Goal: Information Seeking & Learning: Learn about a topic

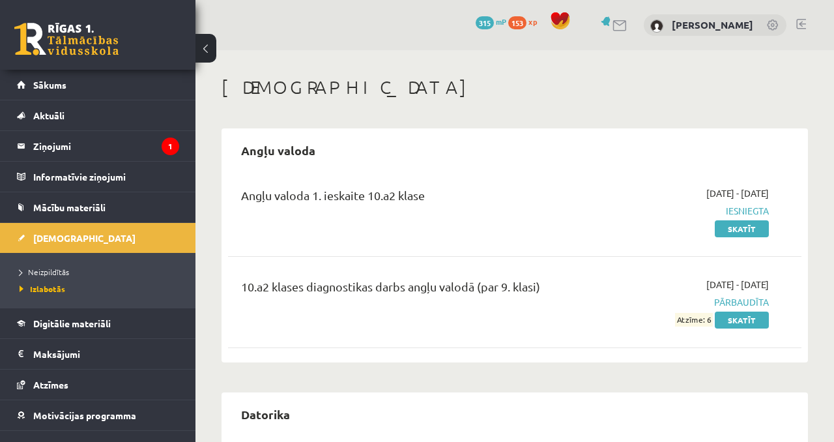
click at [534, 20] on span "xp" at bounding box center [533, 21] width 8 height 10
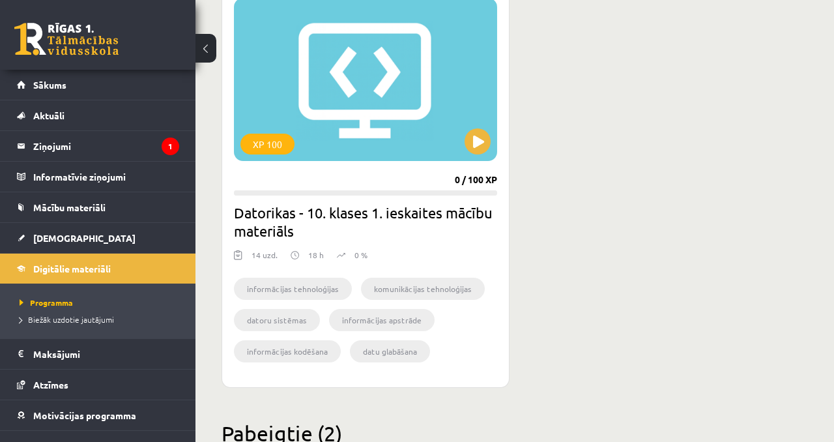
scroll to position [396, 0]
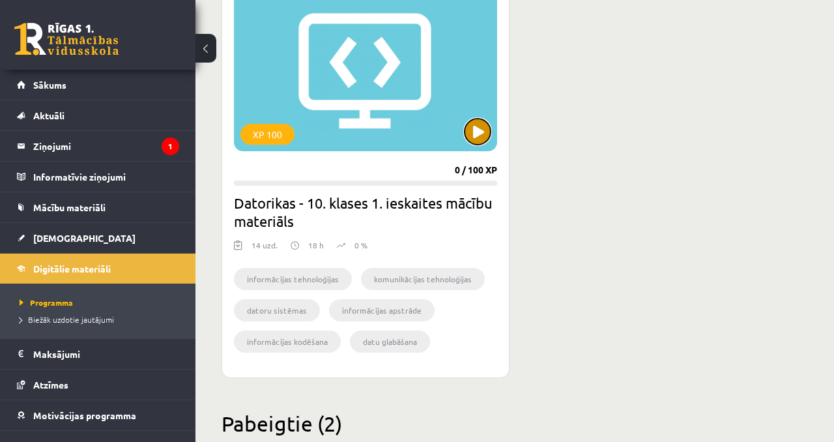
click at [482, 134] on button at bounding box center [478, 132] width 26 height 26
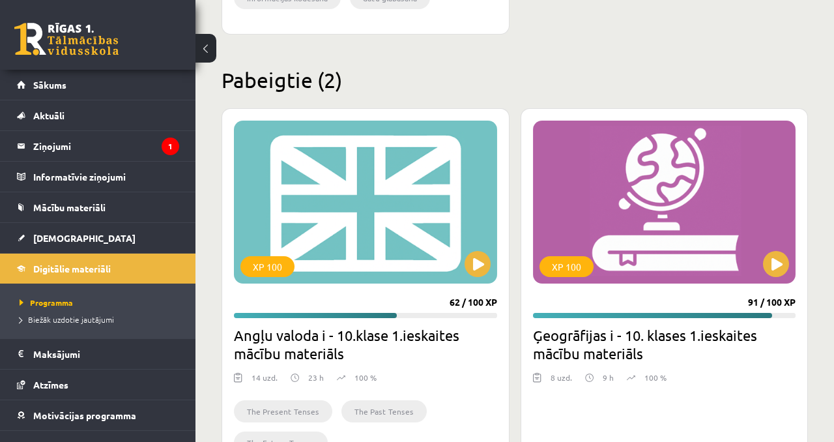
scroll to position [744, 0]
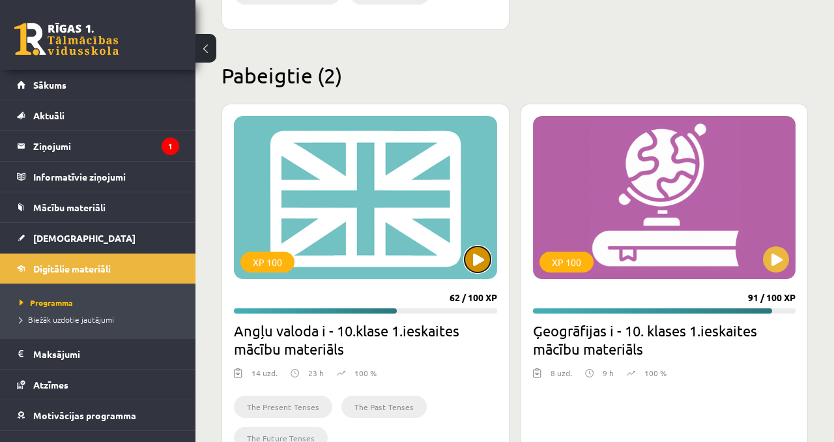
click at [473, 258] on button at bounding box center [478, 259] width 26 height 26
click at [409, 197] on div "XP 100" at bounding box center [365, 197] width 263 height 163
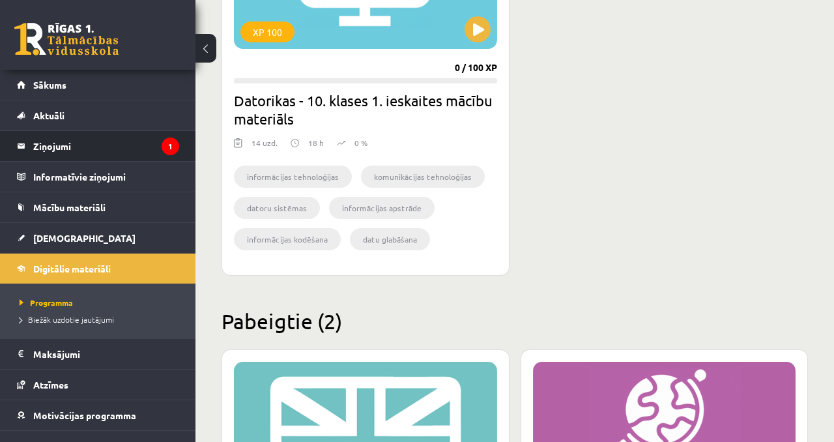
scroll to position [467, 0]
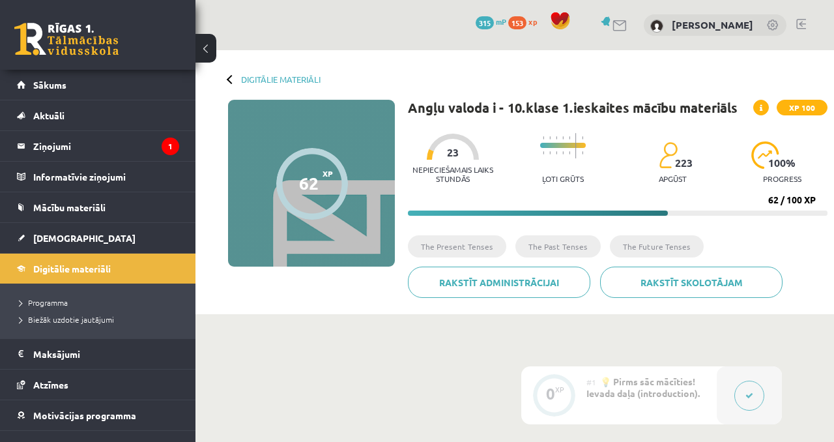
click at [664, 209] on div "Nepieciešamais laiks stundās 23 Ļoti grūts 223 apgūst 100 % progress 62 / 100 XP" at bounding box center [618, 170] width 420 height 89
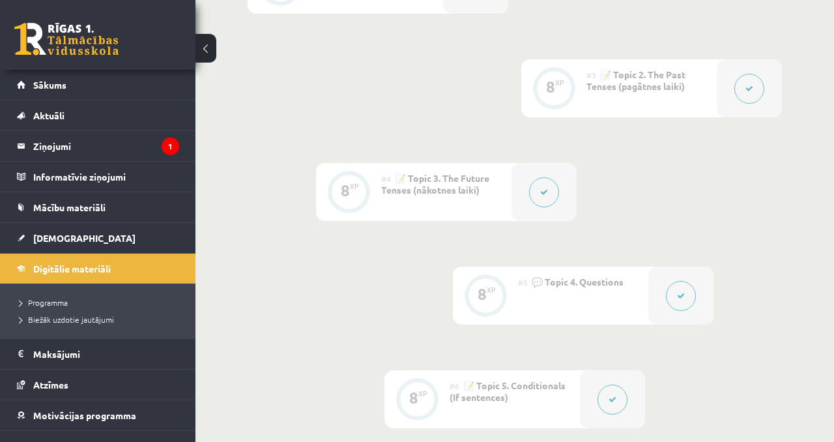
scroll to position [495, 0]
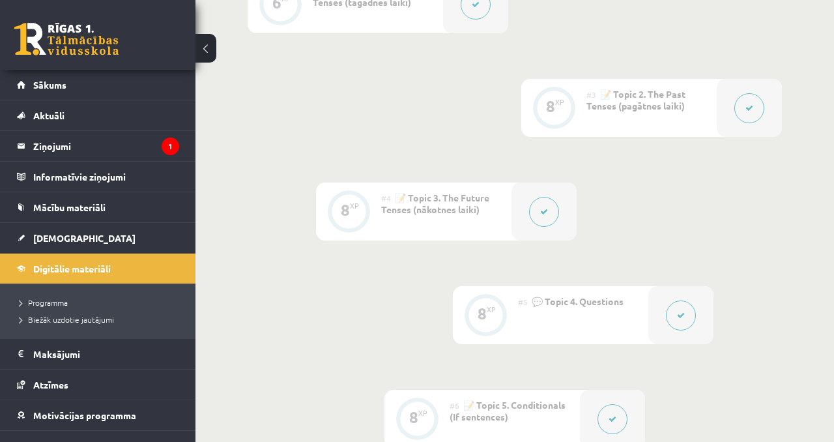
click at [535, 206] on button at bounding box center [544, 212] width 30 height 30
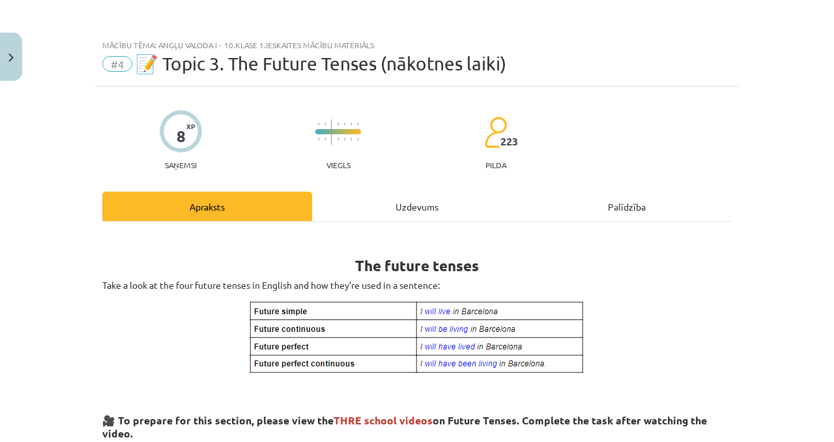
click at [487, 211] on div "Uzdevums" at bounding box center [417, 206] width 210 height 29
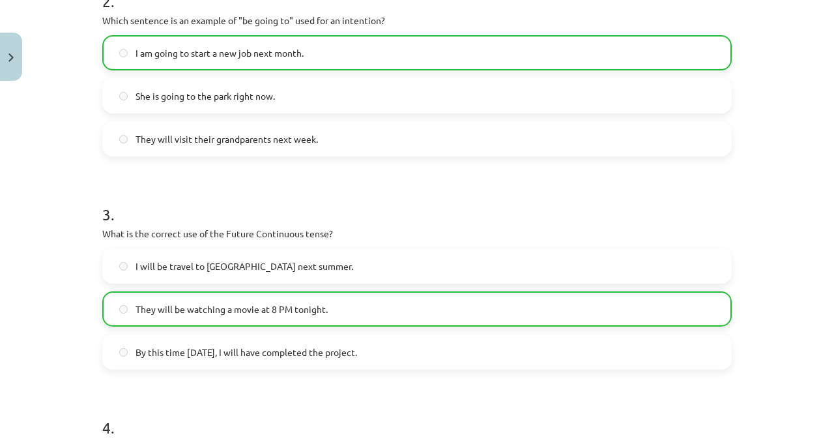
click at [418, 211] on h1 "3 ." at bounding box center [417, 202] width 630 height 40
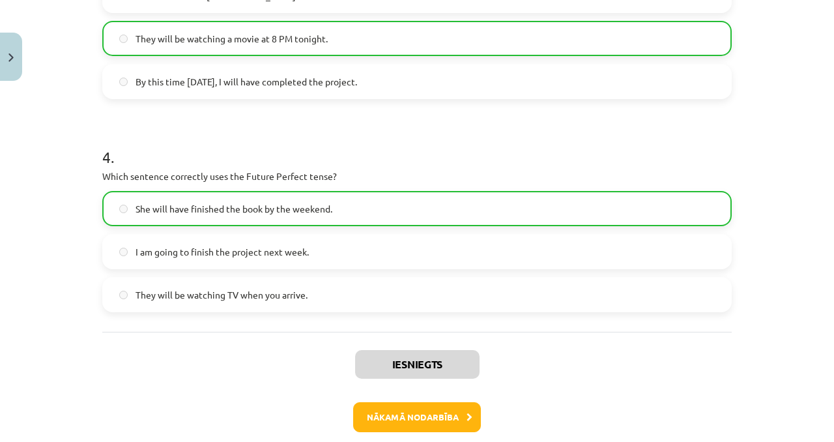
scroll to position [836, 0]
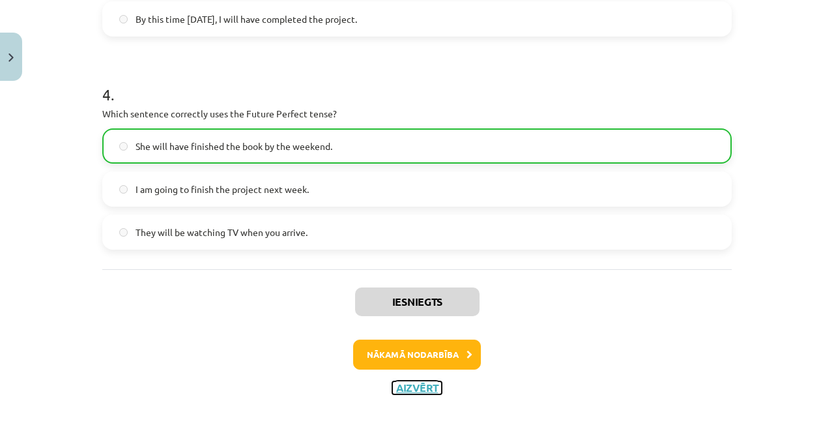
click at [422, 388] on button "Aizvērt" at bounding box center [417, 387] width 50 height 13
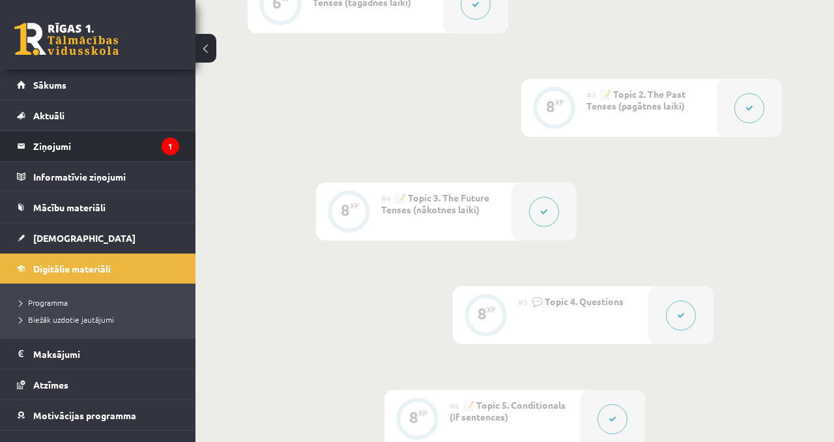
click at [134, 130] on li "Ziņojumi 1" at bounding box center [98, 145] width 196 height 31
click at [134, 138] on legend "Ziņojumi 1" at bounding box center [106, 146] width 146 height 30
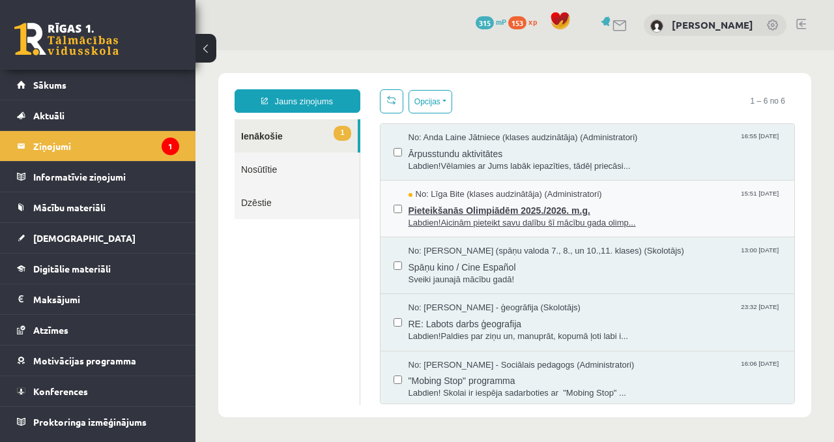
click at [437, 209] on span "Pieteikšanās Olimpiādēm 2025./2026. m.g." at bounding box center [595, 209] width 373 height 16
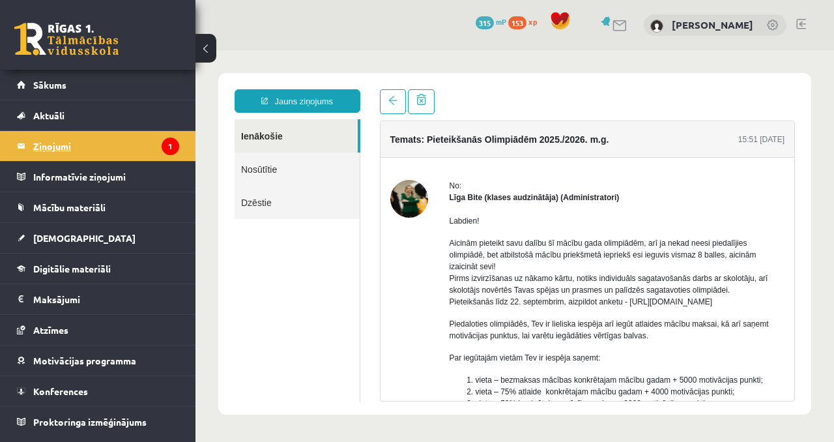
click at [152, 153] on legend "Ziņojumi 1" at bounding box center [106, 146] width 146 height 30
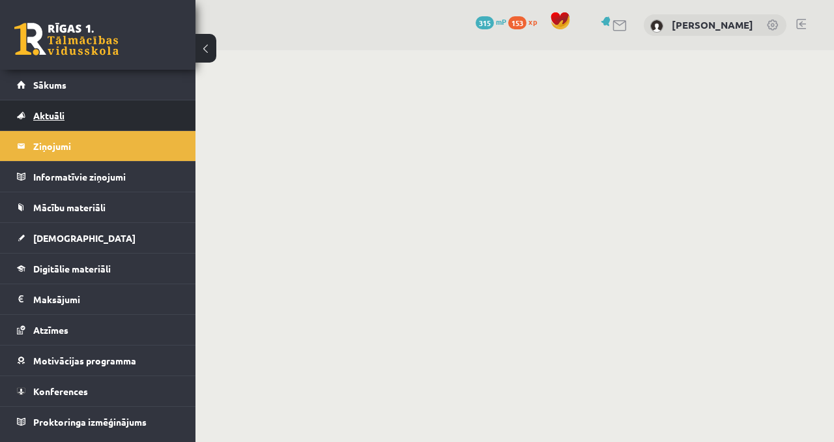
click at [152, 126] on link "Aktuāli" at bounding box center [98, 115] width 162 height 30
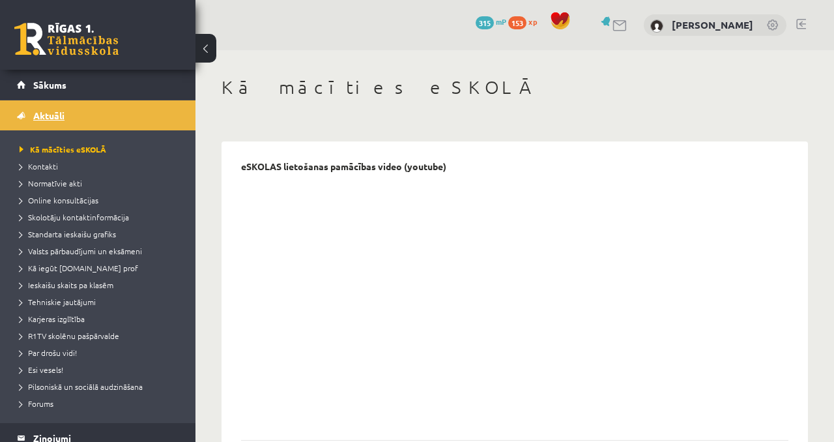
click at [143, 121] on link "Aktuāli" at bounding box center [98, 115] width 162 height 30
click at [143, 95] on link "Sākums" at bounding box center [98, 85] width 162 height 30
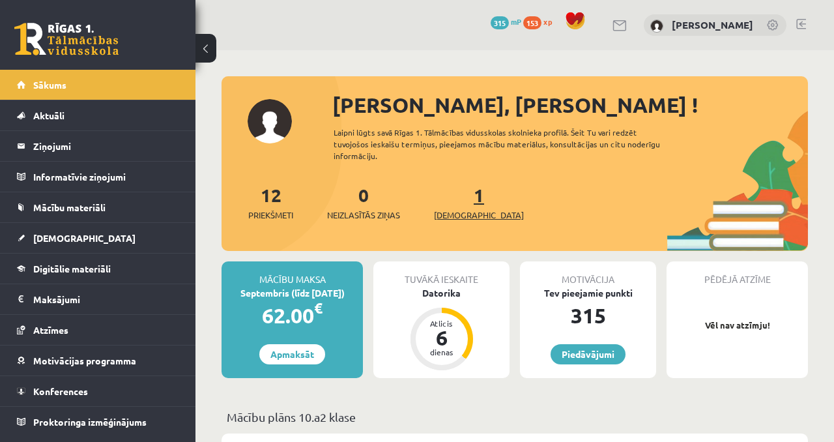
click at [450, 209] on span "[DEMOGRAPHIC_DATA]" at bounding box center [479, 215] width 90 height 13
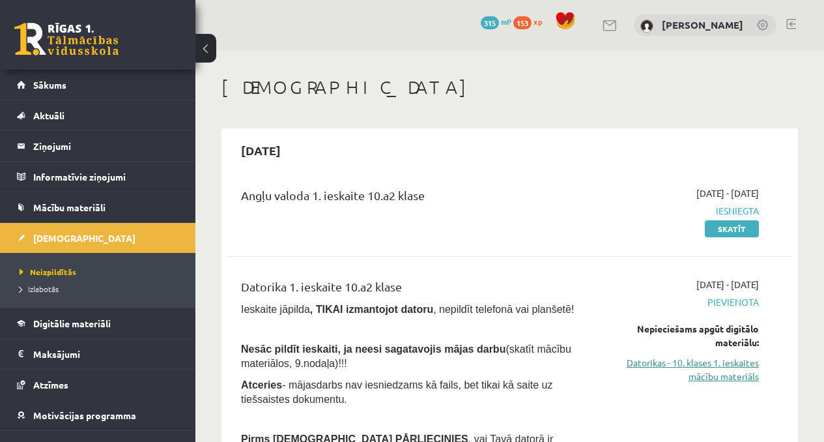
click at [677, 368] on link "Datorikas - 10. klases 1. ieskaites mācību materiāls" at bounding box center [680, 369] width 160 height 27
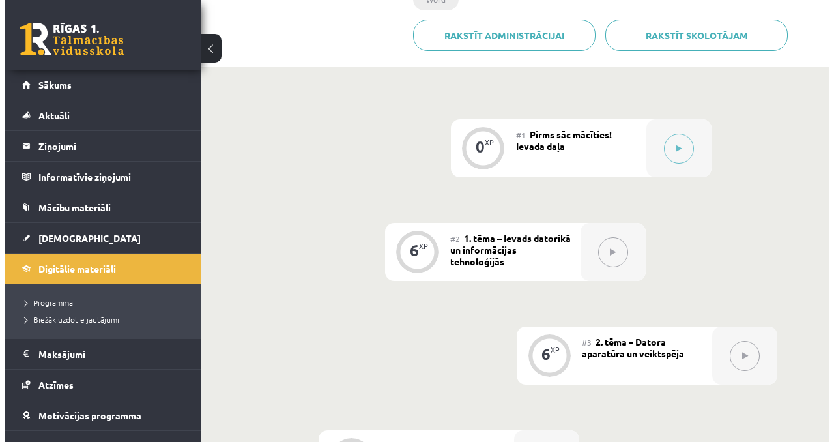
scroll to position [291, 0]
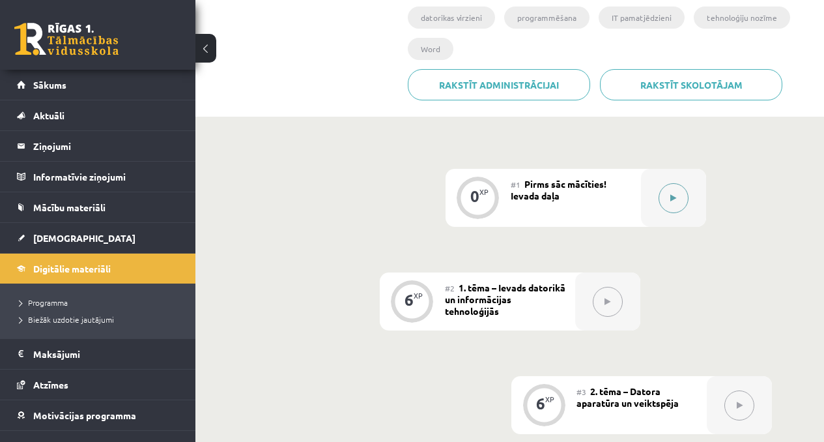
click at [325, 165] on div at bounding box center [673, 198] width 65 height 58
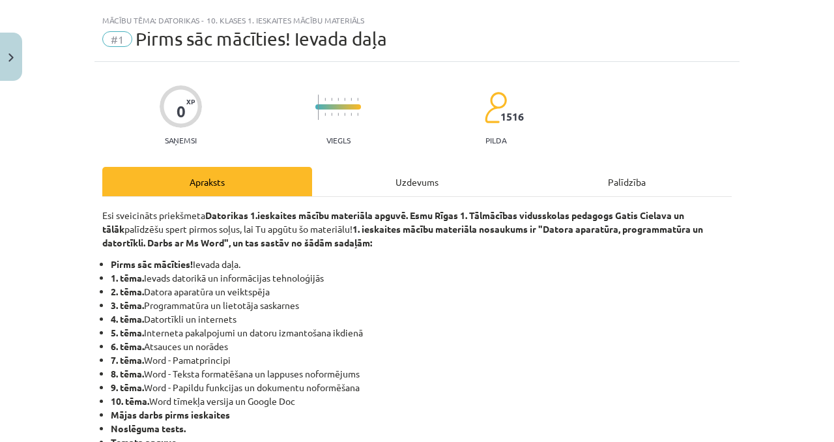
scroll to position [27, 0]
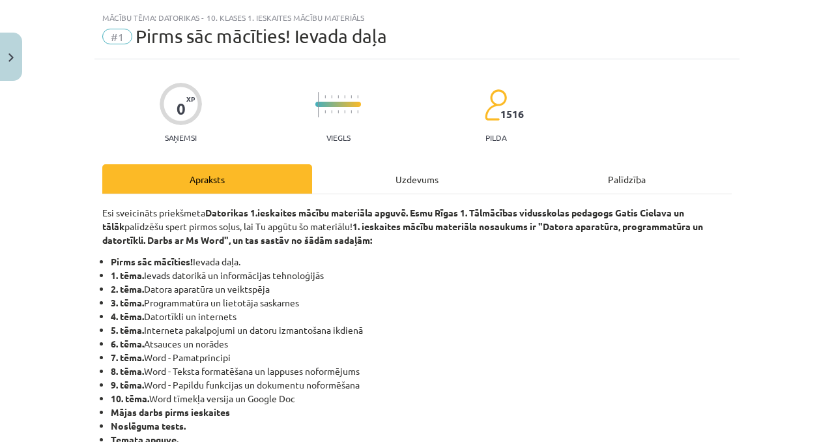
click at [325, 165] on div "Uzdevums" at bounding box center [417, 178] width 210 height 29
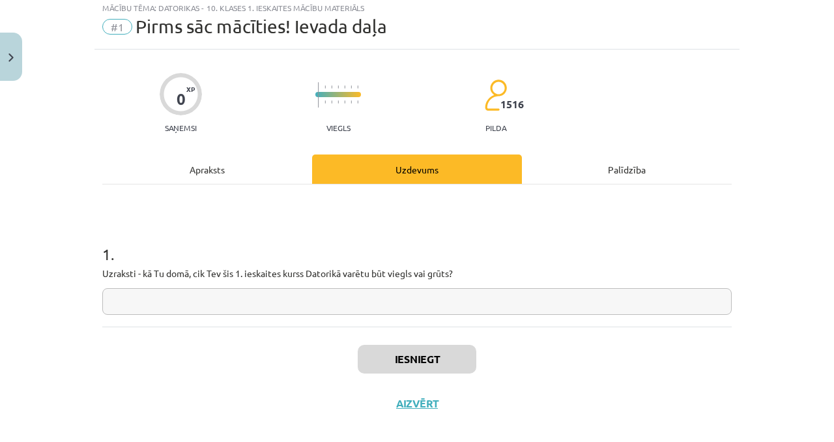
scroll to position [53, 0]
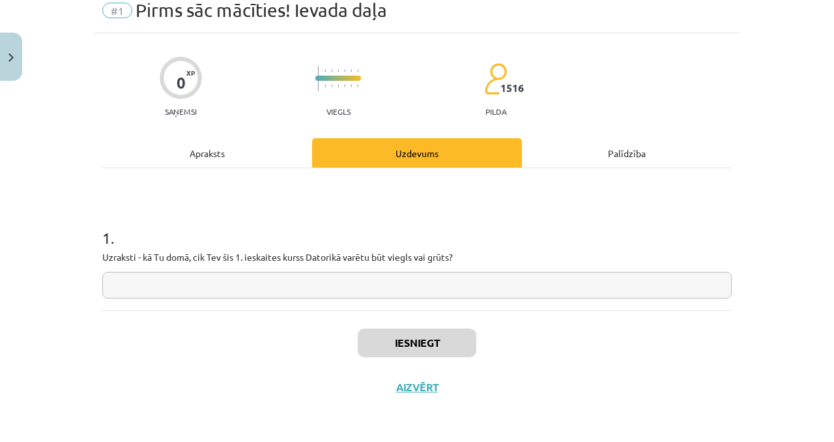
click at [325, 165] on div "1 . Uzraksti - kā Tu domā, cik Tev šis 1. ieskaites kurss Datorikā varētu būt v…" at bounding box center [417, 252] width 630 height 93
click at [325, 165] on input "text" at bounding box center [417, 285] width 630 height 27
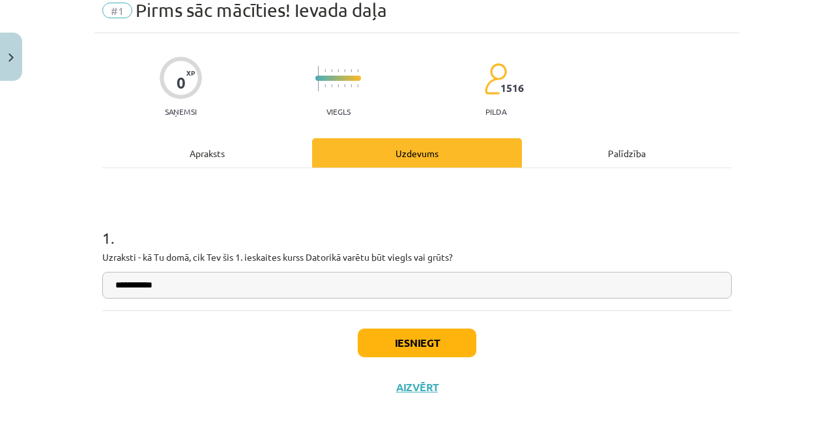
click at [325, 165] on div "**********" at bounding box center [417, 239] width 630 height 142
click at [325, 165] on input "**********" at bounding box center [417, 285] width 630 height 27
type input "**********"
click at [325, 165] on button "Iesniegt" at bounding box center [417, 342] width 119 height 29
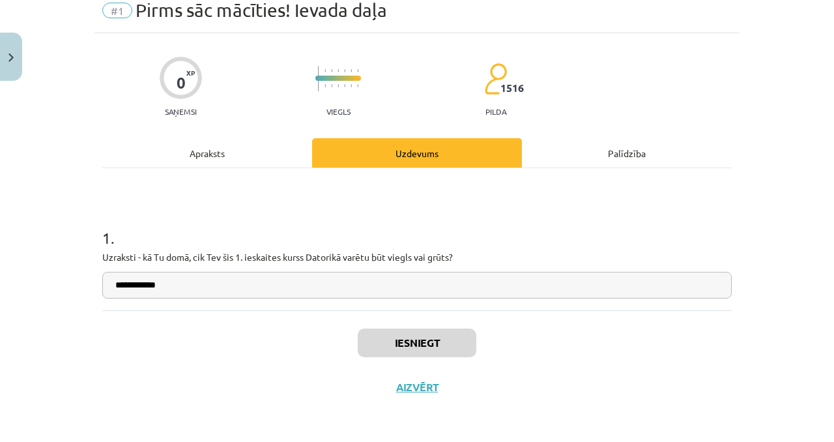
click at [157, 165] on input "**********" at bounding box center [417, 285] width 630 height 27
drag, startPoint x: 173, startPoint y: 294, endPoint x: 124, endPoint y: 293, distance: 48.9
click at [123, 165] on input "**********" at bounding box center [417, 285] width 630 height 27
click at [208, 165] on div "**********" at bounding box center [417, 239] width 630 height 142
click at [214, 155] on div "Apraksts" at bounding box center [207, 152] width 210 height 29
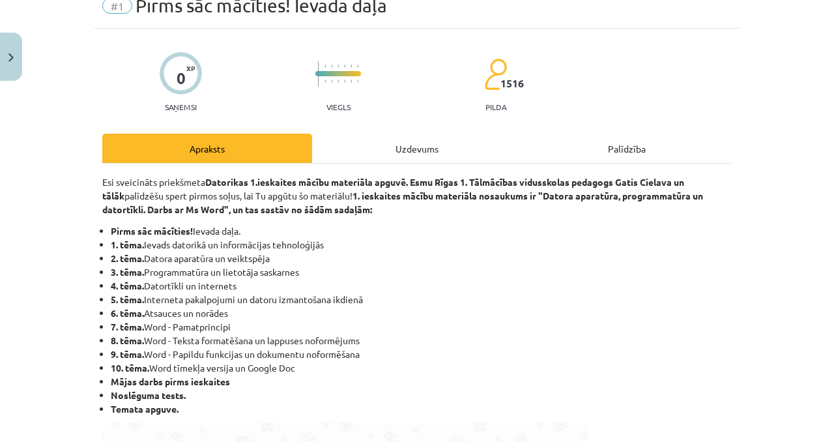
scroll to position [55, 0]
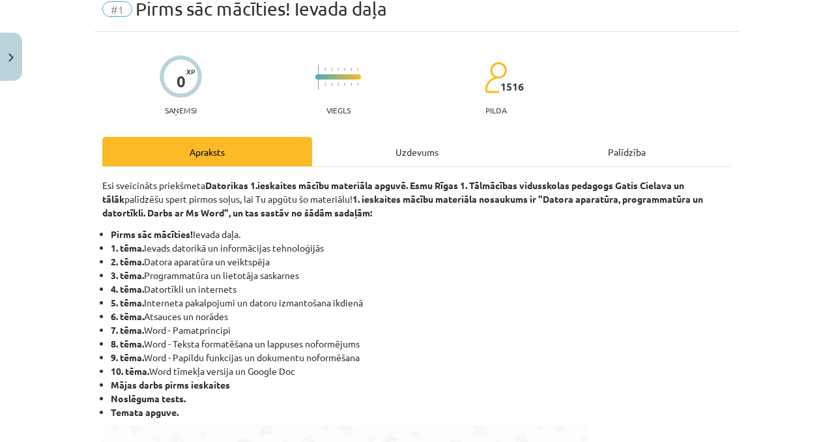
click at [324, 164] on div "Uzdevums" at bounding box center [417, 151] width 210 height 29
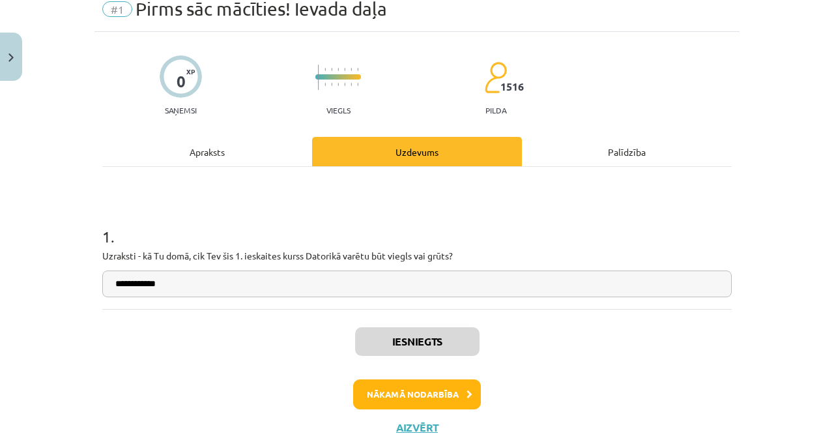
scroll to position [33, 0]
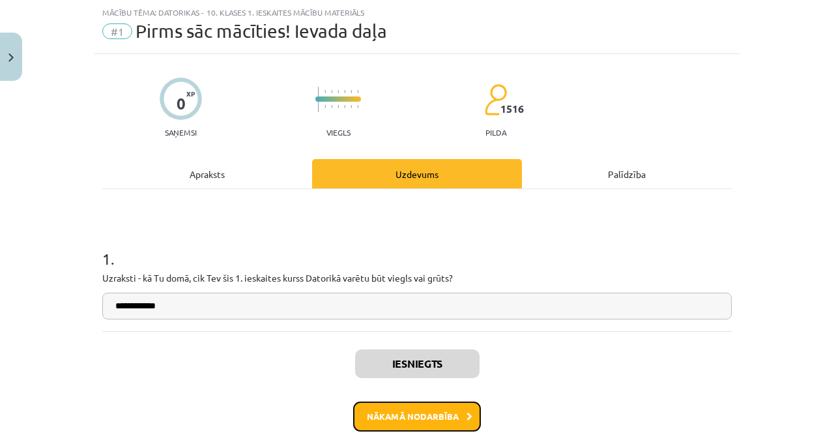
click at [325, 165] on button "Nākamā nodarbība" at bounding box center [417, 416] width 128 height 30
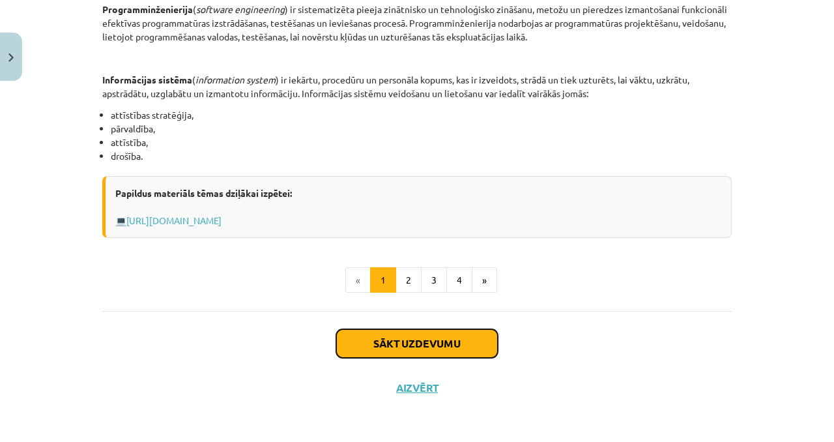
click at [325, 165] on button "Sākt uzdevumu" at bounding box center [417, 343] width 162 height 29
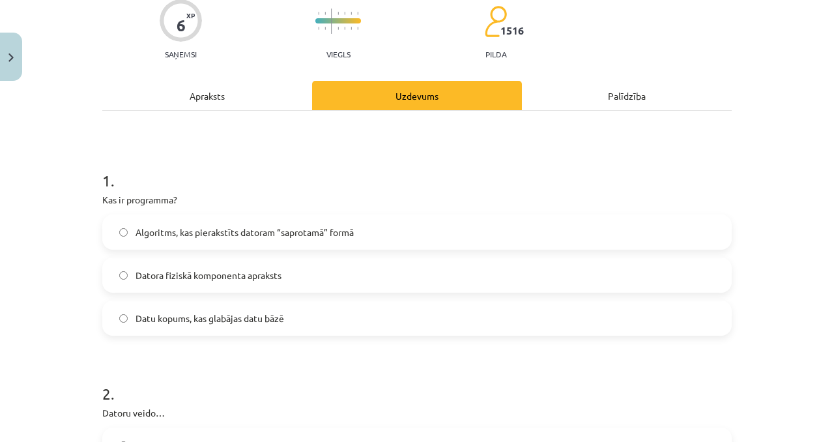
scroll to position [108, 0]
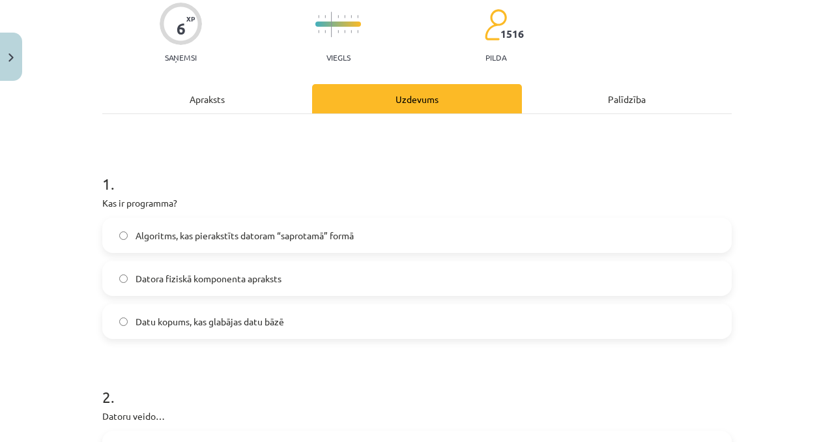
click at [301, 165] on span "Algoritms, kas pierakstīts datoram “saprotamā” formā" at bounding box center [245, 236] width 218 height 14
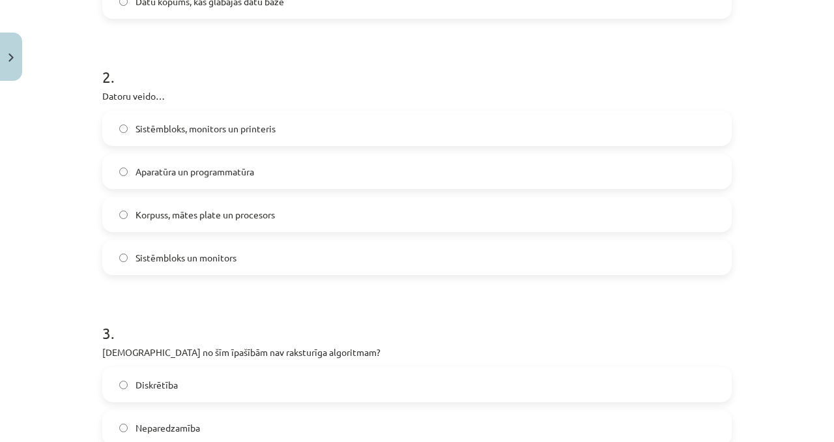
scroll to position [428, 0]
click at [325, 165] on label "Korpuss, mātes plate un procesors" at bounding box center [417, 213] width 627 height 33
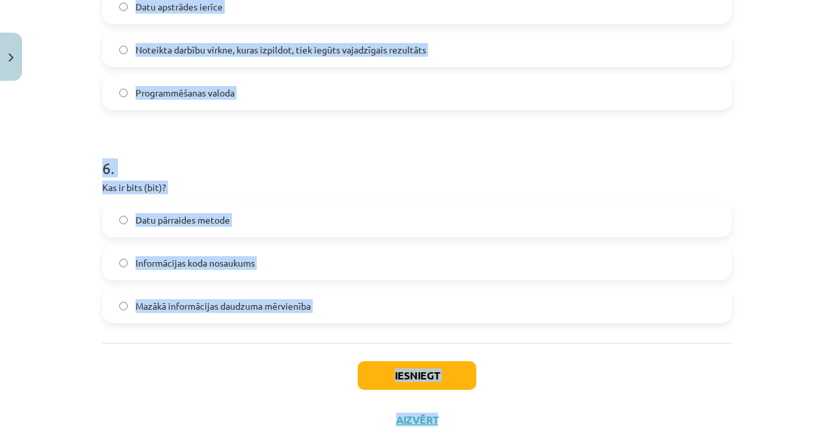
scroll to position [1294, 0]
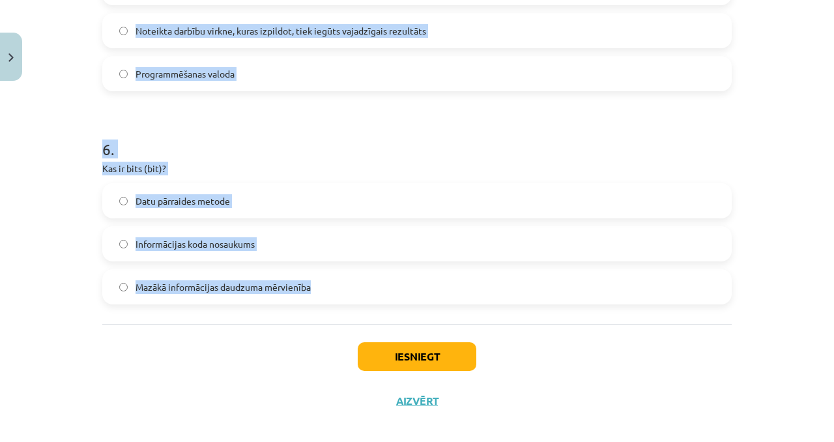
drag, startPoint x: 88, startPoint y: 113, endPoint x: 334, endPoint y: 306, distance: 312.5
click at [325, 165] on div "Mācību tēma: Datorikas - 10. klases 1. ieskaites mācību materiāls #2 1. tēma – …" at bounding box center [417, 221] width 834 height 442
copy form "1 . Kas ir programma? Algoritms, kas pierakstīts datoram “saprotamā” formā Dato…"
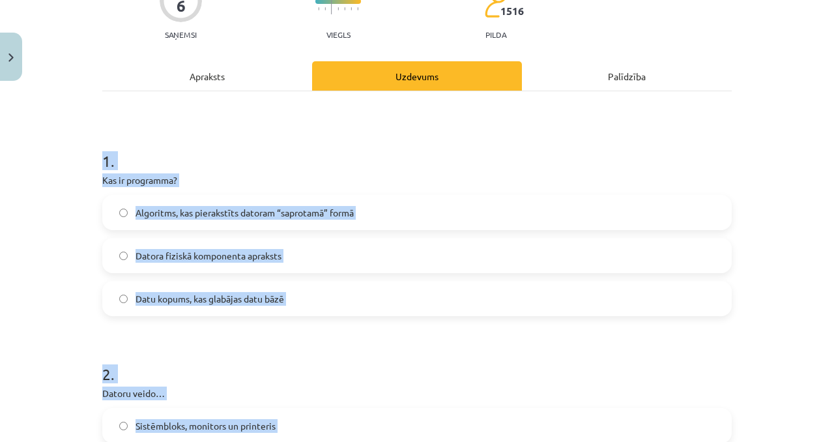
click at [273, 160] on h1 "1 ." at bounding box center [417, 149] width 630 height 40
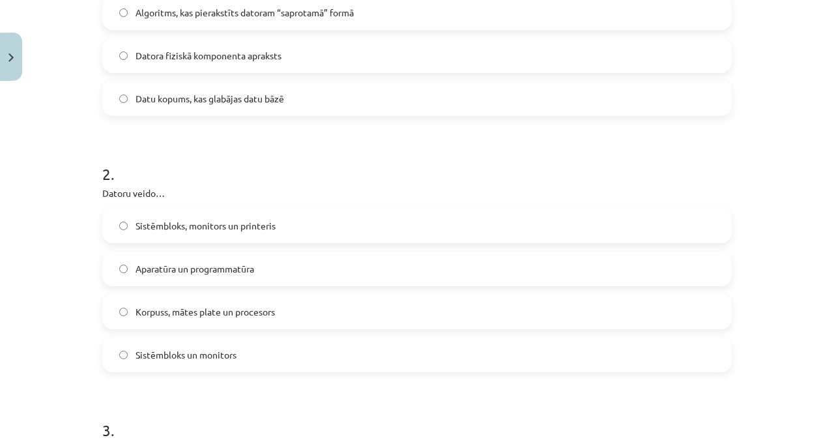
scroll to position [403, 0]
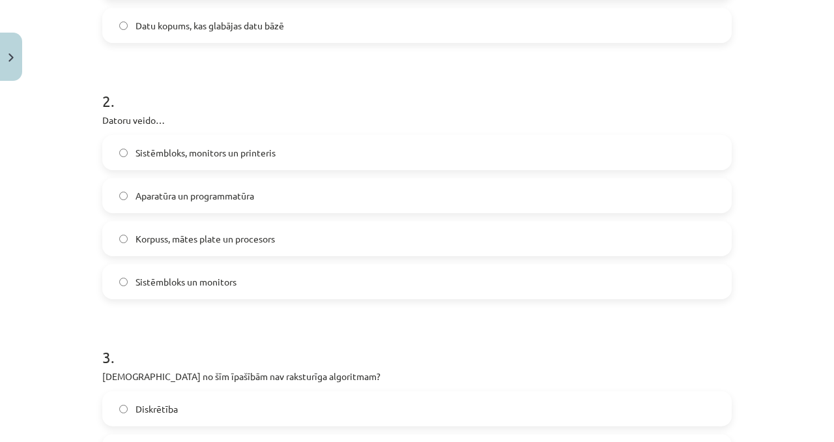
click at [265, 165] on label "Aparatūra un programmatūra" at bounding box center [417, 195] width 627 height 33
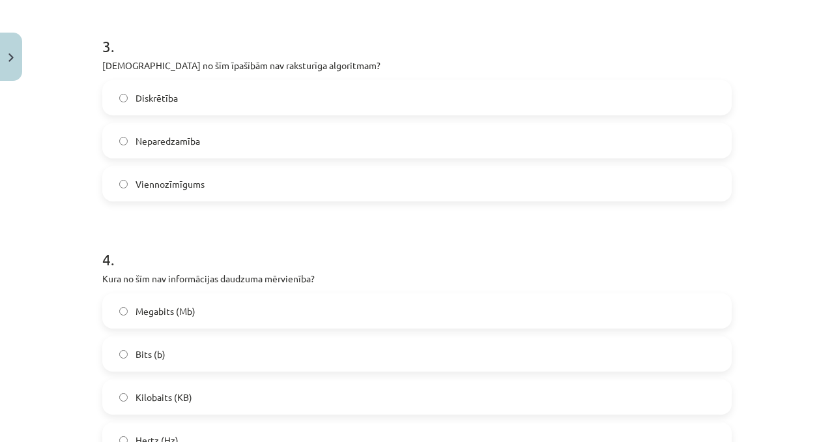
scroll to position [701, 0]
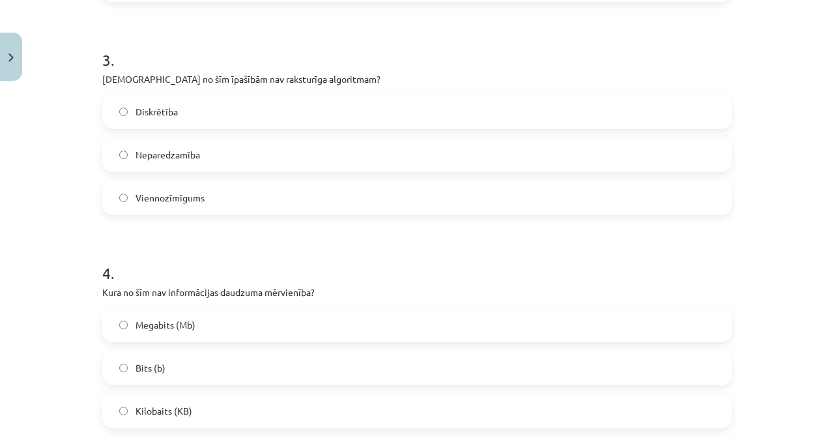
click at [196, 164] on label "Neparedzamība" at bounding box center [417, 154] width 627 height 33
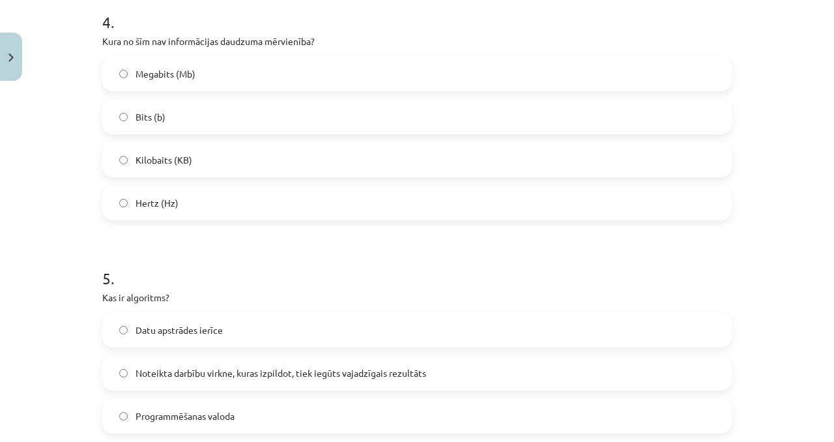
scroll to position [953, 0]
click at [195, 165] on label "Hertz (Hz)" at bounding box center [417, 201] width 627 height 33
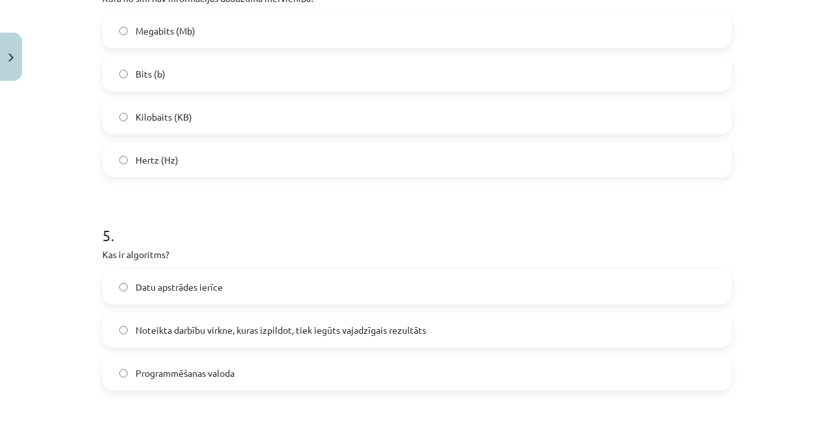
click at [205, 165] on label "Noteikta darbību virkne, kuras izpildot, tiek iegūts vajadzīgais rezultāts" at bounding box center [417, 329] width 627 height 33
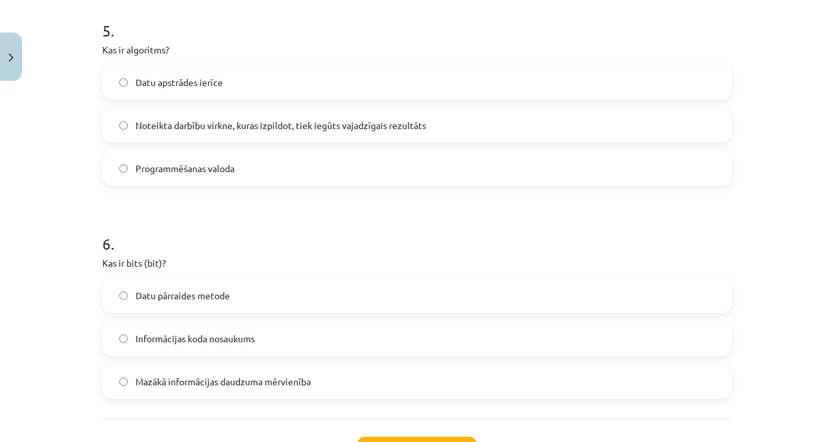
scroll to position [1294, 0]
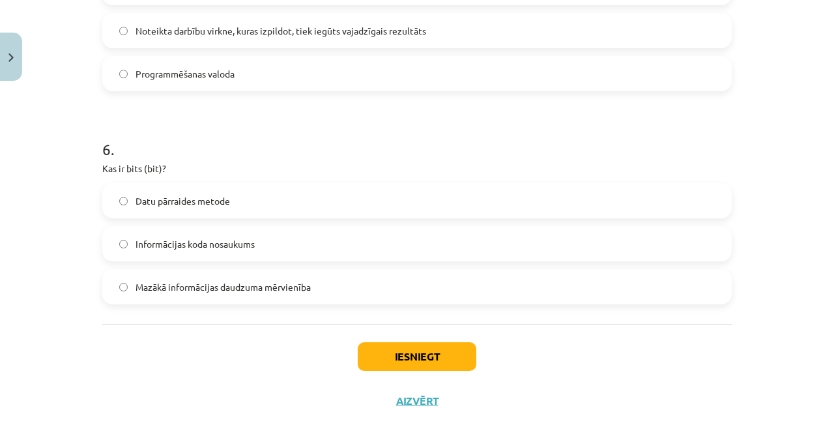
click at [229, 165] on span "Mazākā informācijas daudzuma mērvienība" at bounding box center [223, 287] width 175 height 14
click at [325, 165] on button "Iesniegt" at bounding box center [417, 356] width 119 height 29
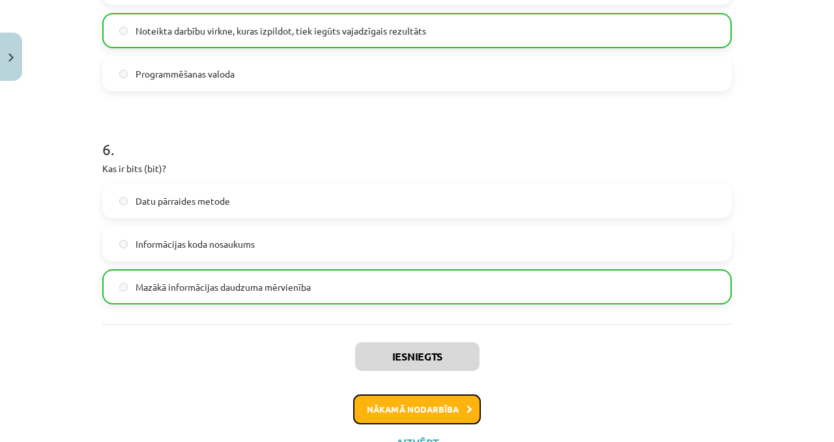
click at [325, 165] on button "Nākamā nodarbība" at bounding box center [417, 409] width 128 height 30
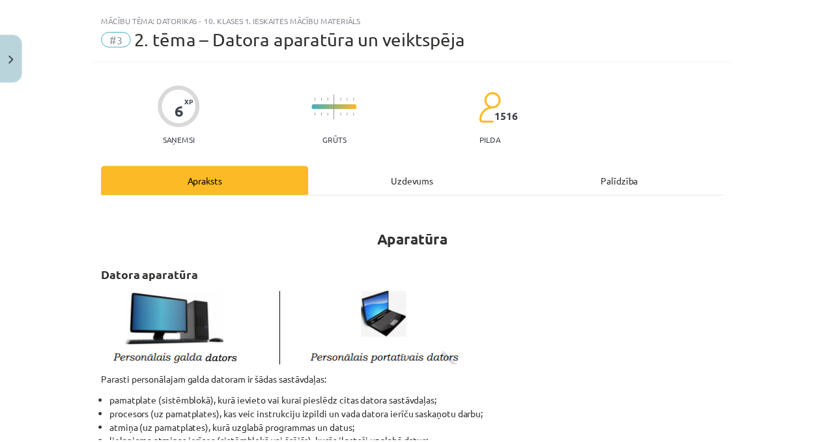
scroll to position [21, 0]
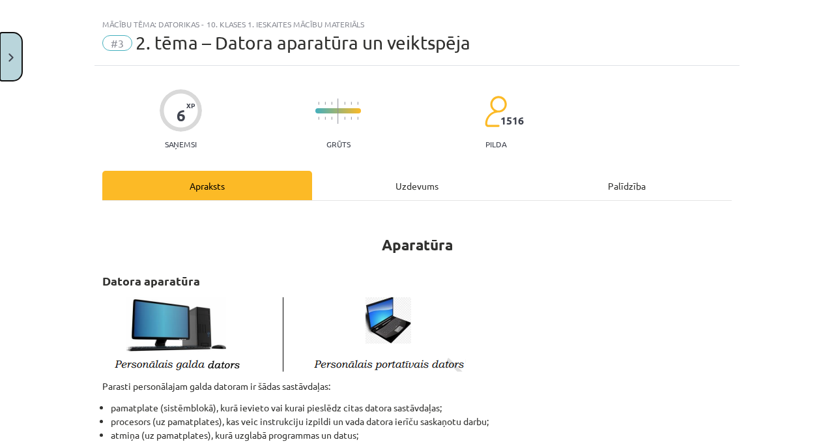
click at [11, 59] on img "Close" at bounding box center [10, 57] width 5 height 8
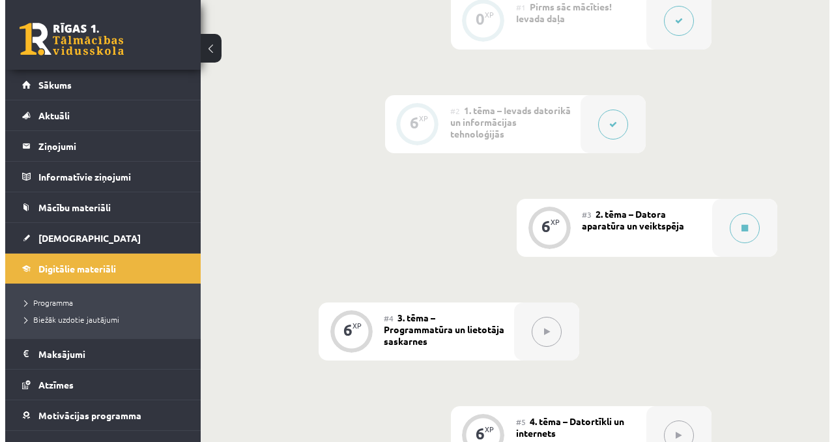
scroll to position [311, 0]
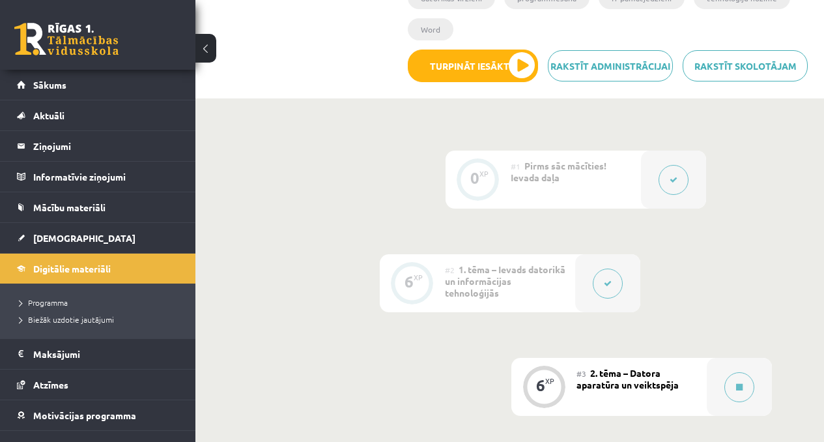
click at [325, 165] on div "#3 2. tēma – Datora aparatūra un veiktspēja" at bounding box center [642, 387] width 130 height 58
click at [325, 165] on button at bounding box center [740, 387] width 30 height 30
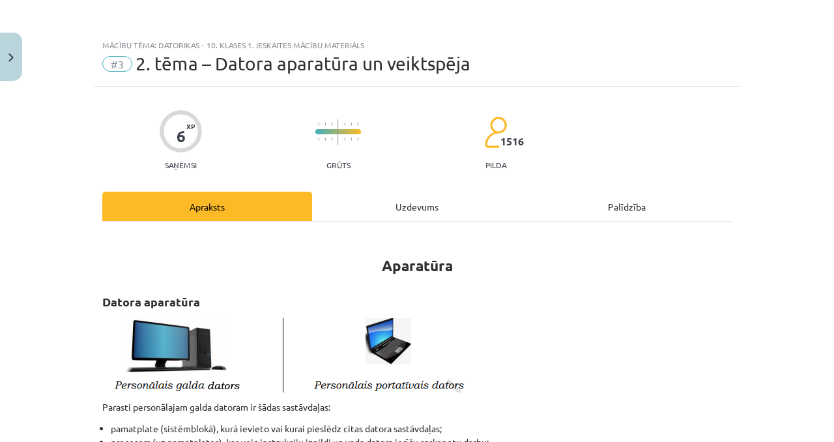
click at [325, 165] on div "Uzdevums" at bounding box center [417, 206] width 210 height 29
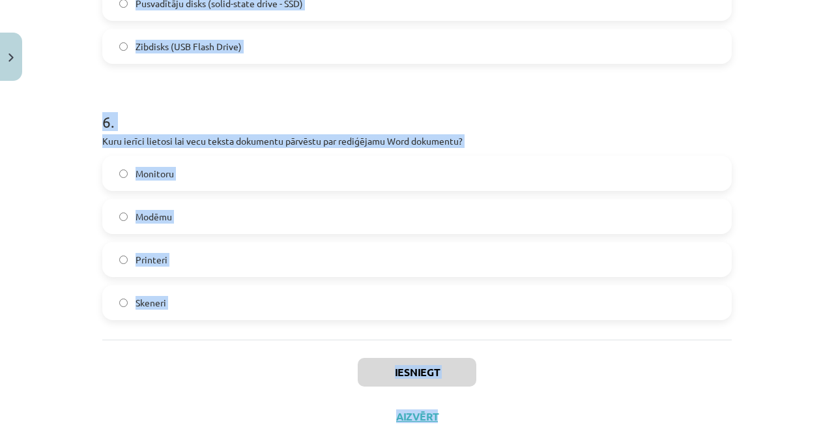
scroll to position [1470, 0]
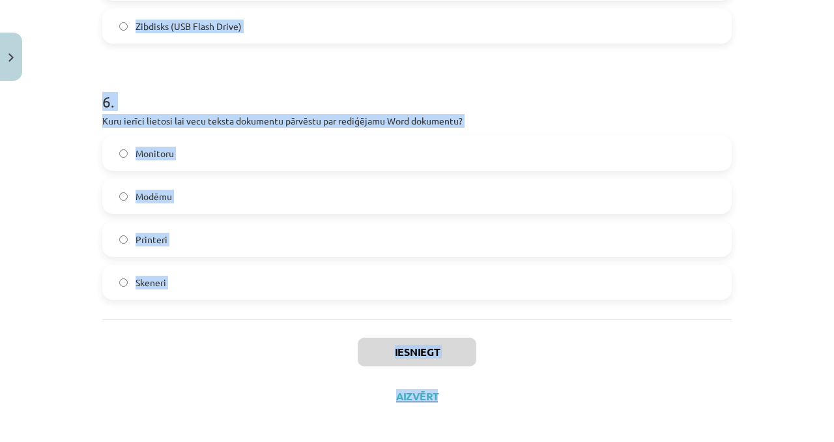
drag, startPoint x: 90, startPoint y: 148, endPoint x: 305, endPoint y: 284, distance: 254.6
copy form "1 . Skārienpalikņa funkcija ir… Līdzīga datora pelei Līdzīga monitora balstam L…"
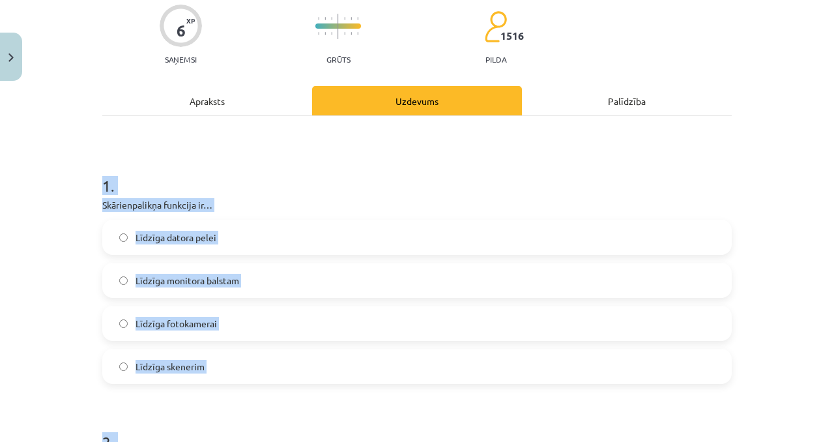
scroll to position [0, 0]
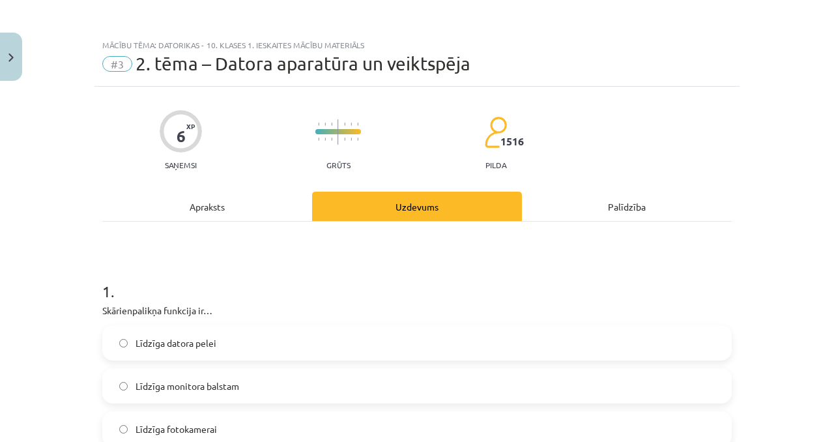
click at [261, 165] on label "Līdzīga datora pelei" at bounding box center [417, 343] width 627 height 33
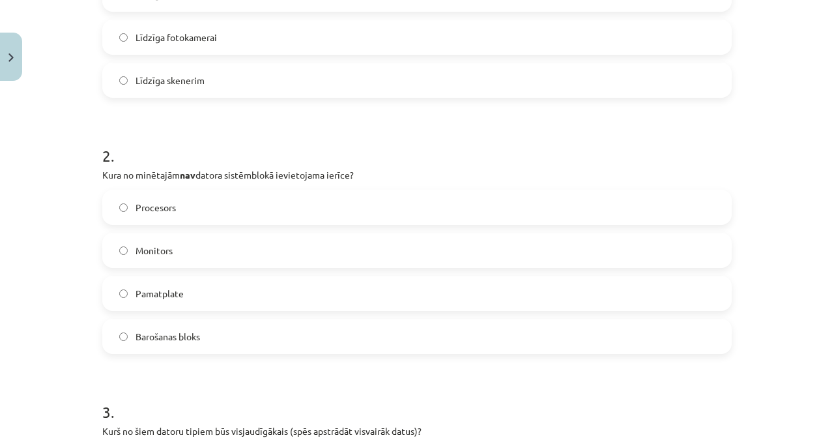
scroll to position [395, 0]
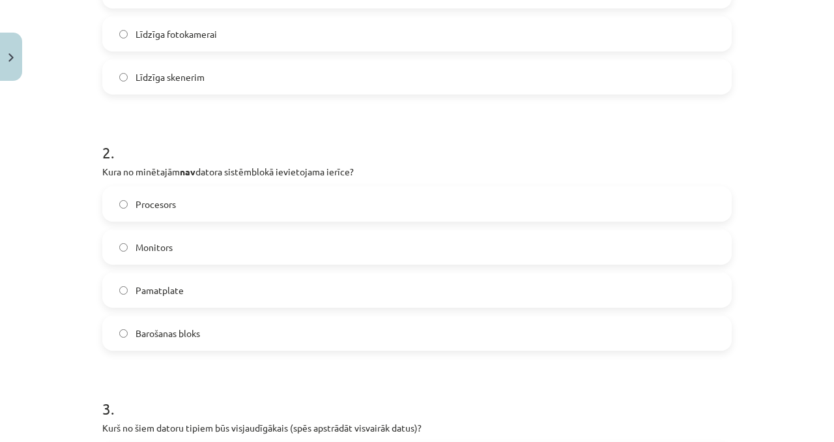
click at [156, 165] on div "Procesors Monitors Pamatplate Barošanas bloks" at bounding box center [417, 268] width 630 height 164
click at [156, 165] on span "Monitors" at bounding box center [154, 247] width 37 height 14
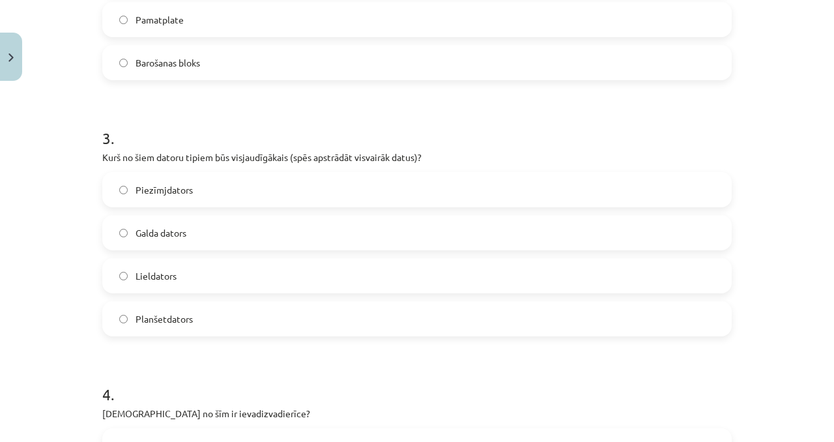
scroll to position [669, 0]
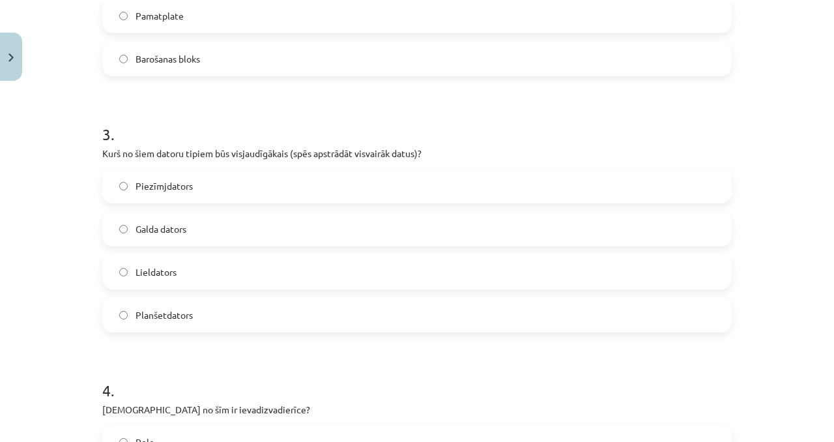
click at [232, 165] on label "Lieldators" at bounding box center [417, 271] width 627 height 33
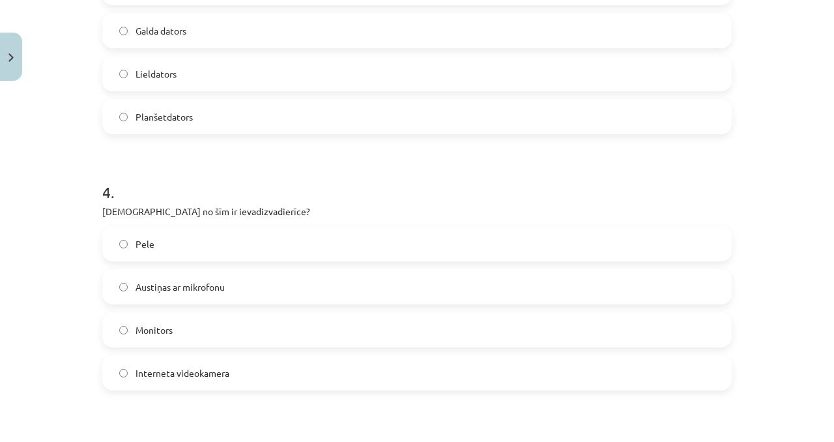
scroll to position [866, 0]
click at [246, 165] on label "Pele" at bounding box center [417, 245] width 627 height 33
click at [240, 165] on label "Austiņas ar mikrofonu" at bounding box center [417, 288] width 627 height 33
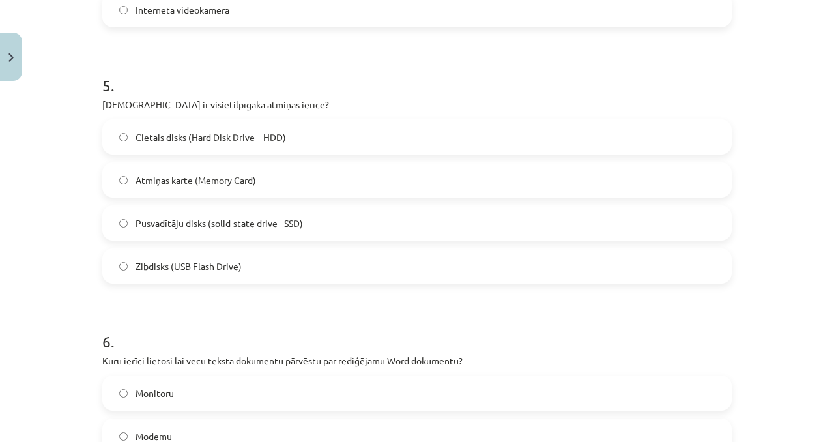
scroll to position [1281, 0]
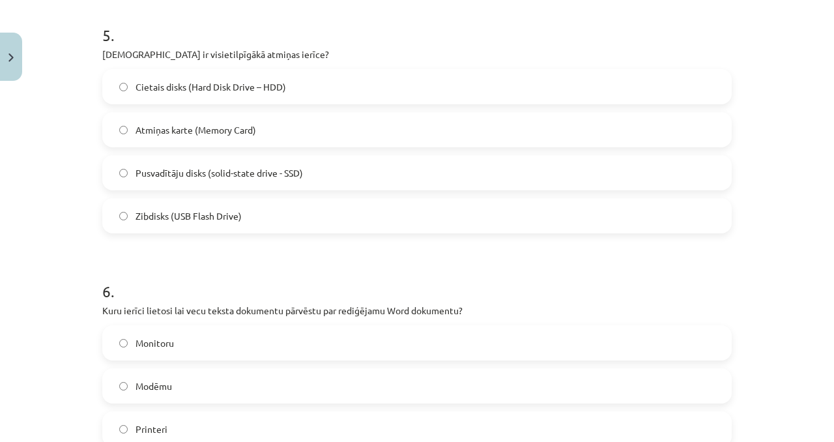
click at [272, 80] on span "Cietais disks (Hard Disk Drive – HDD)" at bounding box center [211, 87] width 151 height 14
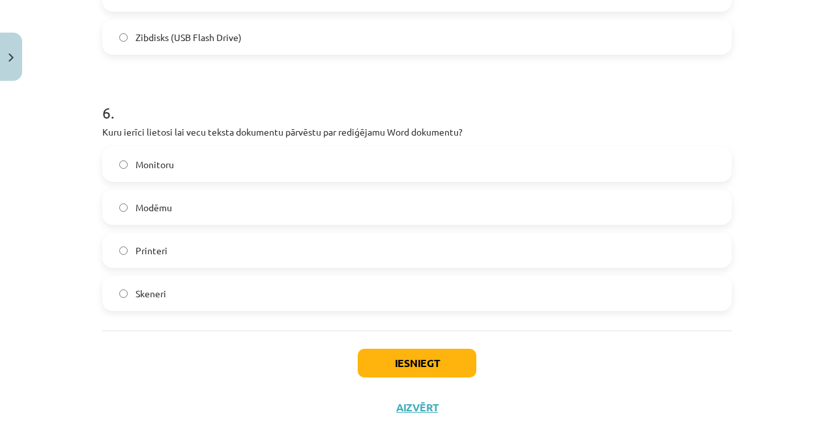
scroll to position [1479, 0]
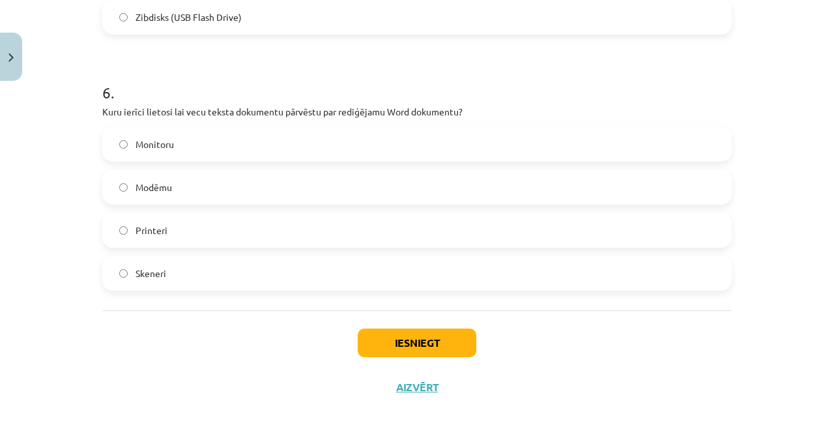
click at [235, 165] on label "Skeneri" at bounding box center [417, 273] width 627 height 33
click at [325, 165] on button "Iesniegt" at bounding box center [417, 342] width 119 height 29
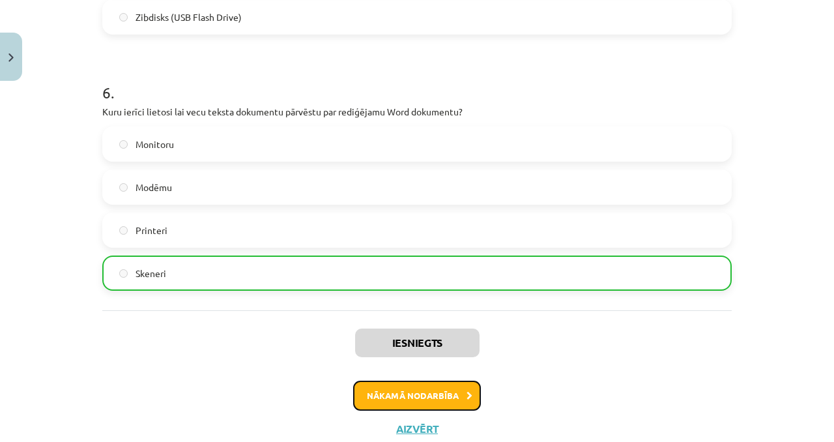
click at [325, 165] on button "Nākamā nodarbība" at bounding box center [417, 396] width 128 height 30
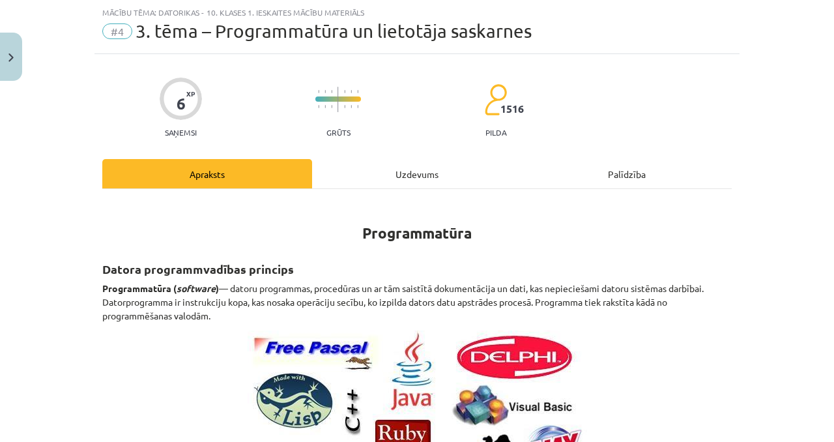
scroll to position [0, 0]
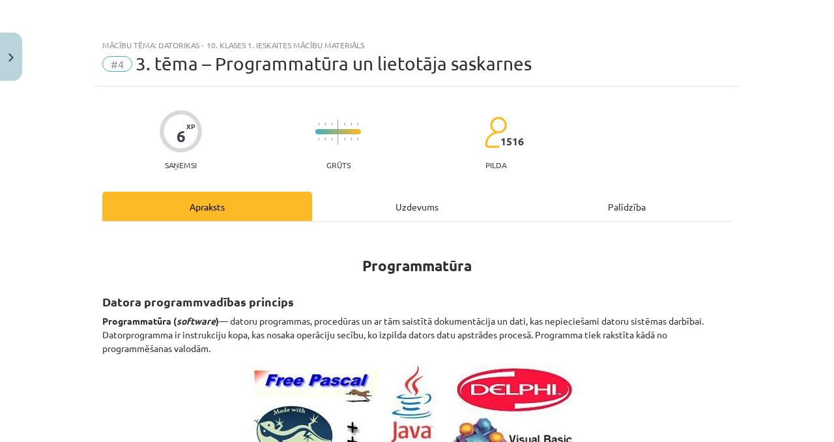
click at [325, 165] on div "Uzdevums" at bounding box center [417, 206] width 210 height 29
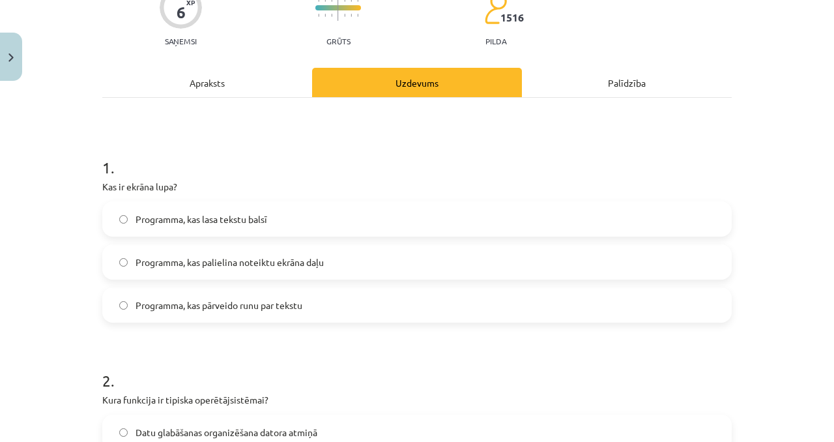
scroll to position [148, 0]
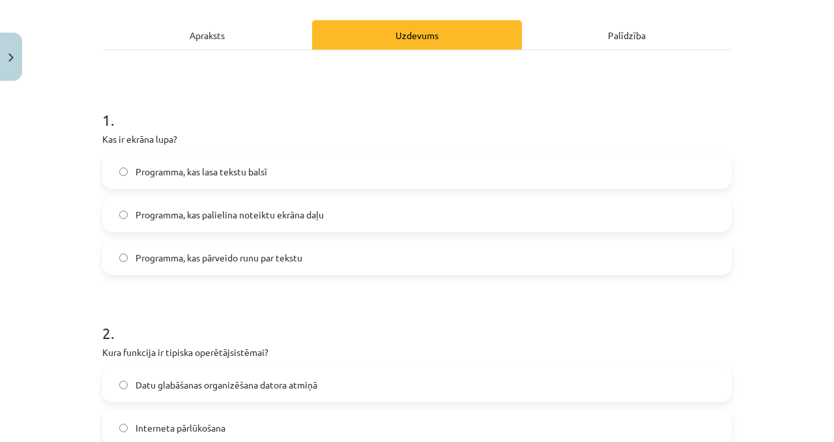
click at [301, 165] on label "Programma, kas palielina noteiktu ekrāna daļu" at bounding box center [417, 214] width 627 height 33
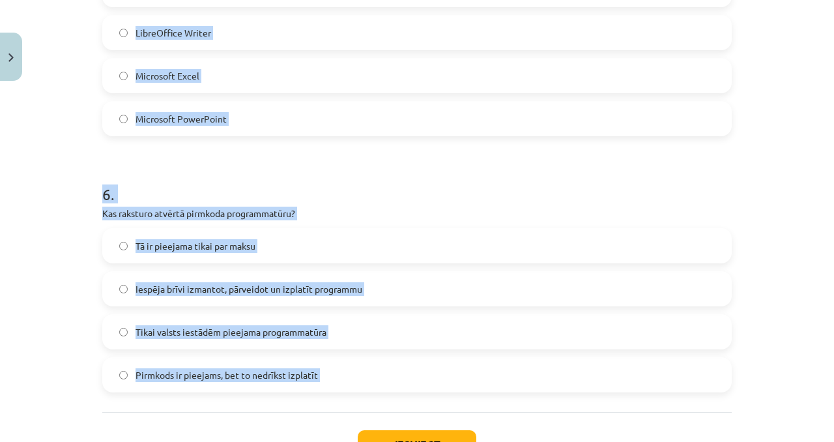
scroll to position [1296, 0]
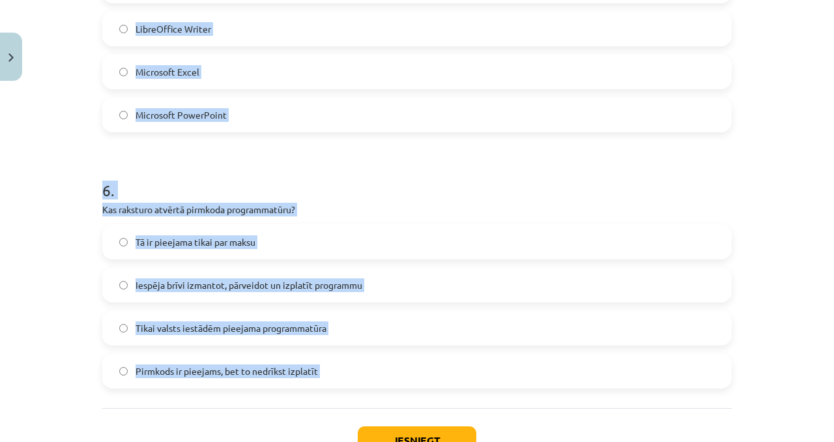
drag, startPoint x: 88, startPoint y: 119, endPoint x: 321, endPoint y: 386, distance: 355.2
click at [321, 165] on div "Mācību tēma: Datorikas - 10. klases 1. ieskaites mācību materiāls #4 3. tēma – …" at bounding box center [417, 221] width 834 height 442
copy form "2 . Kura funkcija ir tipiska operētājsistēmai? Datu glabāšanas organizēšana dat…"
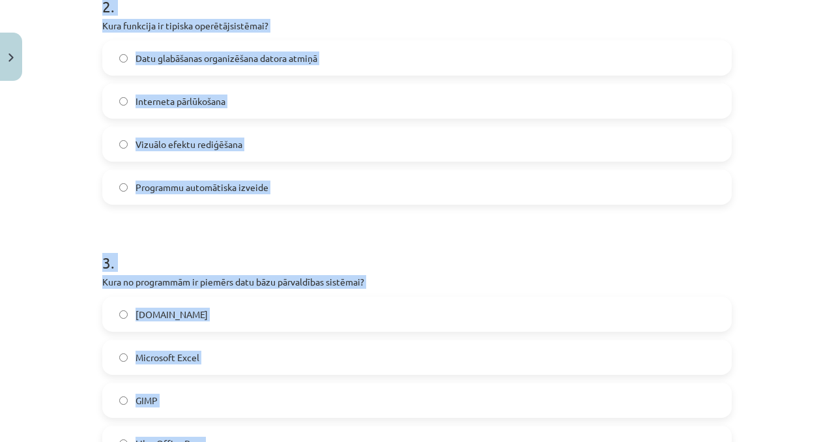
scroll to position [443, 0]
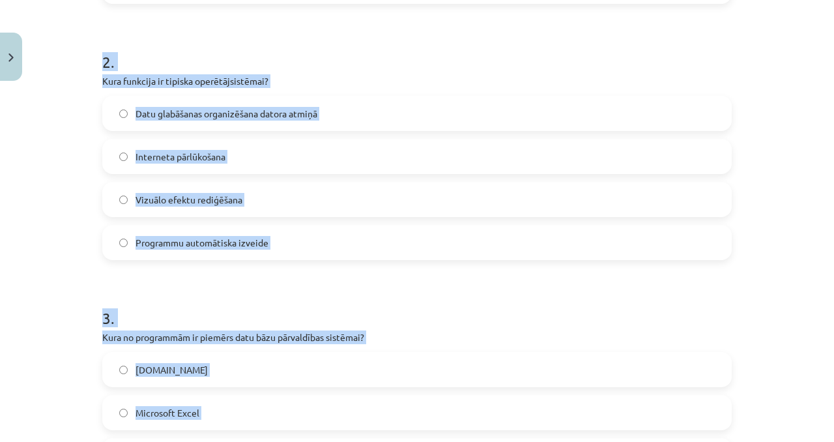
click at [209, 121] on label "Datu glabāšanas organizēšana datora atmiņā" at bounding box center [417, 113] width 627 height 33
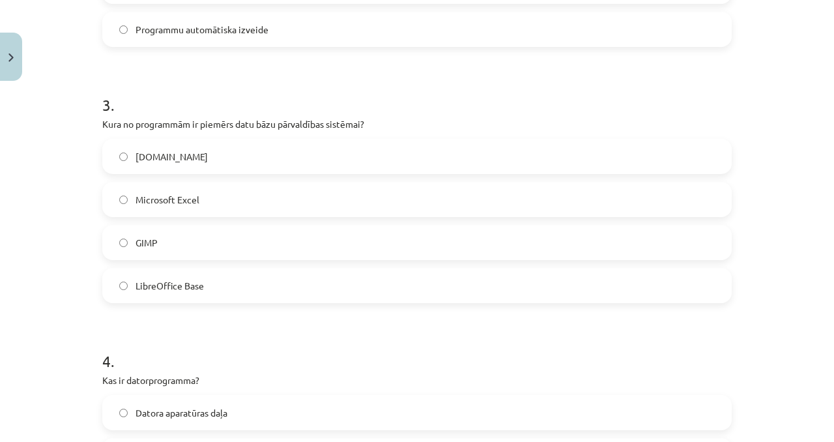
scroll to position [789, 0]
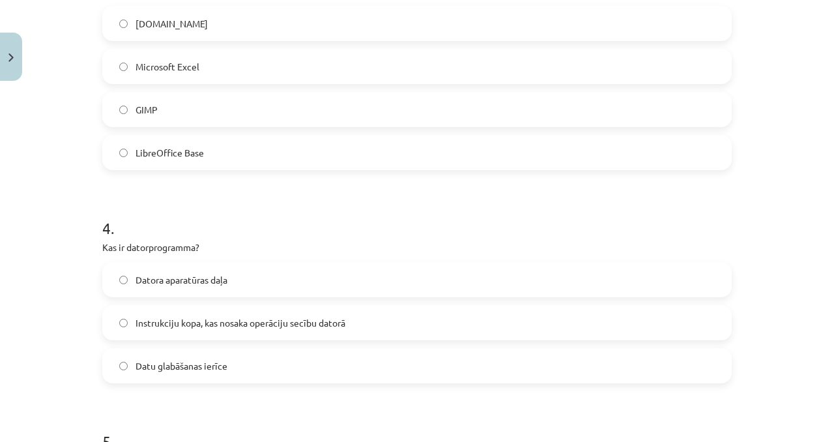
click at [165, 158] on span "LibreOffice Base" at bounding box center [170, 153] width 68 height 14
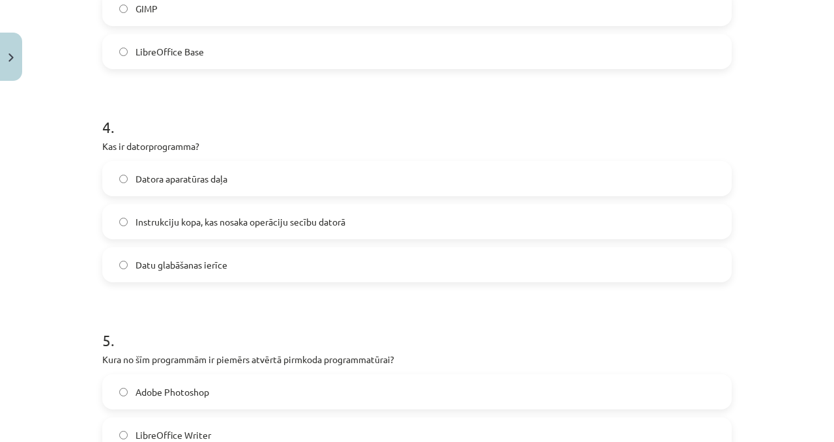
scroll to position [916, 0]
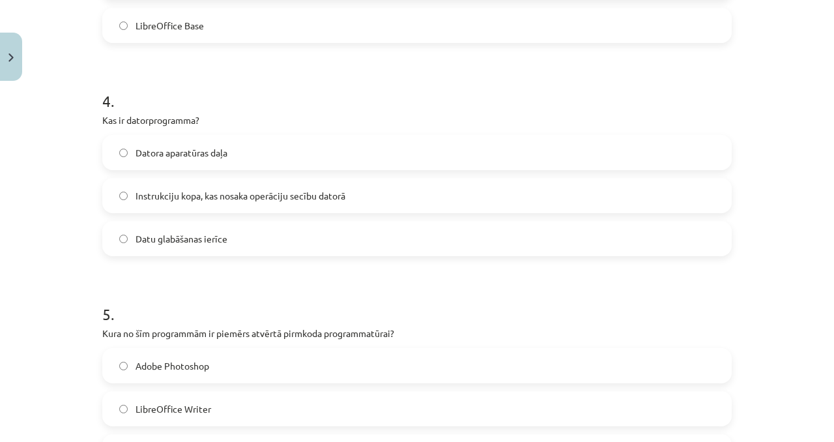
click at [215, 165] on span "Instrukciju kopa, kas nosaka operāciju secību datorā" at bounding box center [241, 196] width 210 height 14
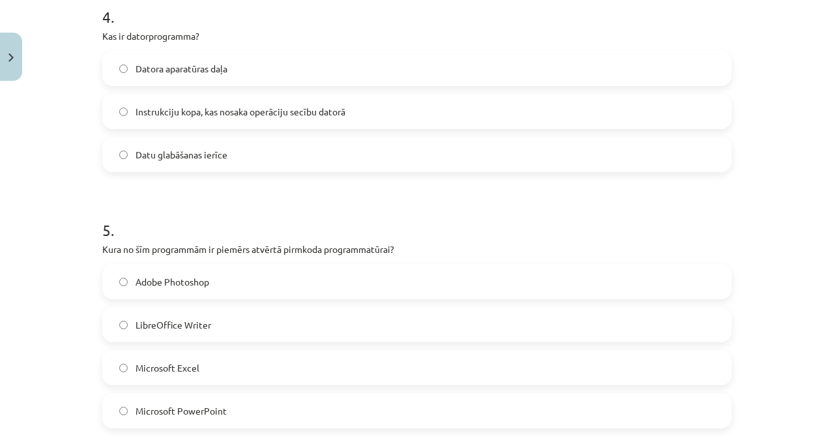
scroll to position [1012, 0]
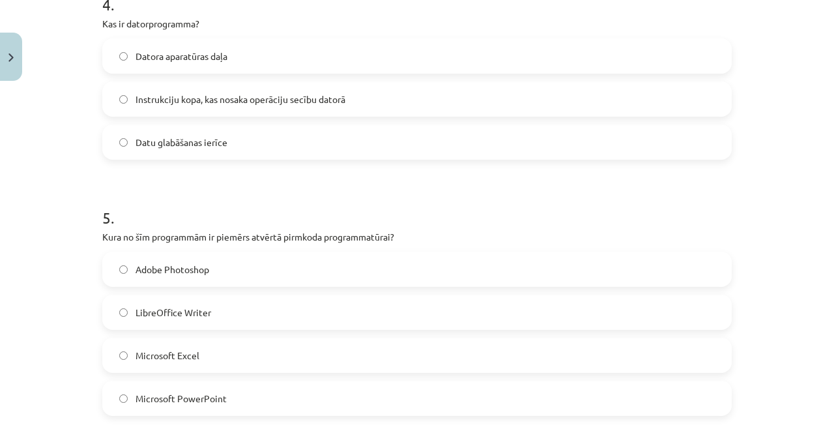
click at [203, 165] on span "LibreOffice Writer" at bounding box center [174, 313] width 76 height 14
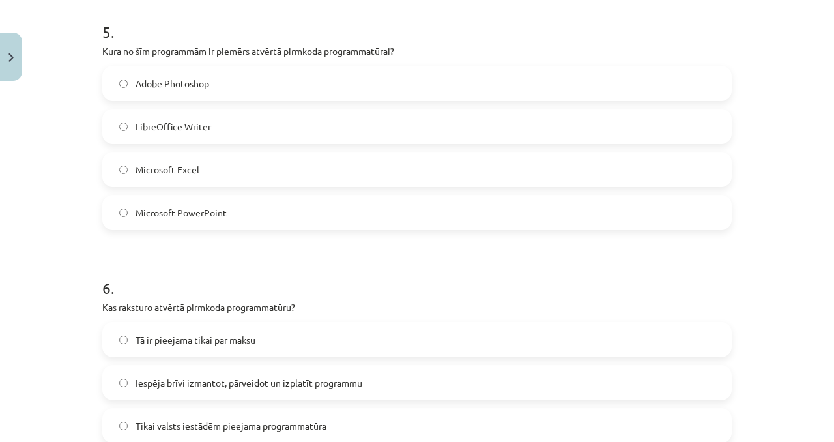
scroll to position [1322, 0]
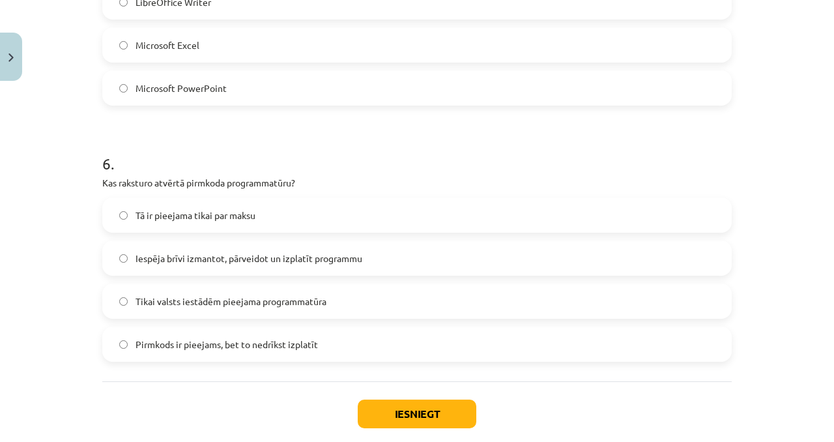
click at [226, 165] on label "Iespēja brīvi izmantot, pārveidot un izplatīt programmu" at bounding box center [417, 258] width 627 height 33
click at [325, 165] on button "Iesniegt" at bounding box center [417, 414] width 119 height 29
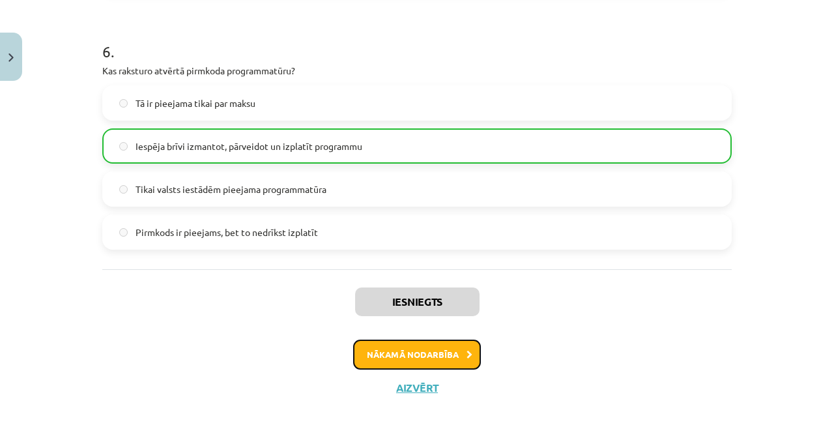
click at [325, 165] on button "Nākamā nodarbība" at bounding box center [417, 355] width 128 height 30
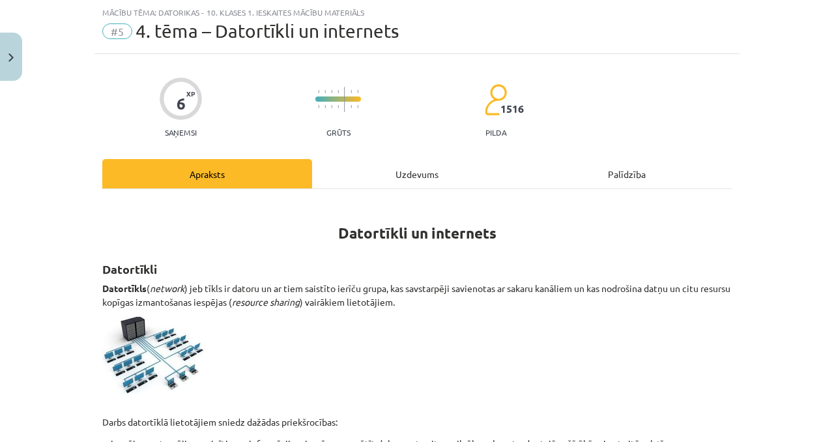
click at [325, 165] on div "Uzdevums" at bounding box center [417, 173] width 210 height 29
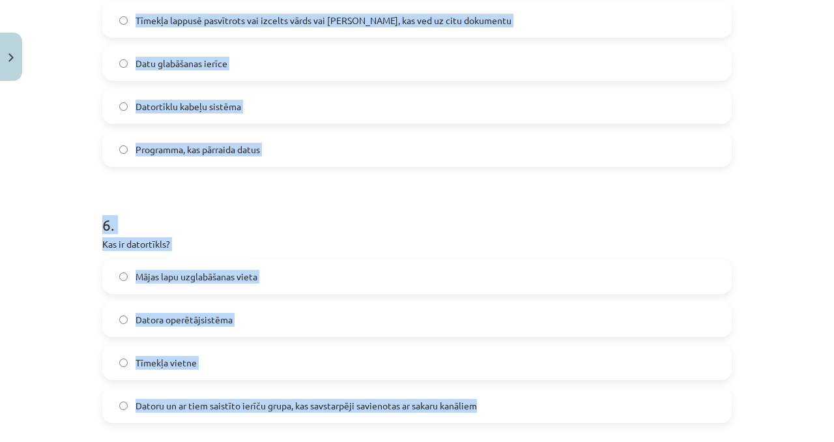
scroll to position [1356, 0]
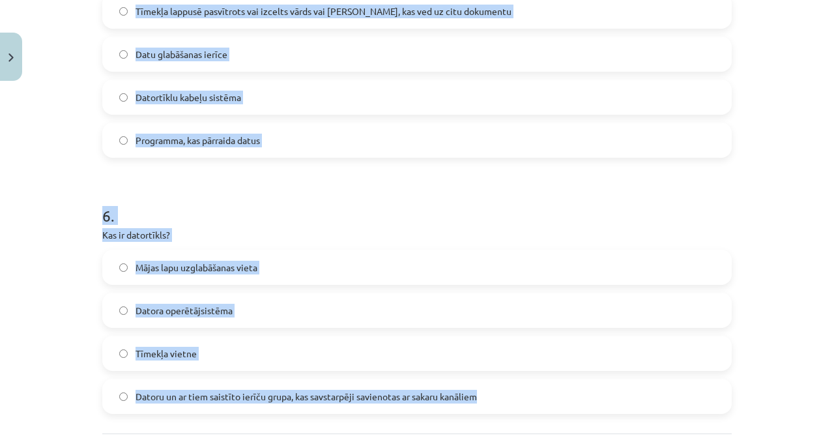
drag, startPoint x: 96, startPoint y: 153, endPoint x: 377, endPoint y: 425, distance: 390.9
copy form "1 . Kas ir URL? Tīkla protokols Internets Datora aparatūras sastāvdaļa Tīmekļa …"
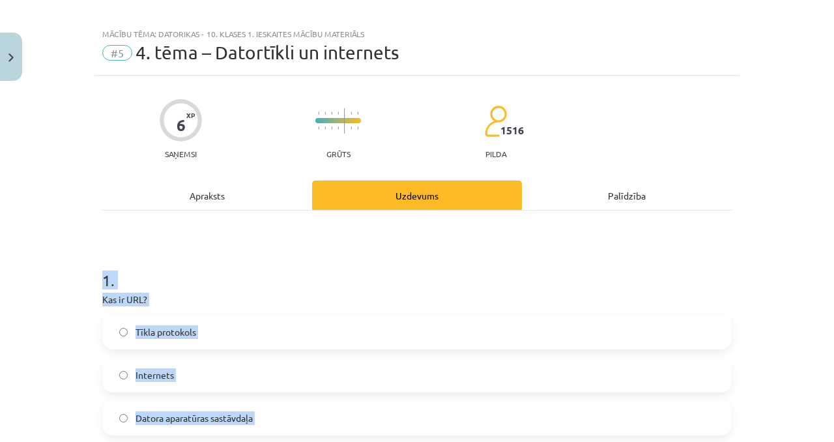
scroll to position [0, 0]
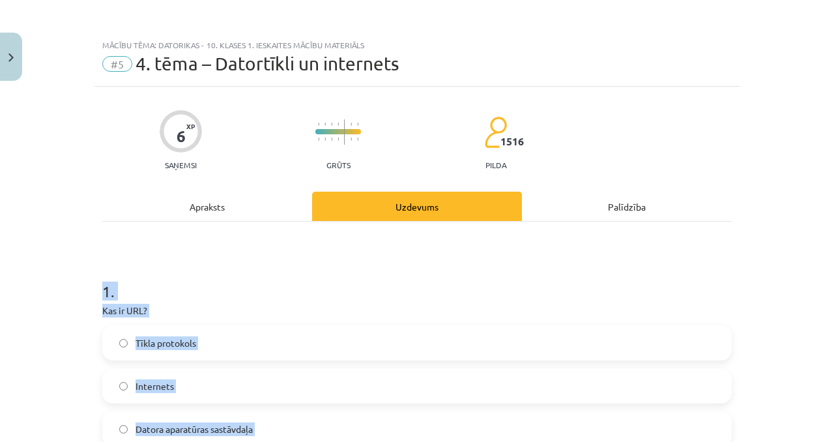
click at [195, 165] on h1 "1 ." at bounding box center [417, 279] width 630 height 40
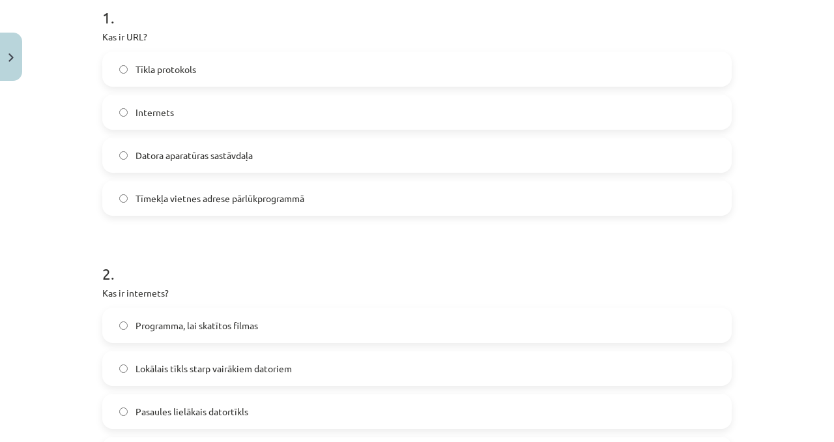
scroll to position [277, 0]
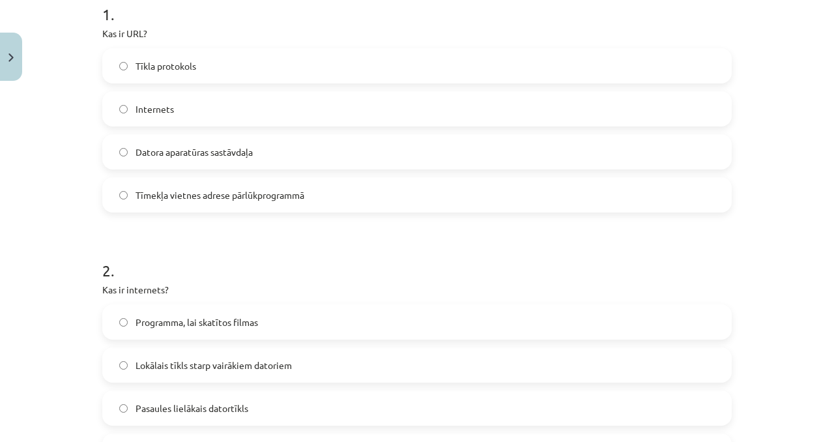
click at [246, 165] on label "Tīmekļa vietnes adrese pārlūkprogrammā" at bounding box center [417, 195] width 627 height 33
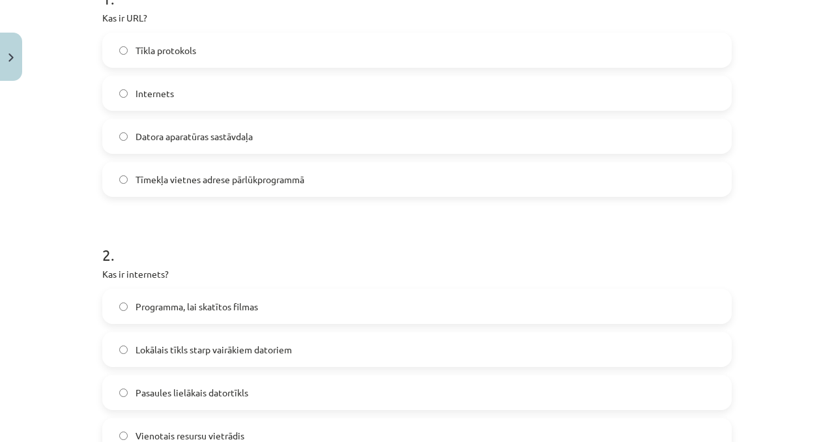
click at [212, 165] on label "Pasaules lielākais datortīkls" at bounding box center [417, 392] width 627 height 33
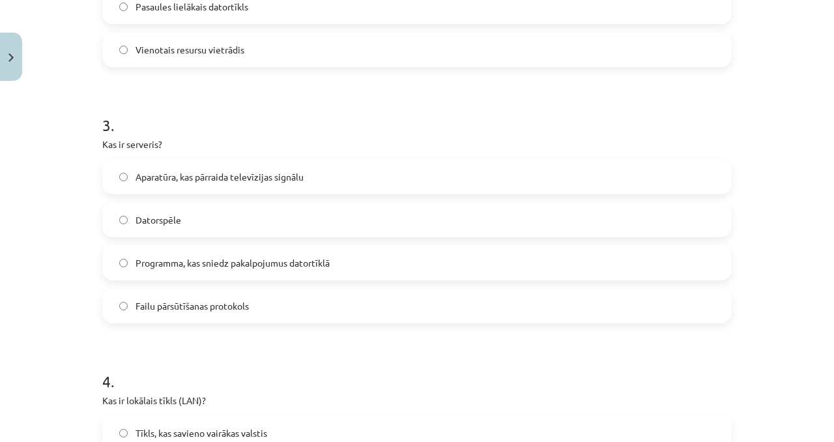
scroll to position [718, 0]
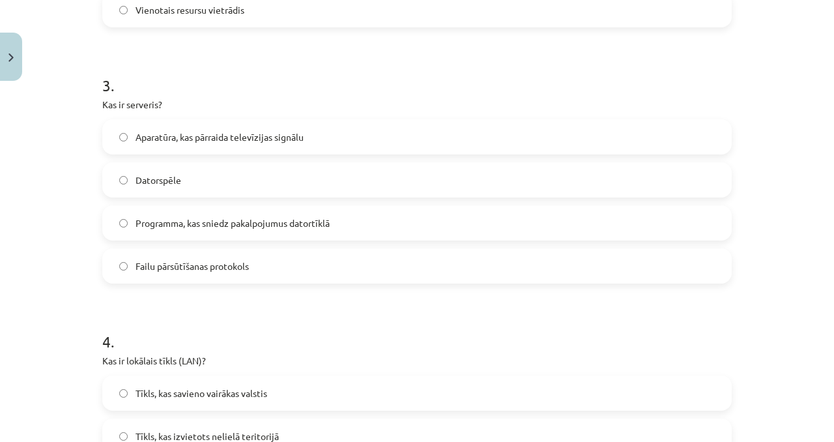
click at [183, 165] on span "Programma, kas sniedz pakalpojumus datortīklā" at bounding box center [233, 223] width 194 height 14
click at [147, 165] on span "Tīkls, kas savieno vairākas valstis" at bounding box center [202, 393] width 132 height 14
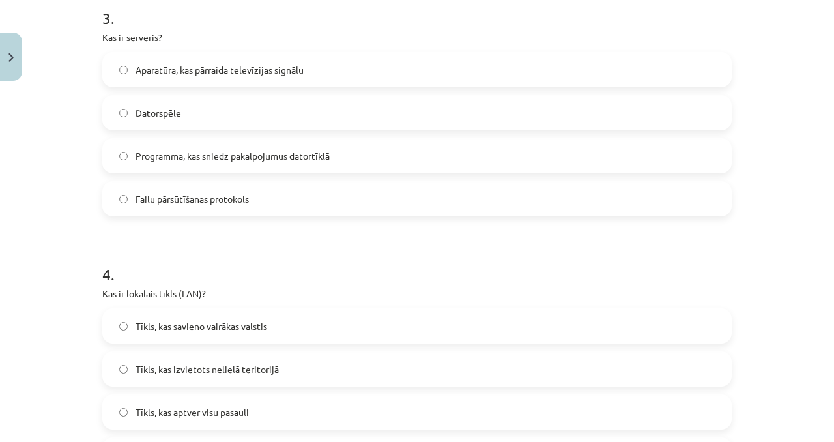
scroll to position [807, 0]
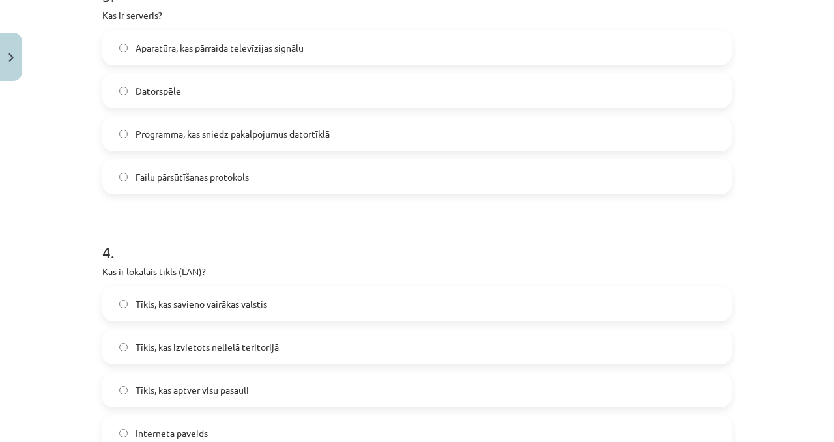
click at [230, 165] on label "Tīkls, kas izvietots nelielā teritorijā" at bounding box center [417, 346] width 627 height 33
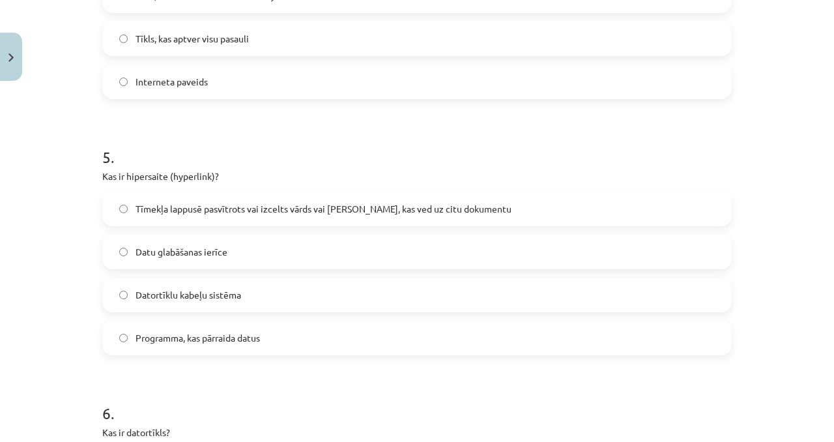
scroll to position [1197, 0]
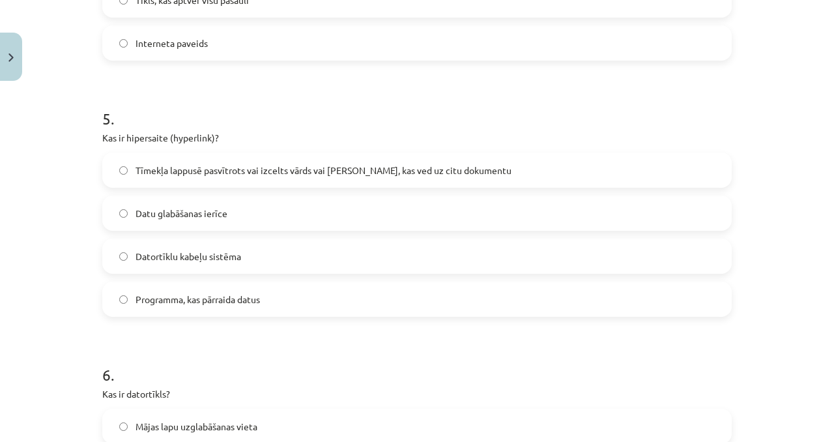
click at [177, 165] on div "Tīmekļa lappusē pasvītrots vai izcelts vārds vai frāze, kas ved uz citu dokumen…" at bounding box center [417, 235] width 630 height 164
click at [179, 165] on label "Tīmekļa lappusē pasvītrots vai izcelts vārds vai frāze, kas ved uz citu dokumen…" at bounding box center [417, 170] width 627 height 33
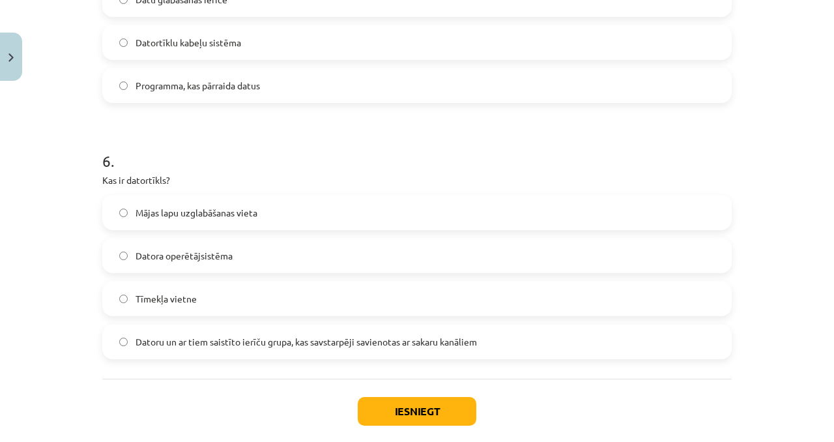
scroll to position [1450, 0]
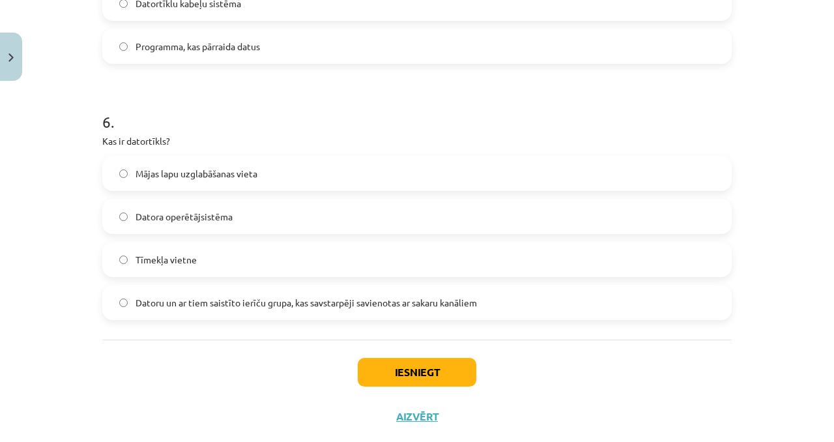
click at [227, 165] on label "Datora operētājsistēma" at bounding box center [417, 216] width 627 height 33
click at [266, 165] on div "Mājas lapu uzglabāšanas vieta Datora operētājsistēma Tīmekļa vietne Datoru un a…" at bounding box center [417, 238] width 630 height 164
click at [272, 165] on label "Mājas lapu uzglabāšanas vieta" at bounding box center [417, 173] width 627 height 33
click at [212, 165] on div "Mājas lapu uzglabāšanas vieta Datora operētājsistēma Tīmekļa vietne Datoru un a…" at bounding box center [417, 238] width 630 height 164
click at [225, 165] on label "Tīmekļa vietne" at bounding box center [417, 259] width 627 height 33
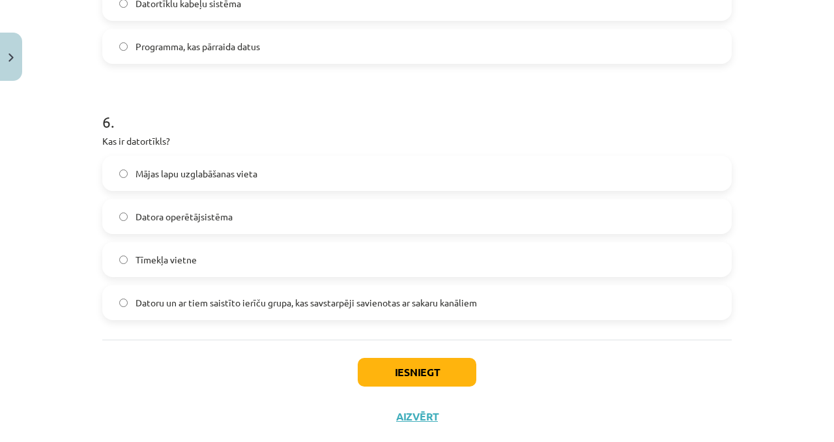
click at [231, 165] on label "Datoru un ar tiem saistīto ierīču grupa, kas savstarpēji savienotas ar sakaru k…" at bounding box center [417, 302] width 627 height 33
click at [325, 165] on button "Iesniegt" at bounding box center [417, 372] width 119 height 29
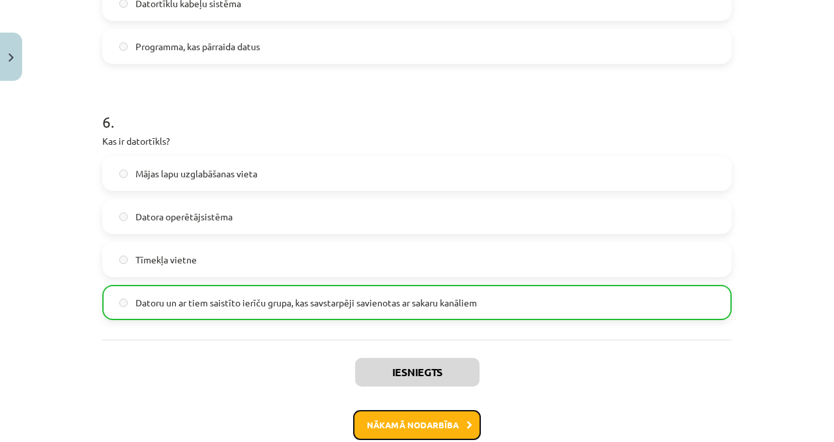
click at [325, 165] on button "Nākamā nodarbība" at bounding box center [417, 425] width 128 height 30
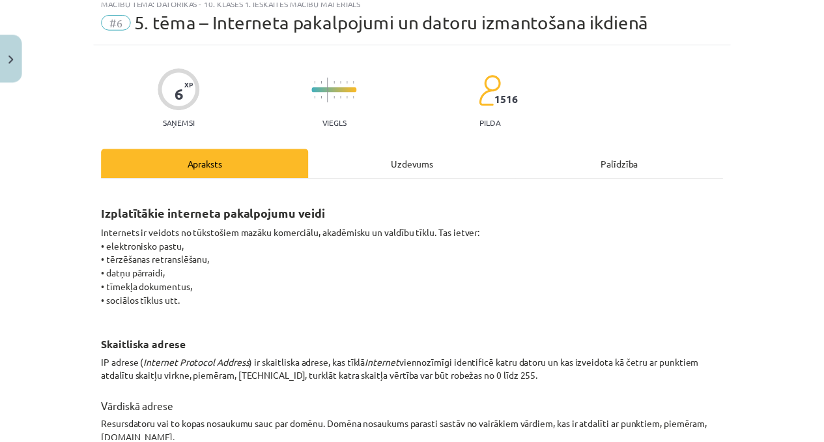
scroll to position [33, 0]
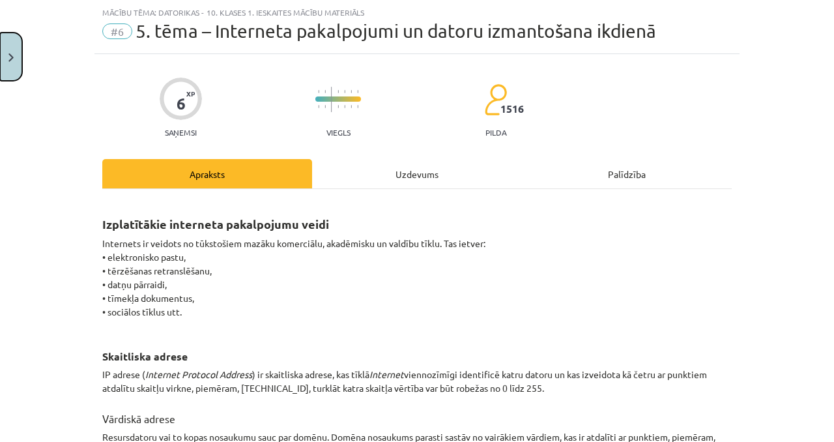
drag, startPoint x: 5, startPoint y: 41, endPoint x: 3, endPoint y: 35, distance: 6.8
click at [4, 37] on button "Close" at bounding box center [11, 57] width 22 height 48
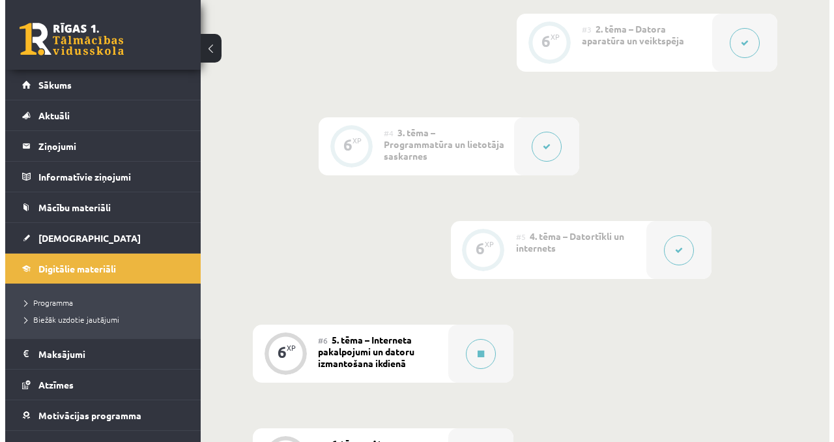
scroll to position [658, 0]
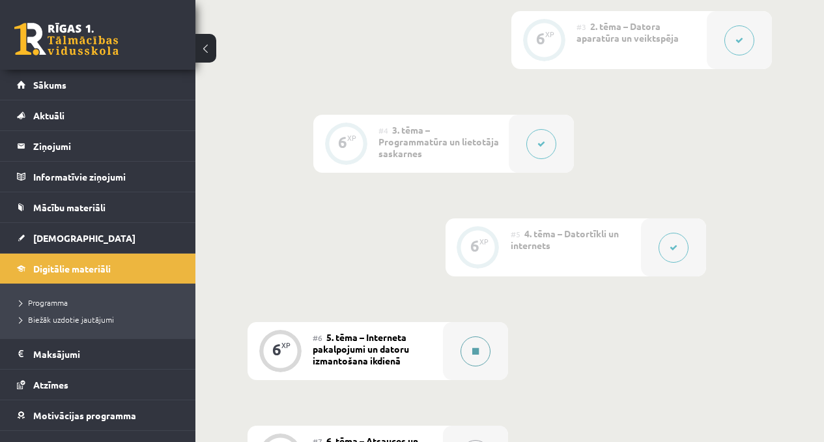
click at [325, 165] on button at bounding box center [476, 351] width 30 height 30
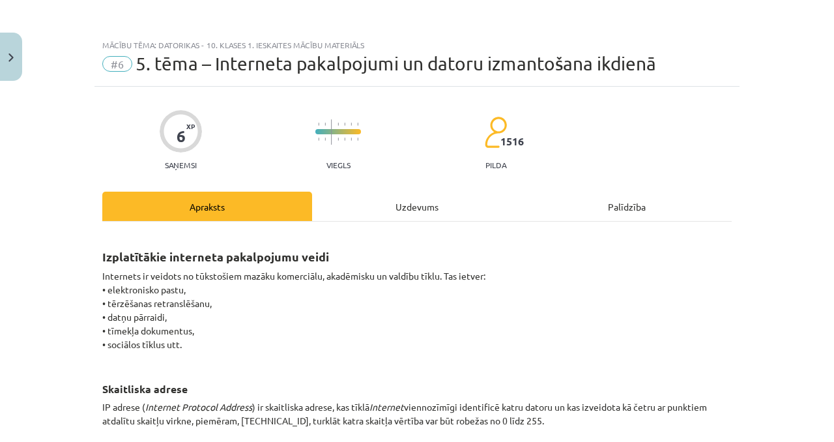
click at [325, 165] on div "6 XP Saņemsi Viegls 1516 pilda" at bounding box center [417, 135] width 630 height 67
click at [325, 165] on div "Uzdevums" at bounding box center [417, 206] width 210 height 29
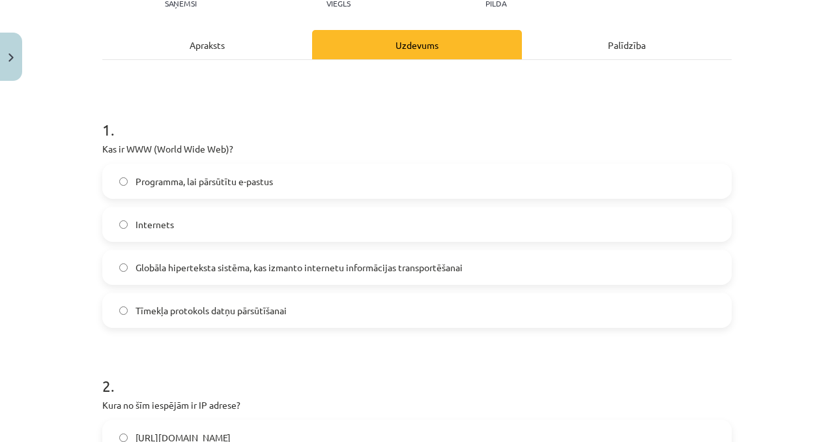
scroll to position [162, 0]
drag, startPoint x: 94, startPoint y: 124, endPoint x: 107, endPoint y: 159, distance: 37.5
click at [128, 165] on label "Internets" at bounding box center [417, 223] width 627 height 33
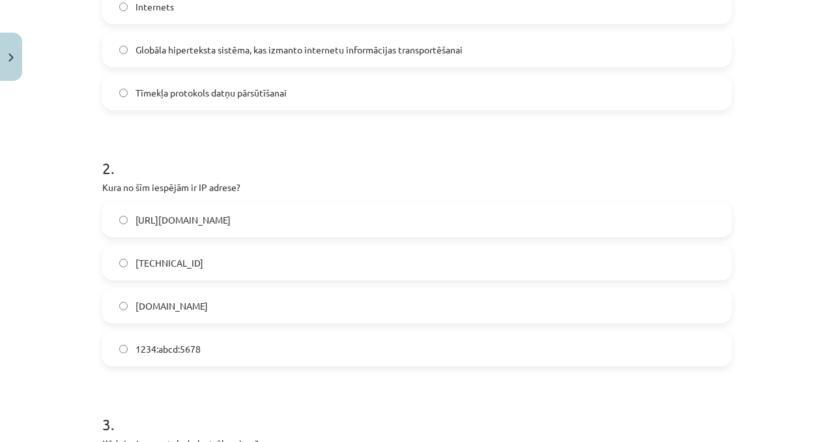
click at [206, 165] on label "192.100.81.101" at bounding box center [417, 262] width 627 height 33
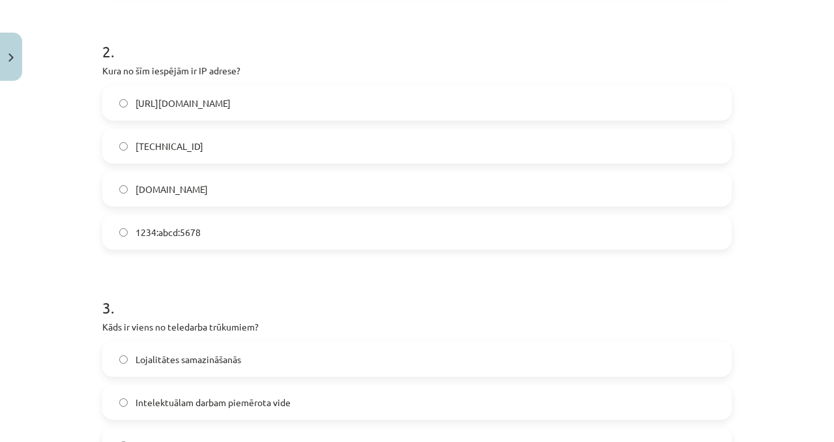
scroll to position [690, 0]
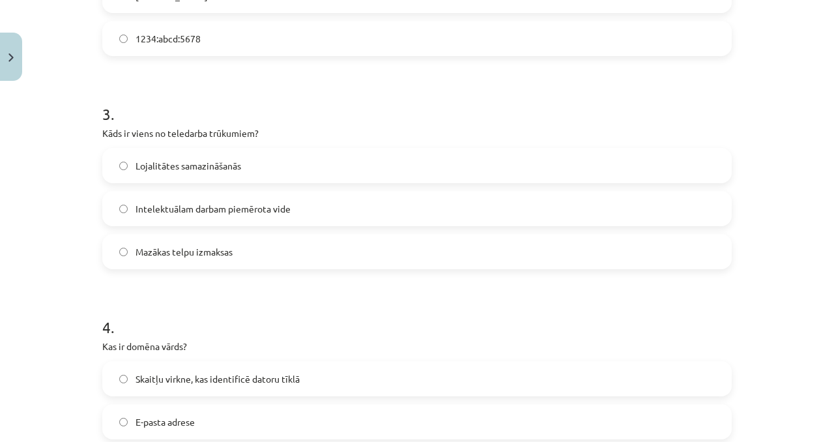
click at [282, 165] on label "Lojalitātes samazināšanās" at bounding box center [417, 165] width 627 height 33
drag, startPoint x: 102, startPoint y: 111, endPoint x: 95, endPoint y: 110, distance: 6.5
click at [102, 111] on h1 "3 ." at bounding box center [417, 102] width 630 height 40
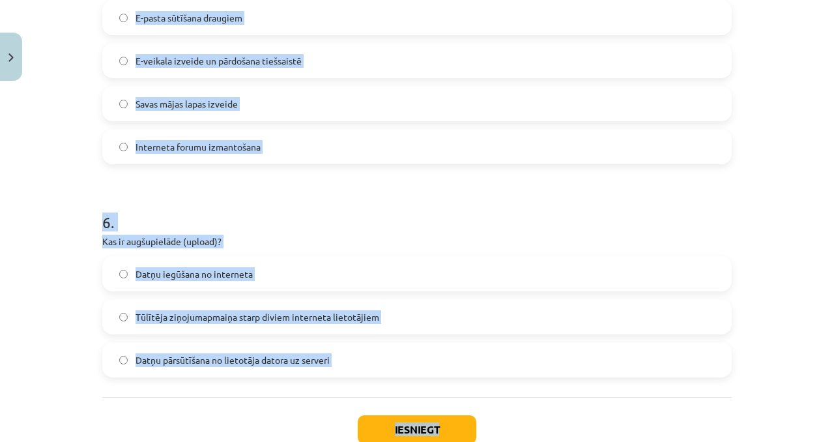
scroll to position [1317, 0]
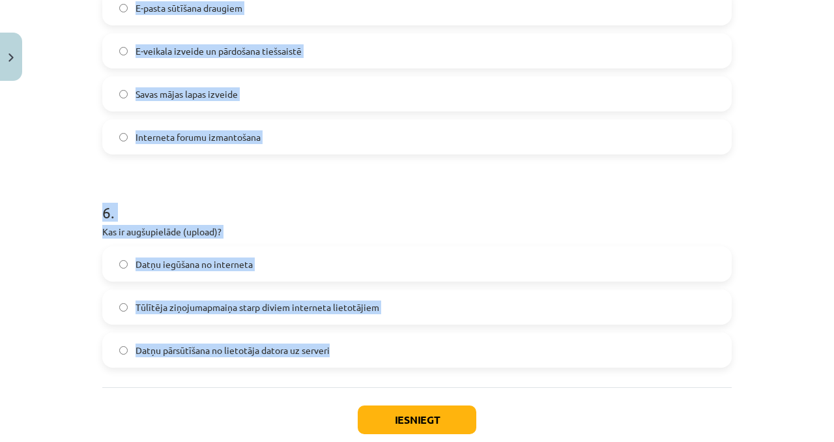
drag, startPoint x: 95, startPoint y: 110, endPoint x: 353, endPoint y: 363, distance: 361.3
copy form "3 . Kāds ir viens no teledarba trūkumiem? Lojalitātes samazināšanās Intelektuāl…"
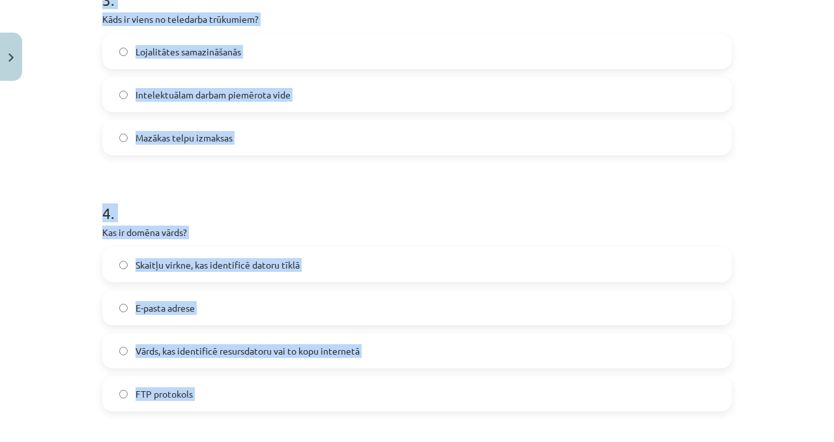
scroll to position [905, 0]
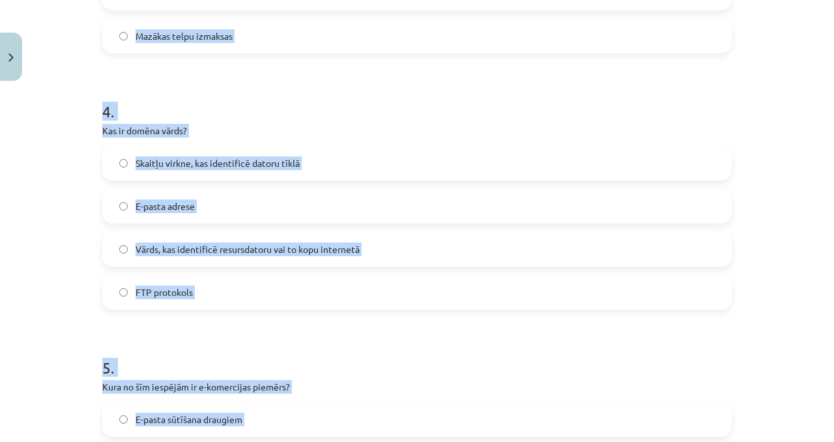
click at [204, 165] on label "Vārds, kas identificē resursdatoru vai to kopu internetā" at bounding box center [417, 249] width 627 height 33
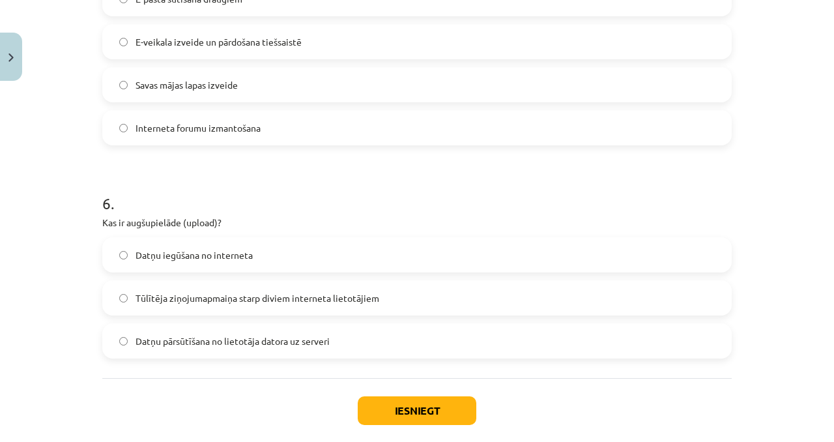
scroll to position [1313, 0]
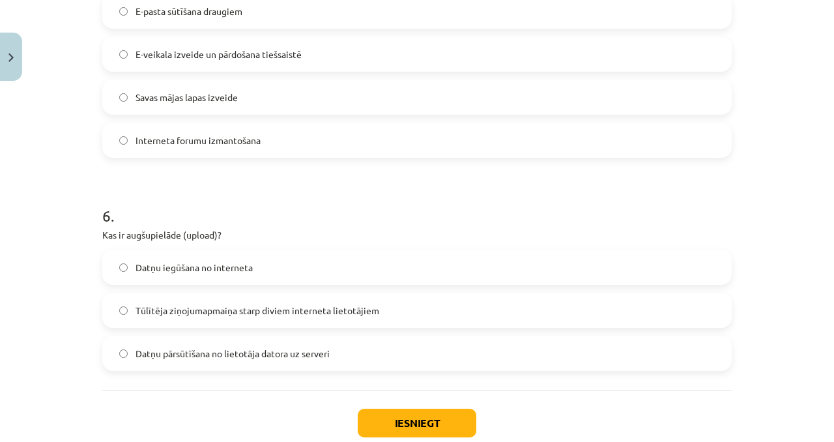
click at [229, 61] on label "E-veikala izveide un pārdošana tiešsaistē" at bounding box center [417, 54] width 627 height 33
click at [193, 165] on label "Datņu iegūšana no interneta" at bounding box center [417, 267] width 627 height 33
click at [304, 165] on label "Datņu pārsūtīšana no lietotāja datora uz serveri" at bounding box center [417, 353] width 627 height 33
click at [325, 165] on button "Iesniegt" at bounding box center [417, 423] width 119 height 29
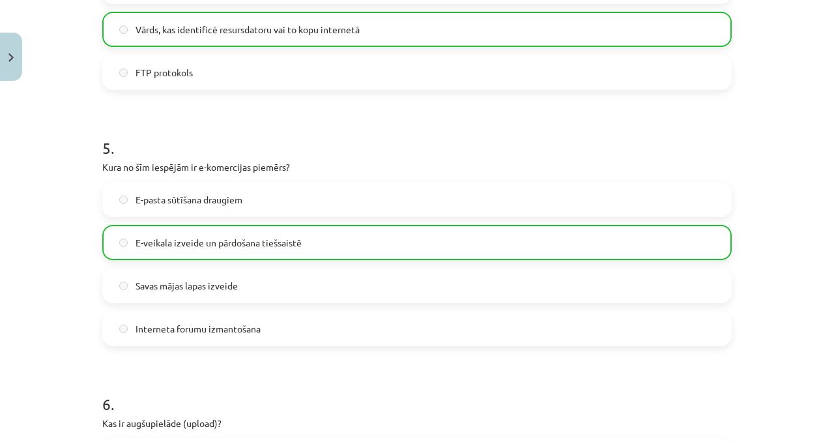
scroll to position [1434, 0]
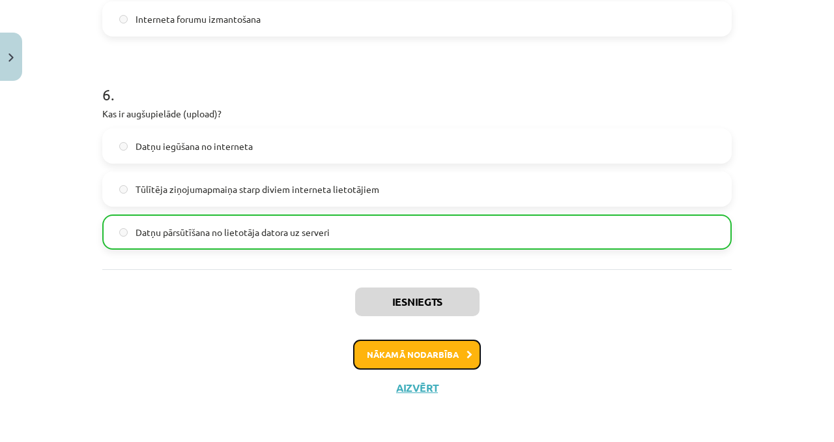
click at [325, 165] on button "Nākamā nodarbība" at bounding box center [417, 355] width 128 height 30
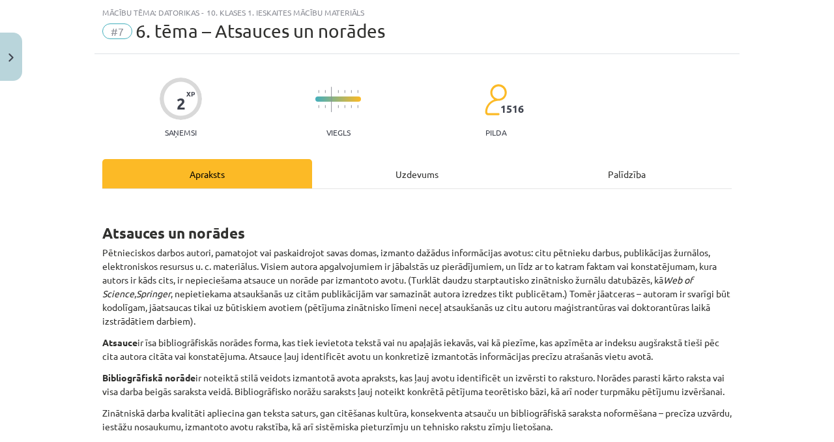
scroll to position [33, 0]
click at [325, 165] on div "Uzdevums" at bounding box center [417, 173] width 210 height 29
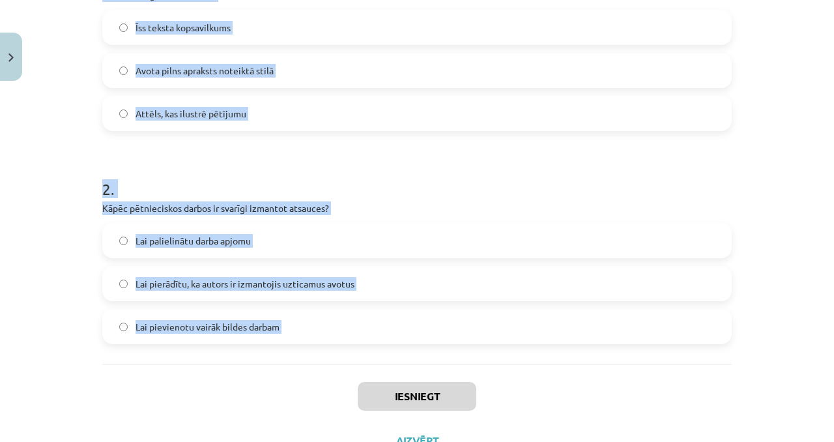
scroll to position [369, 0]
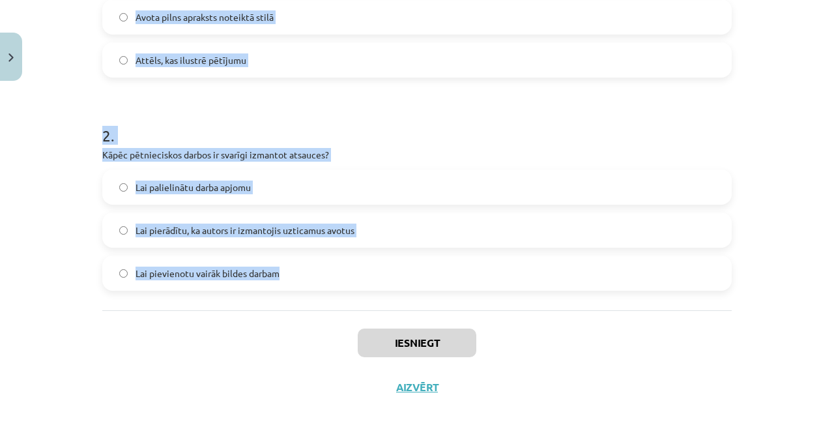
drag, startPoint x: 89, startPoint y: 36, endPoint x: 382, endPoint y: 291, distance: 388.1
click at [325, 165] on div "Mācību tēma: Datorikas - 10. klases 1. ieskaites mācību materiāls #7 6. tēma – …" at bounding box center [417, 221] width 834 height 442
copy form "1 . Kas ir bibliogrāfiskā norāde? Īss teksta kopsavilkums Avota pilns apraksts …"
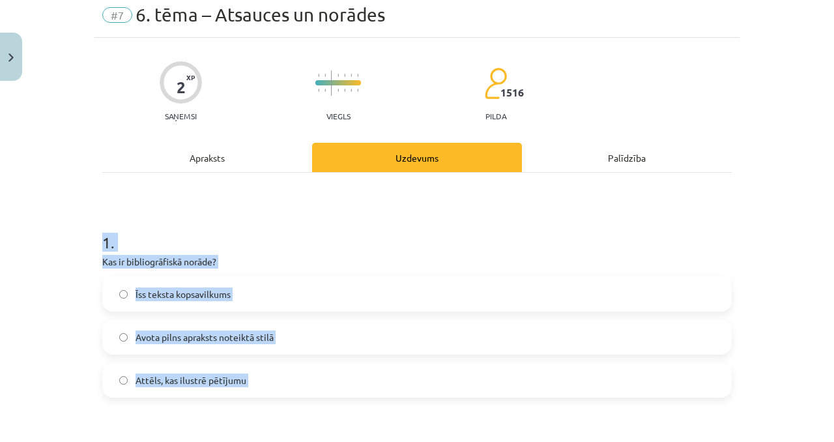
scroll to position [0, 0]
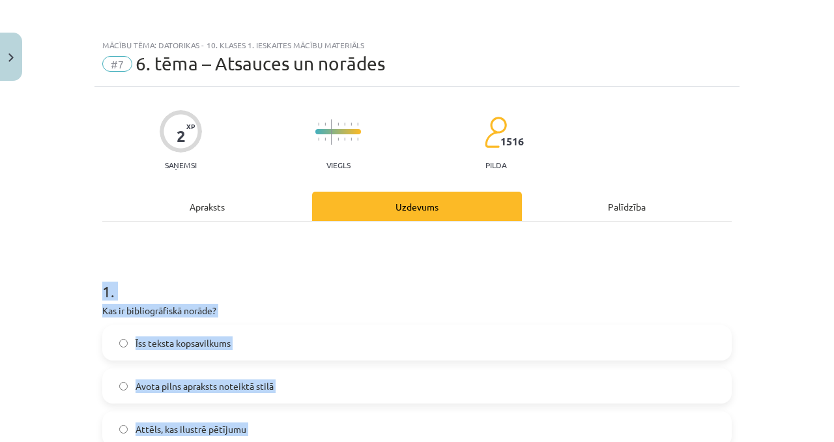
click at [222, 165] on div "1 . Kas ir bibliogrāfiskā norāde? Īss teksta kopsavilkums Avota pilns apraksts …" at bounding box center [417, 451] width 630 height 458
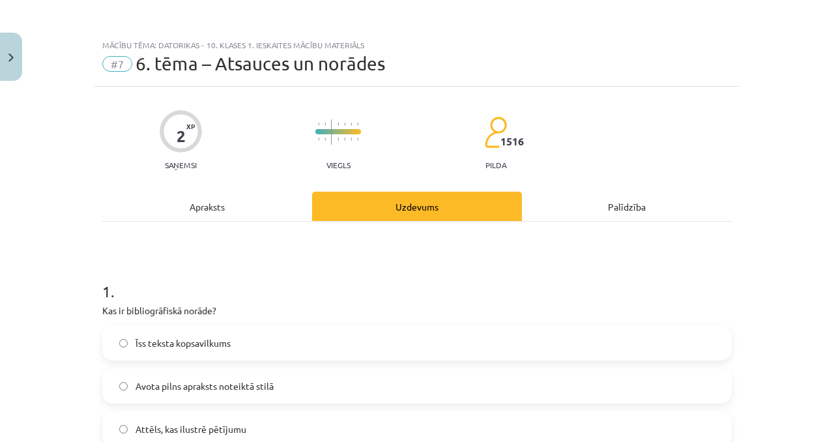
click at [226, 165] on div "Apraksts" at bounding box center [207, 206] width 210 height 29
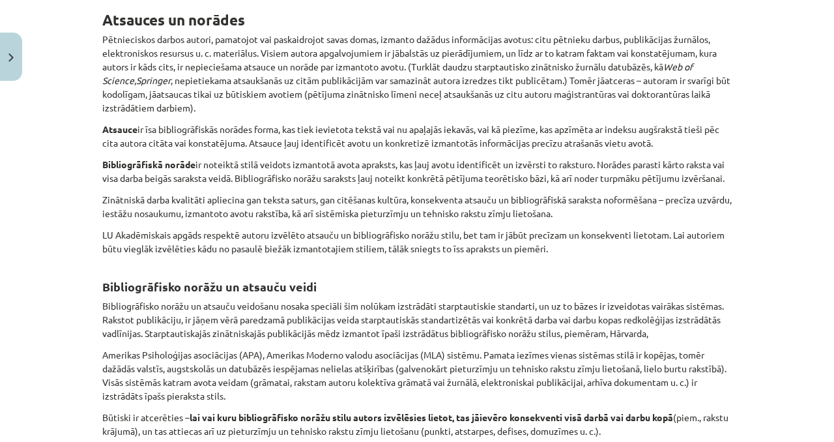
scroll to position [20, 0]
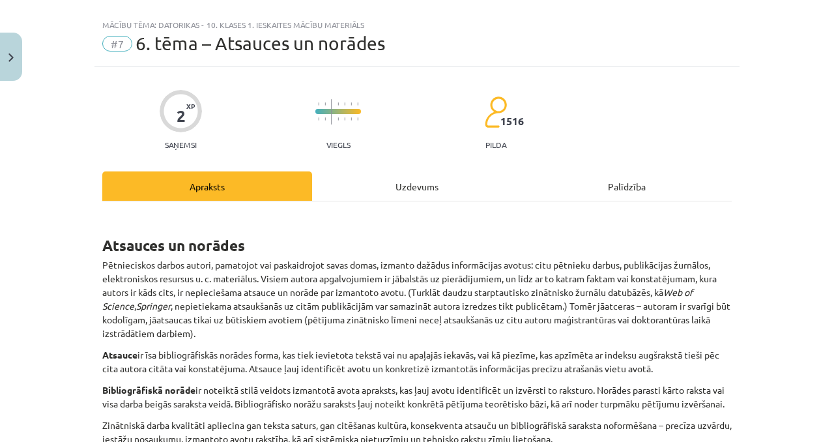
click at [325, 165] on div "Uzdevums" at bounding box center [417, 185] width 210 height 29
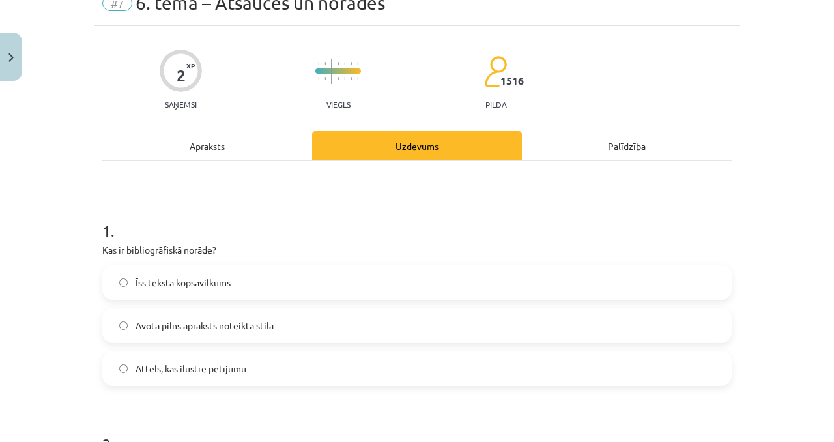
scroll to position [244, 0]
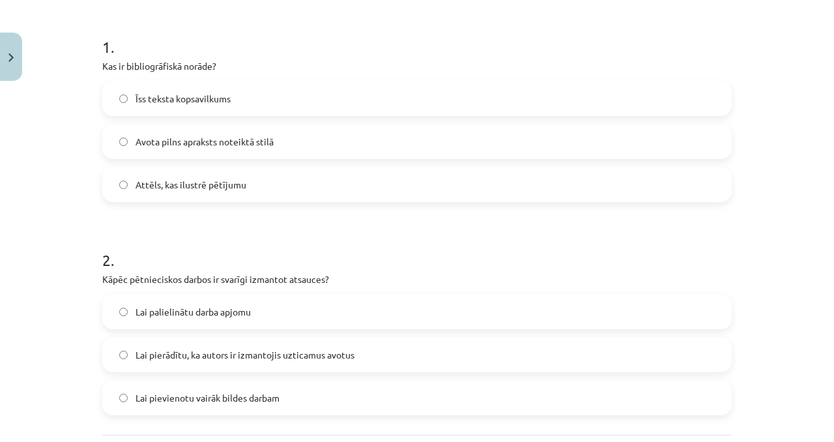
click at [227, 98] on label "Īss teksta kopsavilkums" at bounding box center [417, 98] width 627 height 33
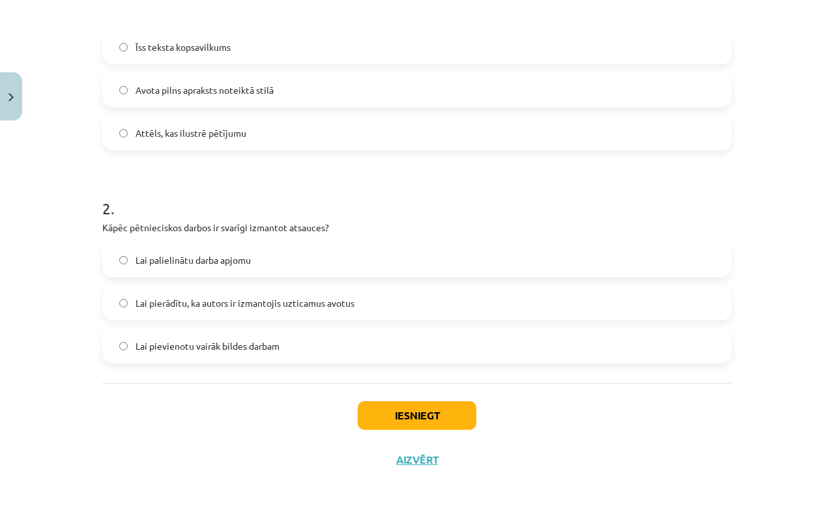
scroll to position [369, 0]
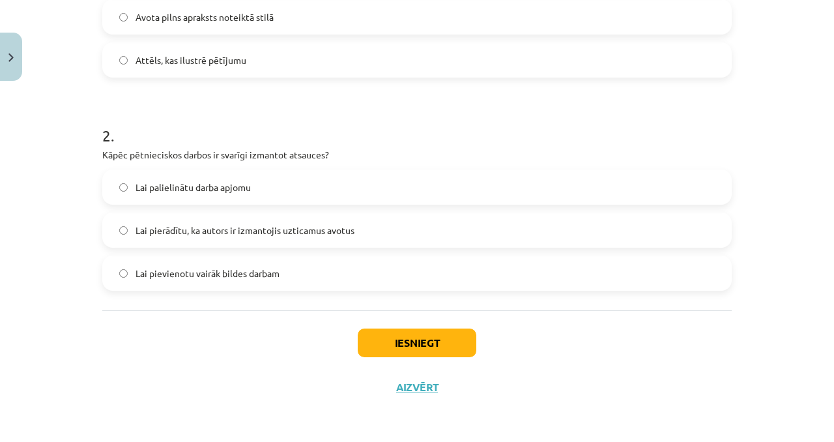
click at [315, 165] on span "Lai pierādītu, ka autors ir izmantojis uzticamus avotus" at bounding box center [245, 231] width 219 height 14
click at [325, 165] on button "Iesniegt" at bounding box center [417, 342] width 119 height 29
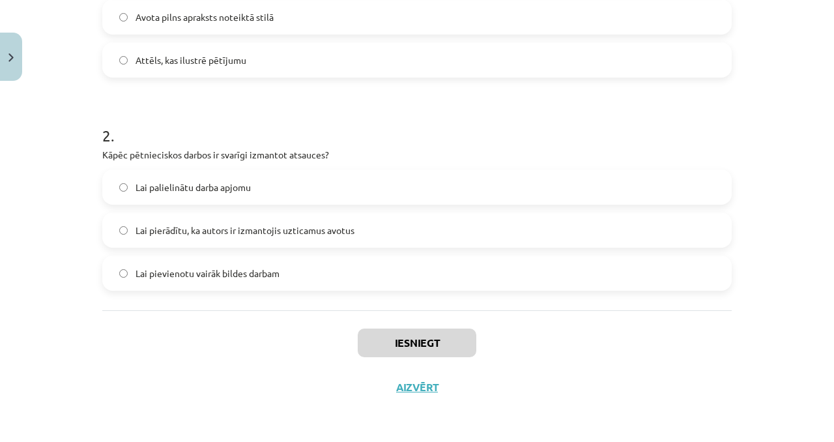
click at [278, 165] on div "Iesniegt Aizvērt" at bounding box center [417, 355] width 630 height 91
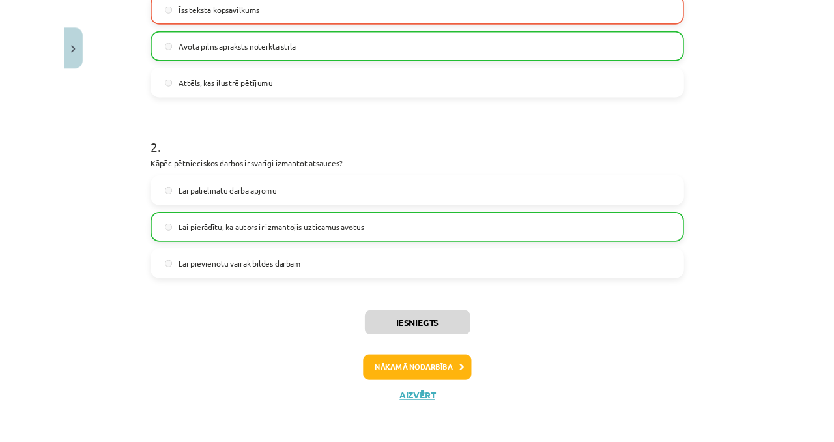
scroll to position [330, 0]
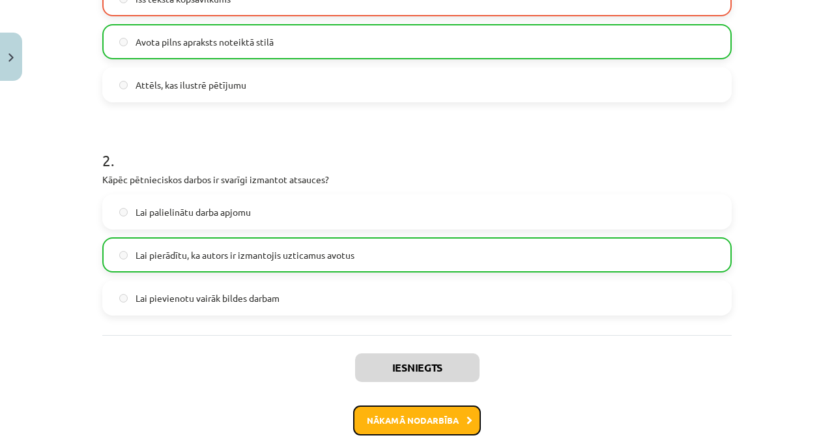
click at [325, 165] on button "Nākamā nodarbība" at bounding box center [417, 420] width 128 height 30
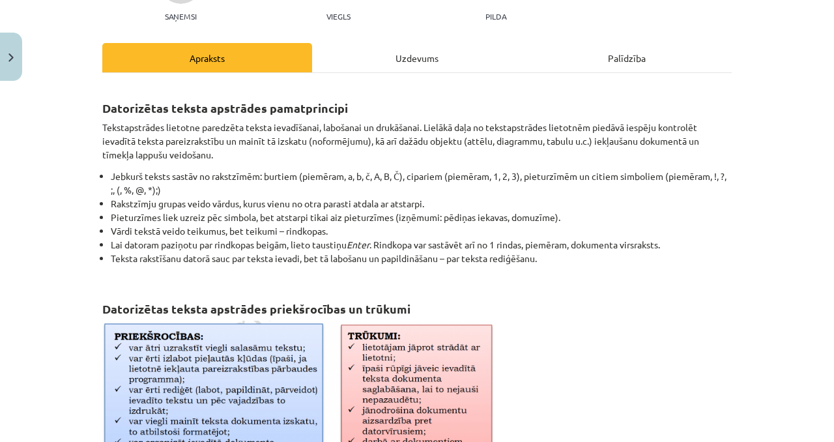
click at [325, 165] on div "Datorizētas teksta apstrādes pamatprincipi Tekstapstrādes lietotne paredzēta te…" at bounding box center [417, 408] width 630 height 646
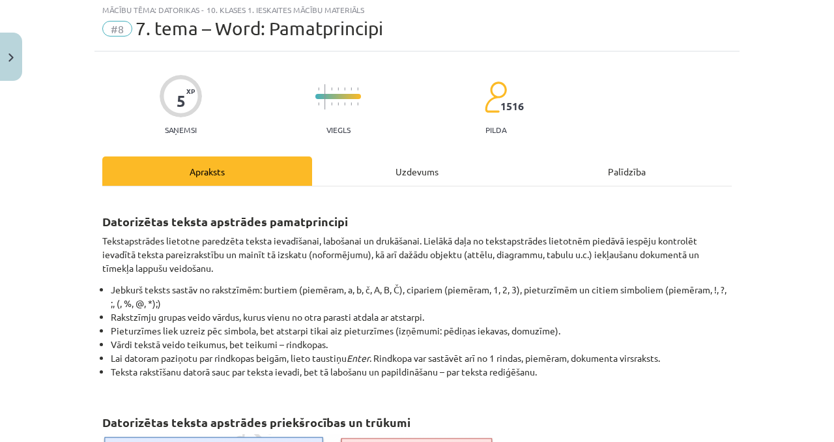
scroll to position [33, 0]
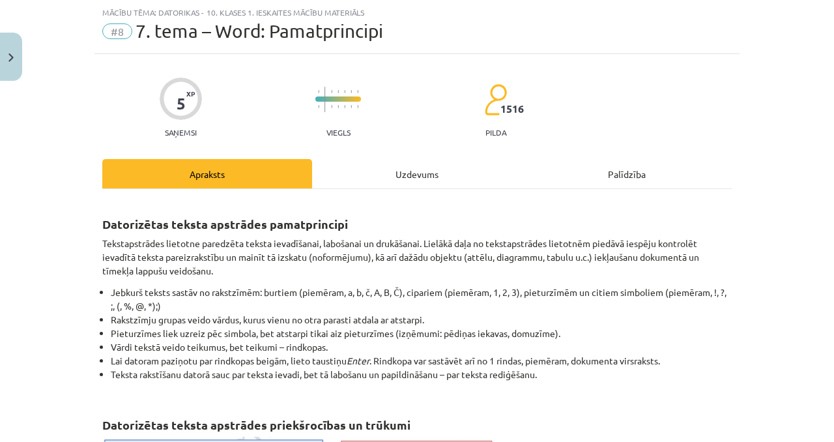
click at [325, 165] on h2 "Datorizētas teksta apstrādes pamatprincipi" at bounding box center [417, 217] width 630 height 32
click at [325, 165] on div "Uzdevums" at bounding box center [417, 173] width 210 height 29
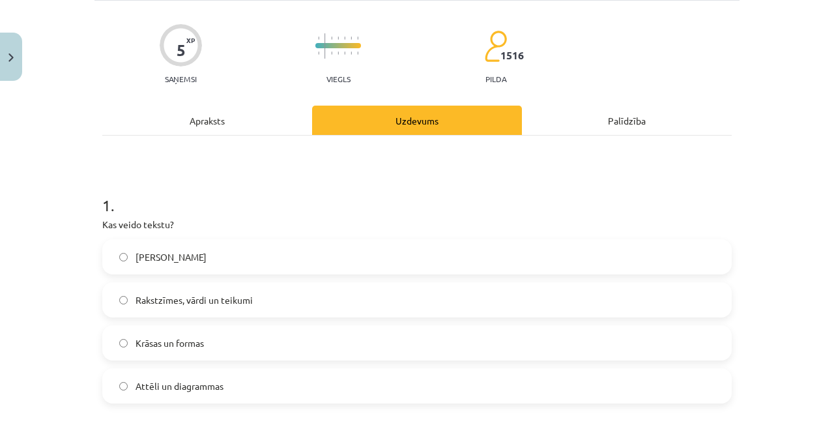
scroll to position [87, 0]
click at [284, 165] on label "Rakstzīmes, vārdi un teikumi" at bounding box center [417, 299] width 627 height 33
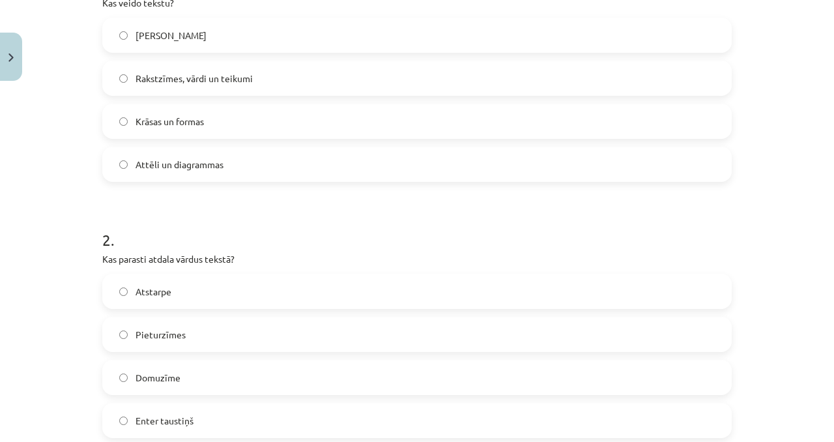
scroll to position [386, 0]
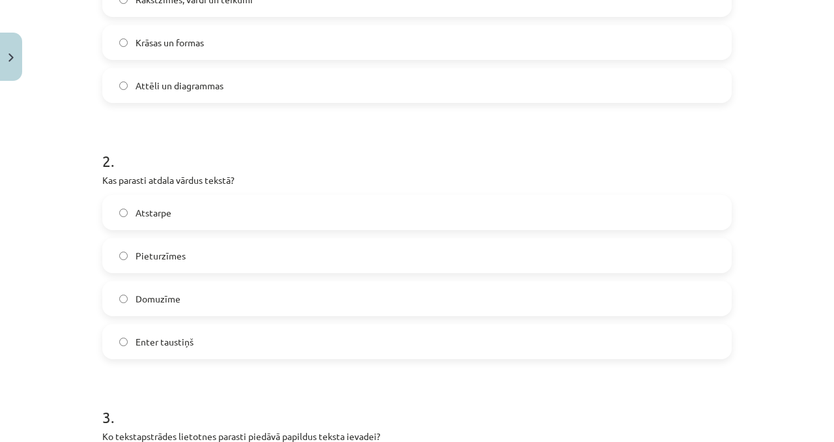
click at [195, 165] on label "Atstarpe" at bounding box center [417, 212] width 627 height 33
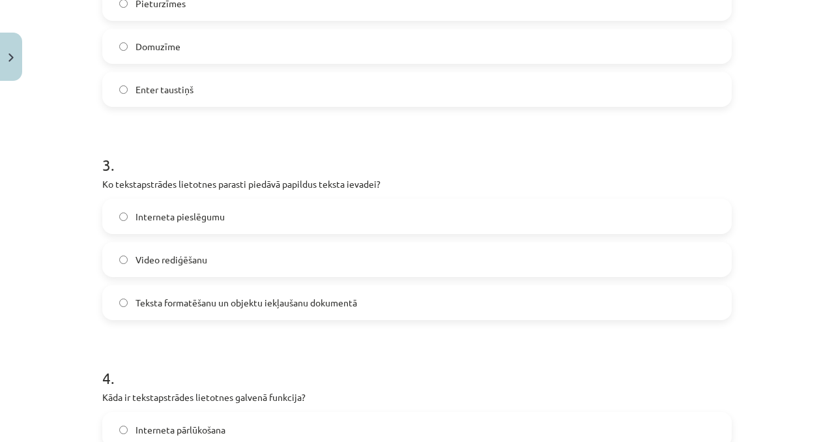
scroll to position [673, 0]
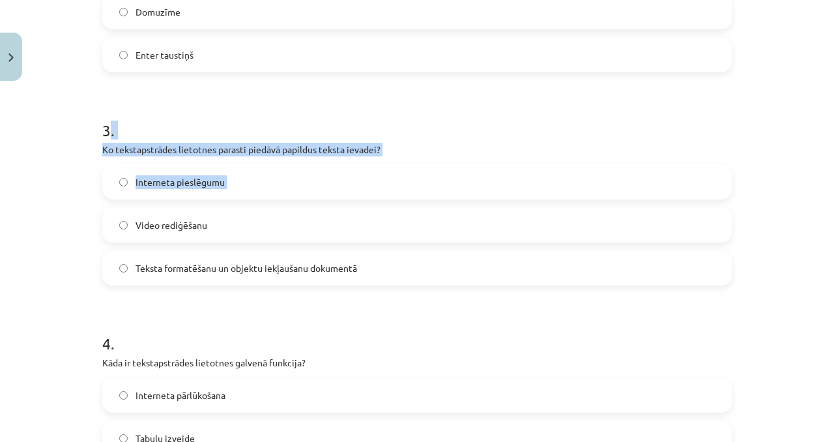
drag, startPoint x: 102, startPoint y: 129, endPoint x: 185, endPoint y: 208, distance: 114.3
click at [185, 165] on div "3 . Ko tekstapstrādes lietotnes parasti piedāvā papildus teksta ievadei? Intern…" at bounding box center [417, 191] width 630 height 187
click at [124, 119] on h1 "3 ." at bounding box center [417, 118] width 630 height 40
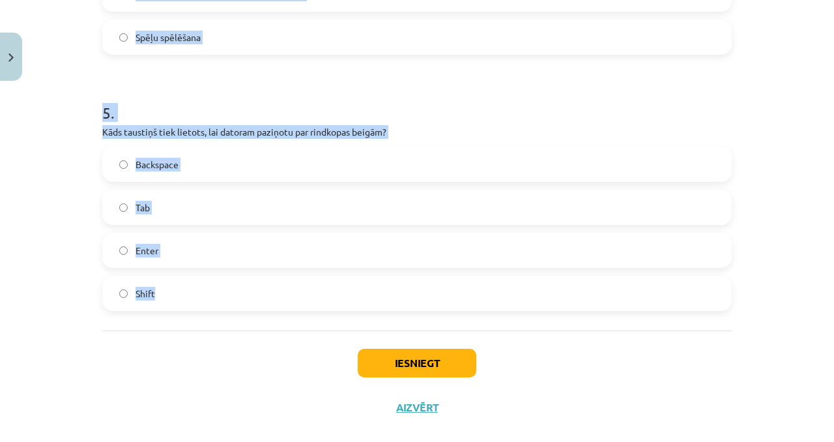
scroll to position [1180, 0]
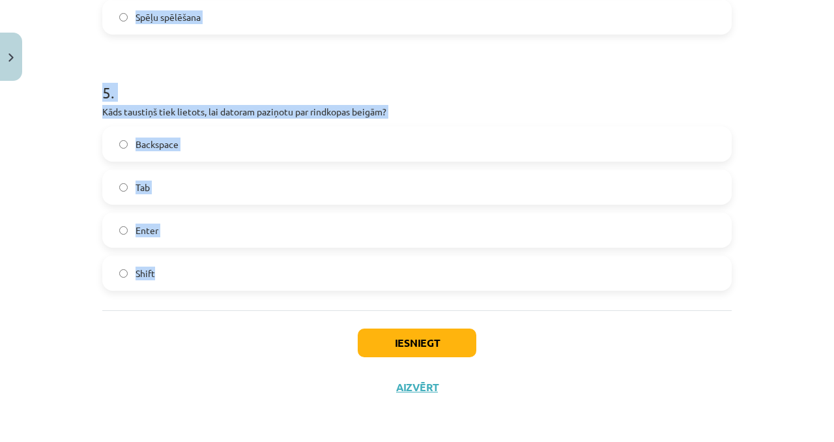
drag, startPoint x: 91, startPoint y: 121, endPoint x: 221, endPoint y: 270, distance: 197.7
copy form "3 . Ko tekstapstrādes lietotnes parasti piedāvā papildus teksta ievadei? Intern…"
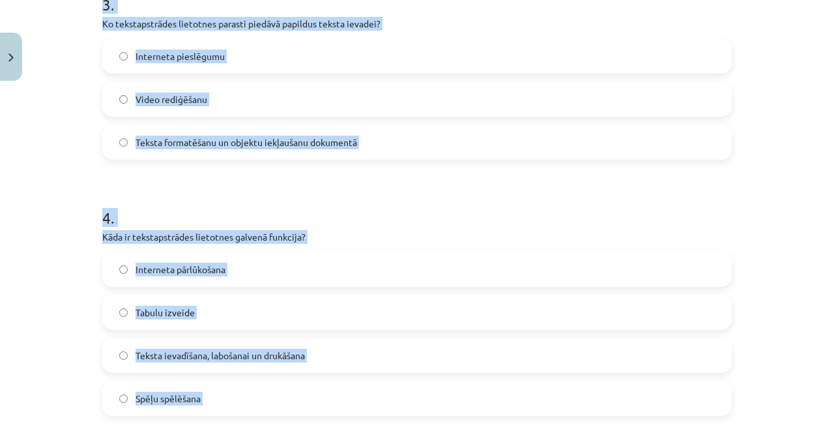
click at [211, 138] on span "Teksta formatēšanu un objektu iekļaušanu dokumentā" at bounding box center [247, 143] width 222 height 14
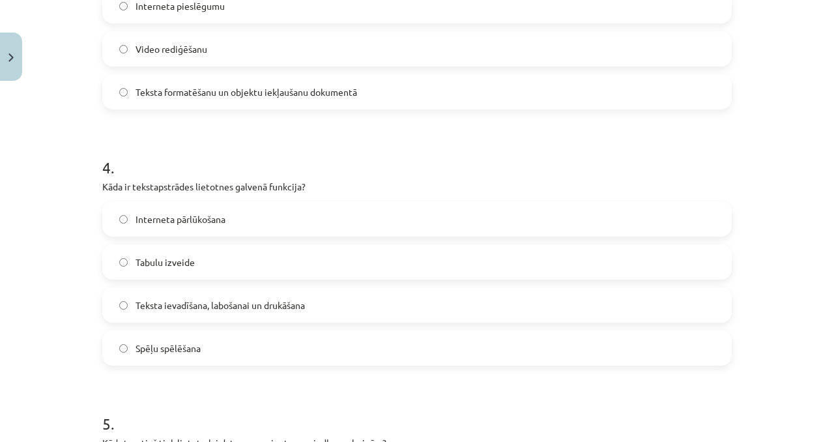
scroll to position [996, 0]
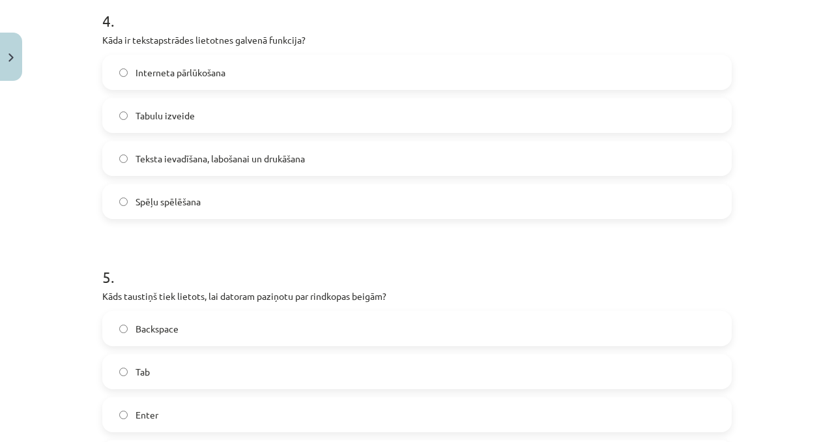
click at [159, 165] on label "Enter" at bounding box center [417, 414] width 627 height 33
click at [205, 149] on label "Teksta ievadīšana, labošanai un drukāšana" at bounding box center [417, 158] width 627 height 33
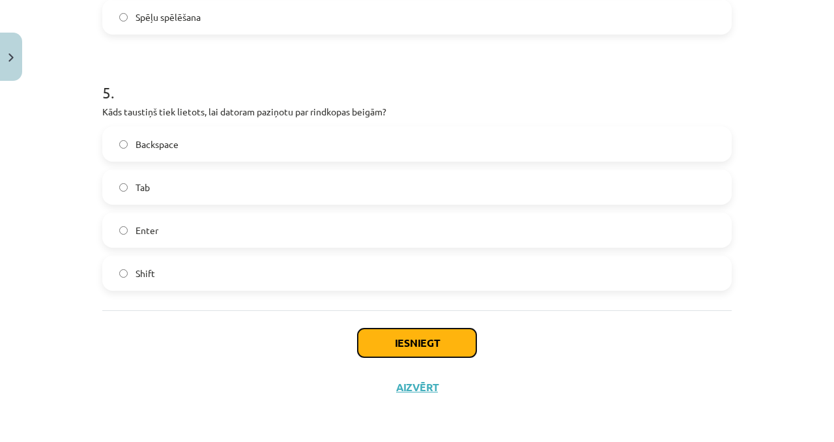
click at [325, 165] on button "Iesniegt" at bounding box center [417, 342] width 119 height 29
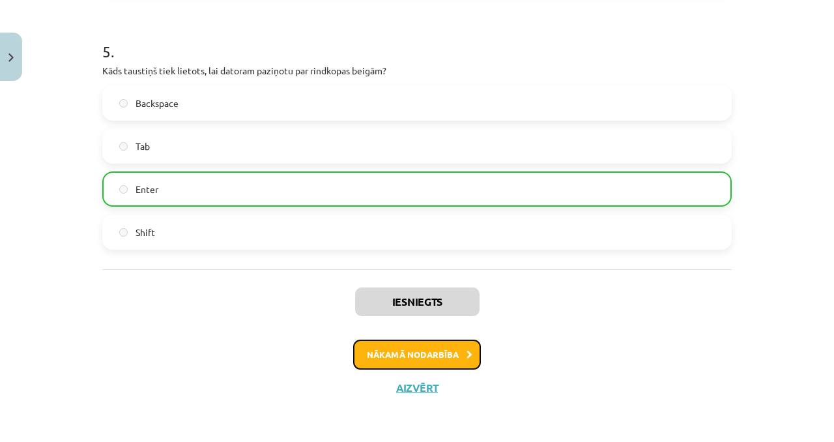
click at [325, 165] on button "Nākamā nodarbība" at bounding box center [417, 355] width 128 height 30
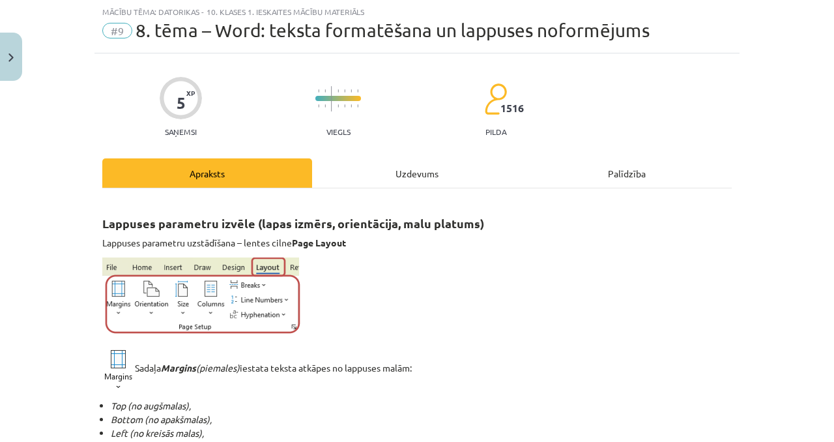
scroll to position [33, 0]
click at [325, 165] on div "Uzdevums" at bounding box center [417, 173] width 210 height 29
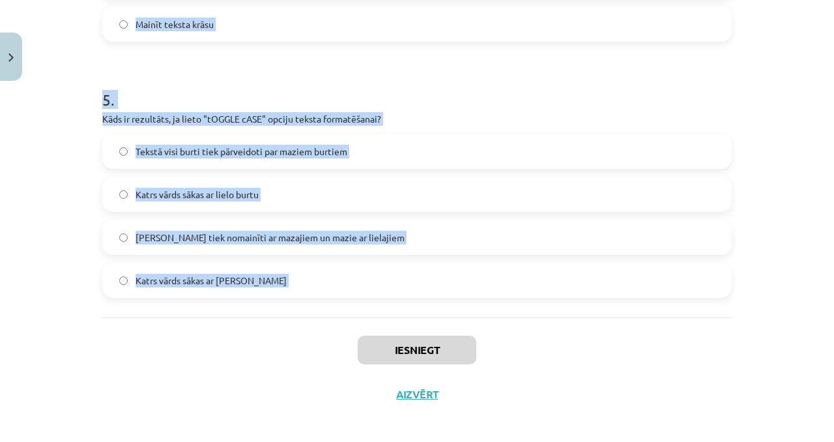
scroll to position [1236, 0]
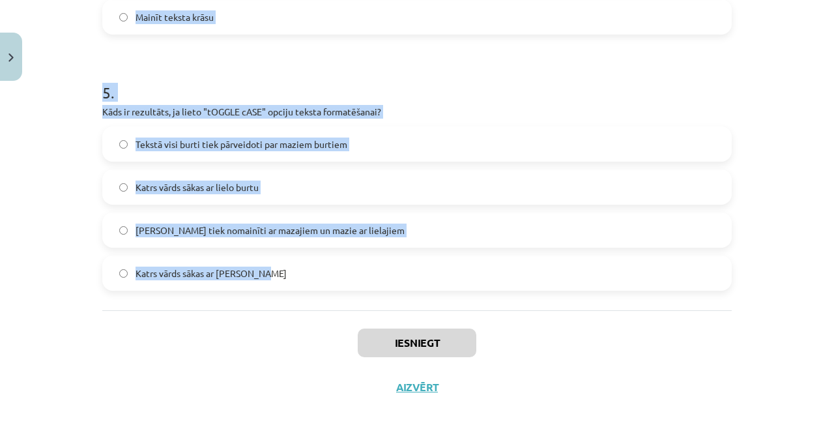
drag, startPoint x: 91, startPoint y: 250, endPoint x: 297, endPoint y: 289, distance: 208.9
copy form "1 . Kas ir aizzīmēts saraksts? Rindkopa, kurai ir iekrāsots fons Rindkopa, kas …"
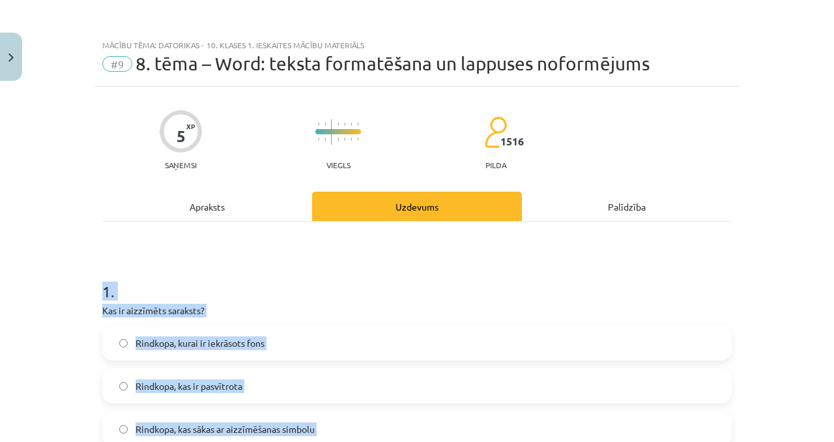
scroll to position [267, 0]
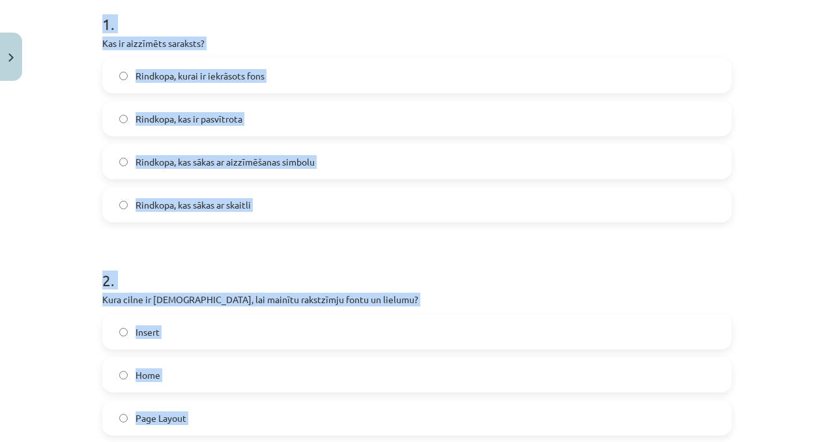
click at [251, 165] on label "Rindkopa, kas sākas ar aizzīmēšanas simbolu" at bounding box center [417, 161] width 627 height 33
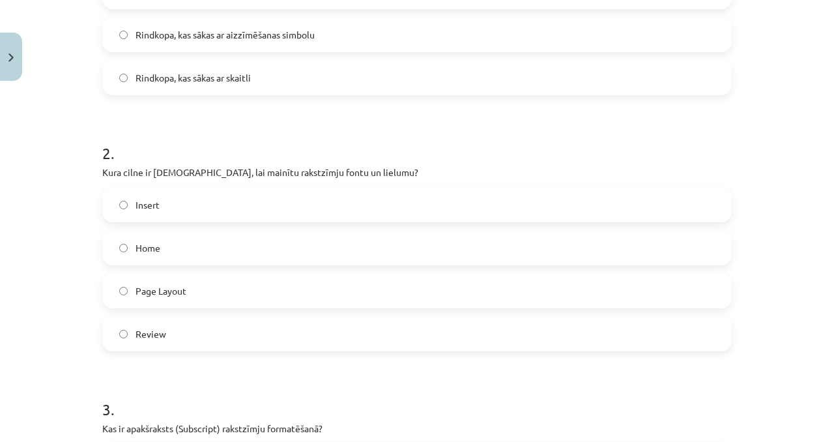
scroll to position [394, 0]
click at [169, 165] on label "Home" at bounding box center [417, 247] width 627 height 33
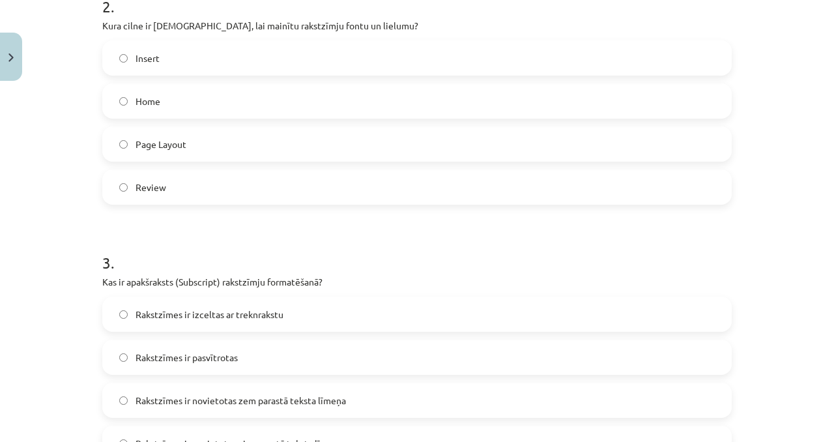
scroll to position [770, 0]
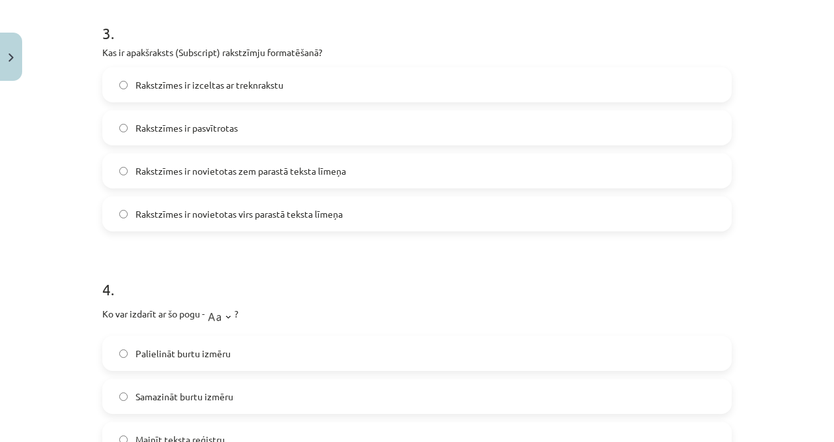
click at [239, 165] on span "Rakstzīmes ir novietotas zem parastā teksta līmeņa" at bounding box center [241, 171] width 211 height 14
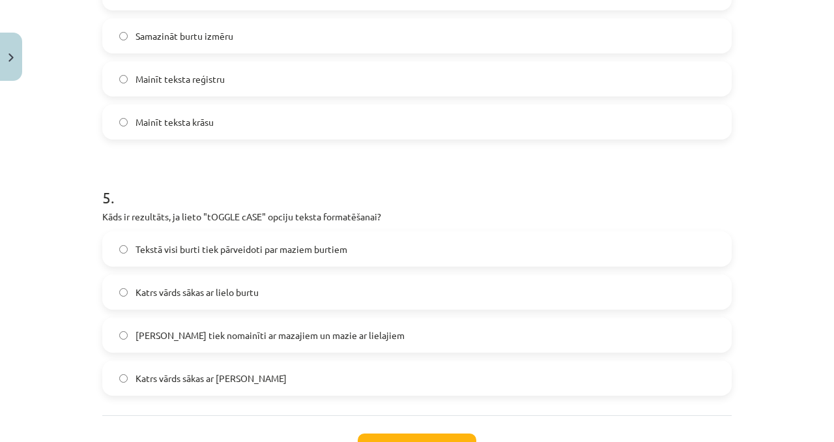
scroll to position [1051, 0]
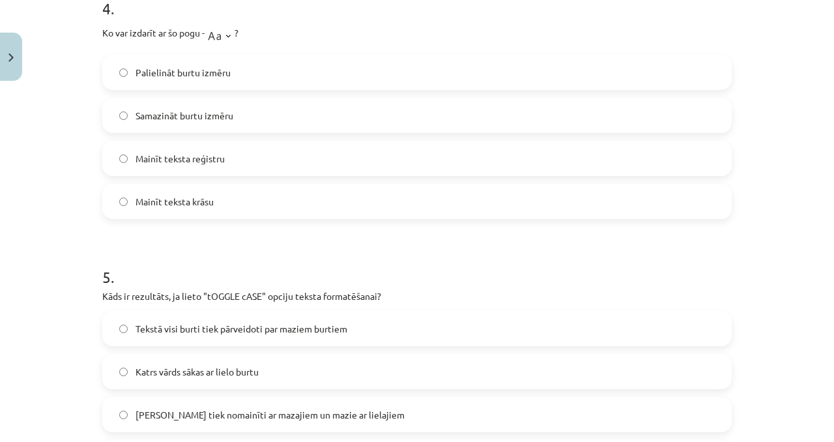
click at [184, 78] on span "Palielināt burtu izmēru" at bounding box center [183, 73] width 95 height 14
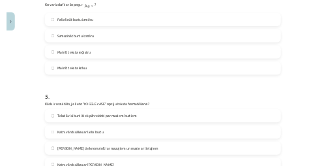
scroll to position [1232, 0]
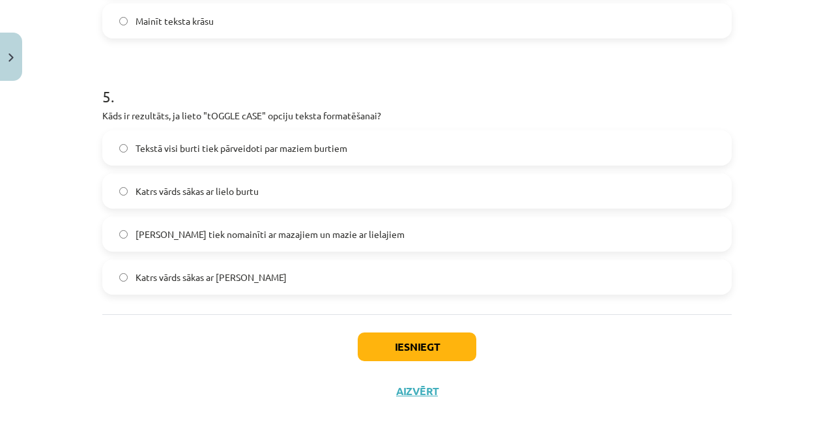
click at [237, 165] on span "Lielie burti tiek nomainīti ar mazajiem un mazie ar lielajiem" at bounding box center [270, 234] width 269 height 14
click at [325, 165] on div "Iesniegt Aizvērt" at bounding box center [417, 359] width 630 height 91
click at [325, 165] on button "Iesniegt" at bounding box center [417, 346] width 119 height 29
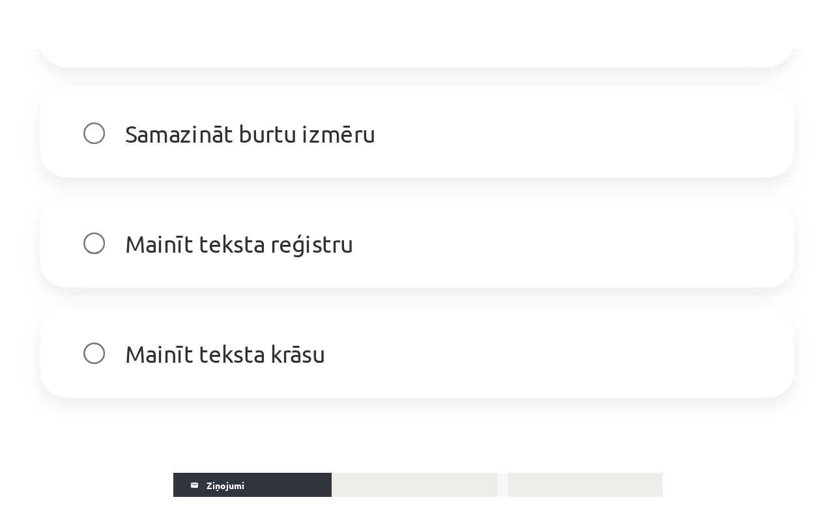
scroll to position [1273, 0]
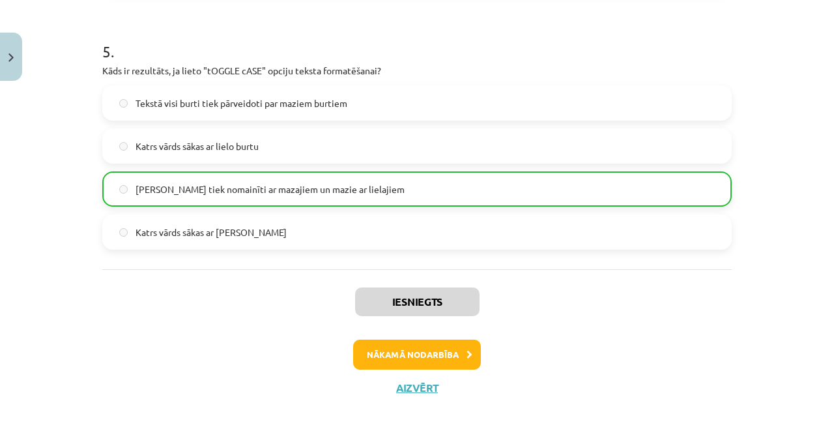
click at [325, 165] on div "Iesniegts Nākamā nodarbība Aizvērt" at bounding box center [417, 335] width 630 height 133
click at [325, 165] on button "Nākamā nodarbība" at bounding box center [417, 355] width 128 height 30
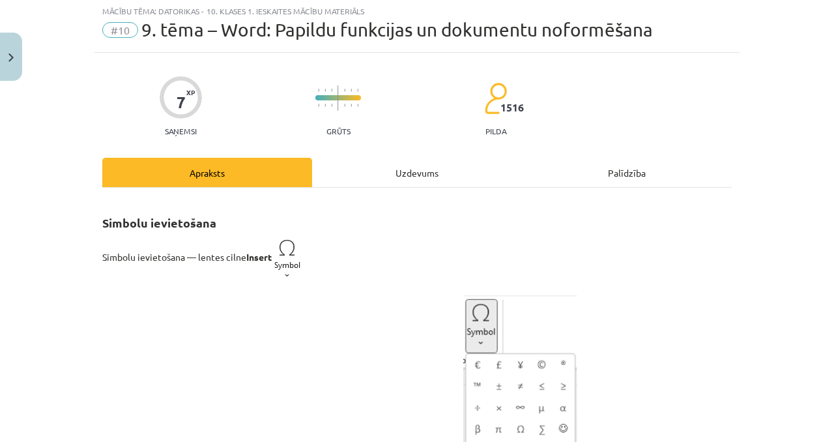
scroll to position [35, 0]
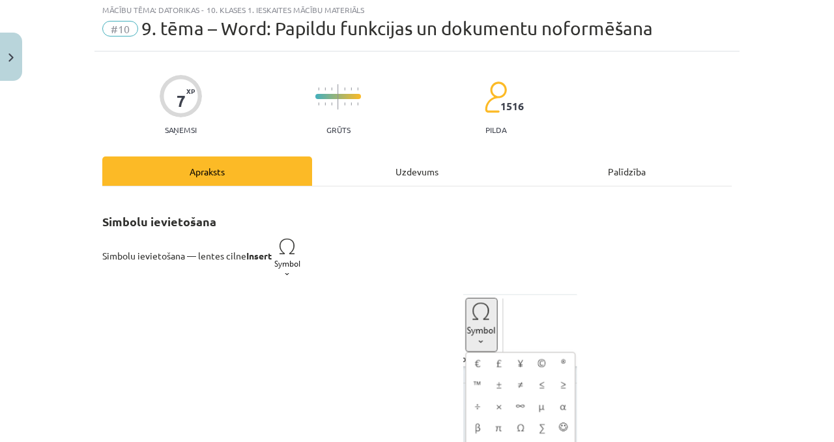
click at [325, 162] on div "Uzdevums" at bounding box center [417, 170] width 210 height 29
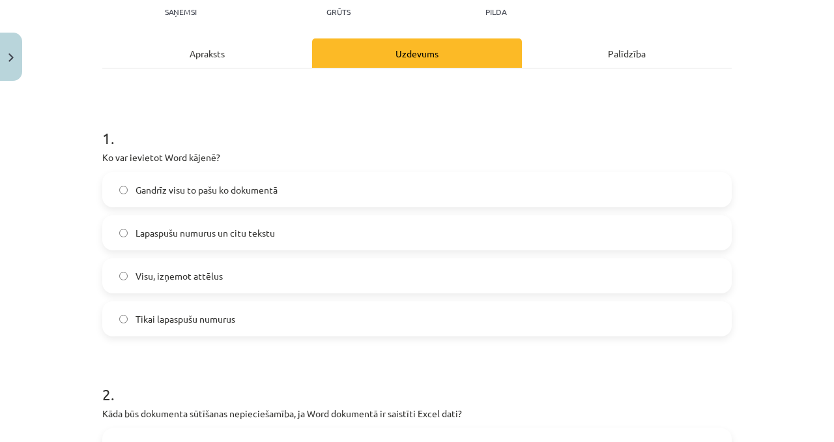
scroll to position [214, 0]
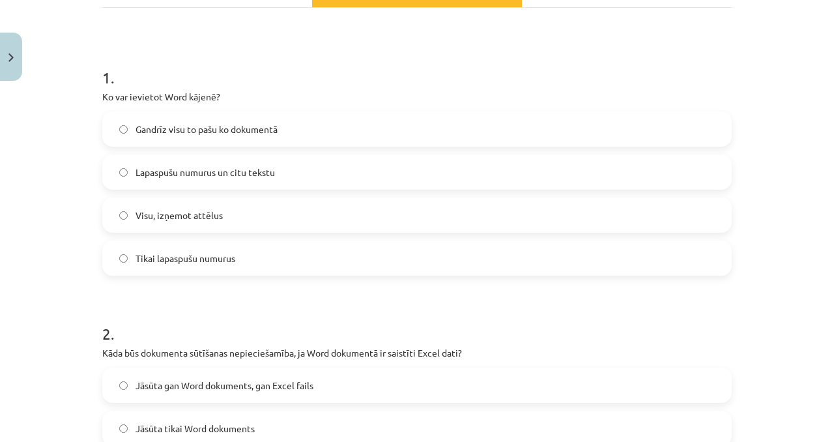
drag, startPoint x: 95, startPoint y: 70, endPoint x: 281, endPoint y: 5, distance: 197.1
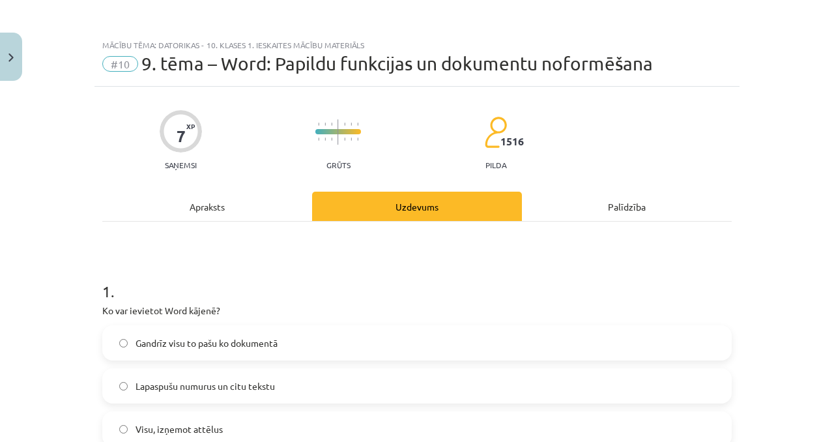
click at [222, 165] on div "Apraksts" at bounding box center [207, 206] width 210 height 29
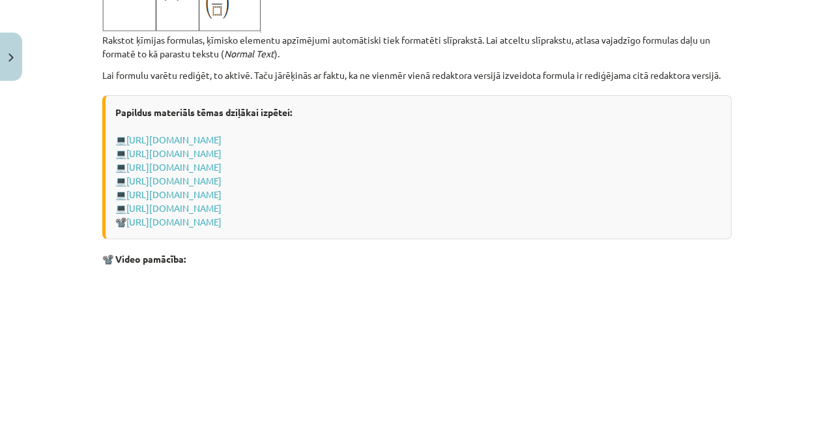
scroll to position [2778, 0]
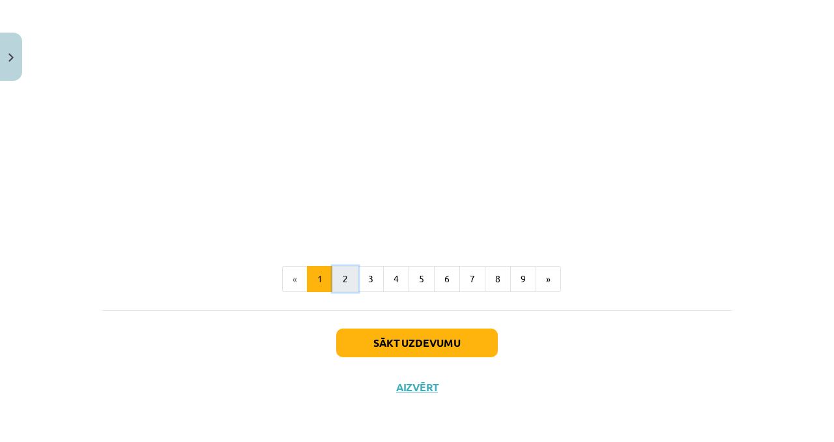
click at [325, 165] on button "2" at bounding box center [345, 279] width 26 height 26
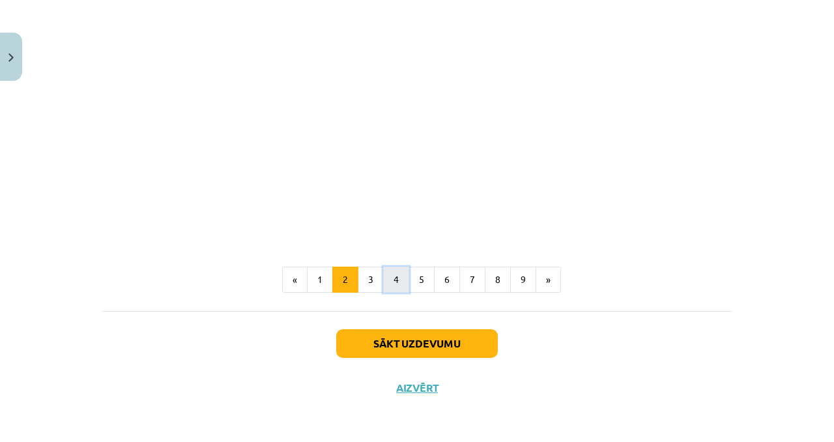
click at [325, 165] on button "4" at bounding box center [396, 280] width 26 height 26
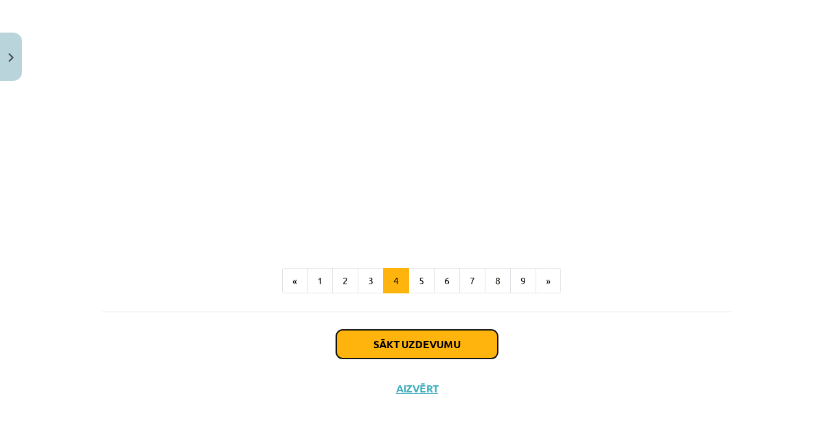
click at [325, 165] on button "Sākt uzdevumu" at bounding box center [417, 344] width 162 height 29
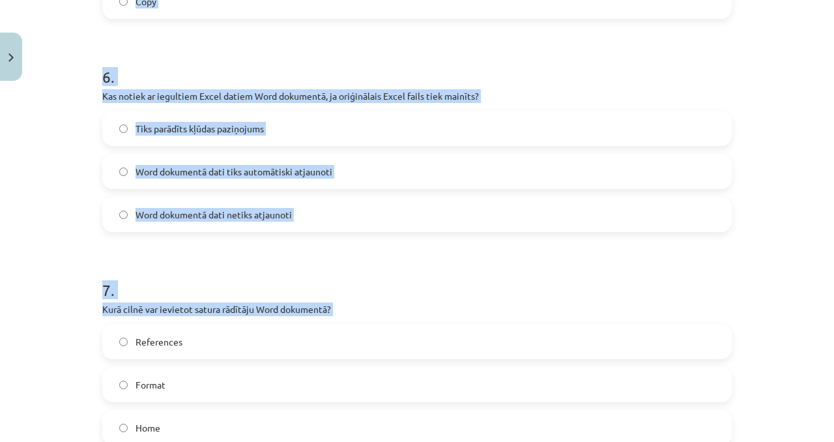
scroll to position [1650, 0]
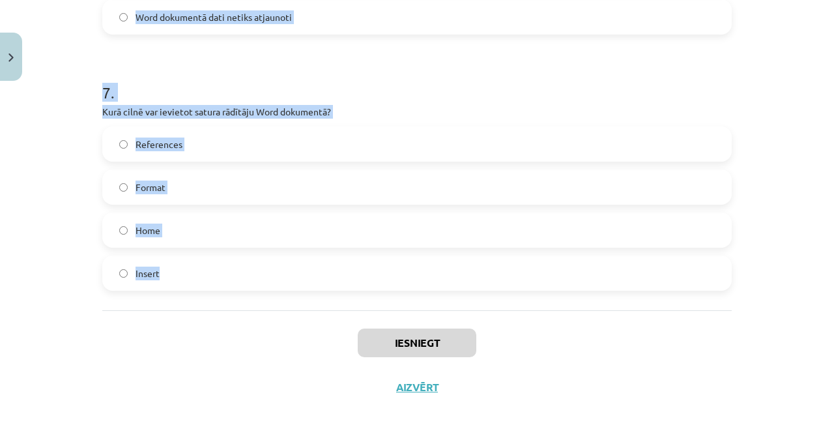
drag, startPoint x: 108, startPoint y: 269, endPoint x: 222, endPoint y: 287, distance: 114.8
copy form "1 . Ko var ievietot Word kājenē? Gandrīz visu to pašu ko dokumentā Lapaspušu nu…"
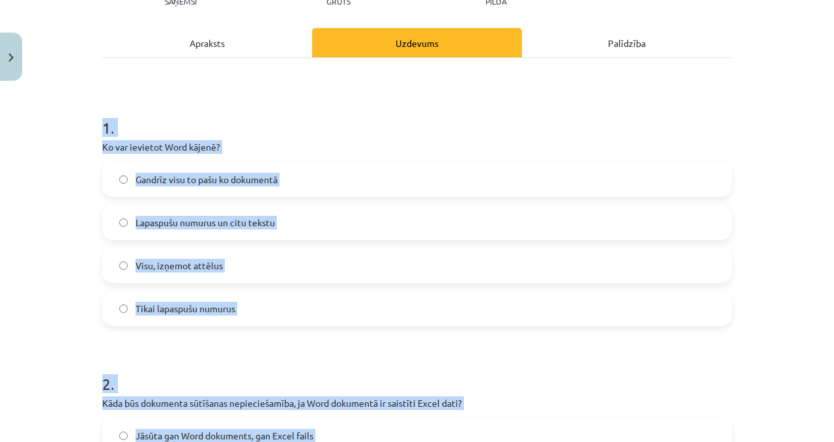
scroll to position [147, 0]
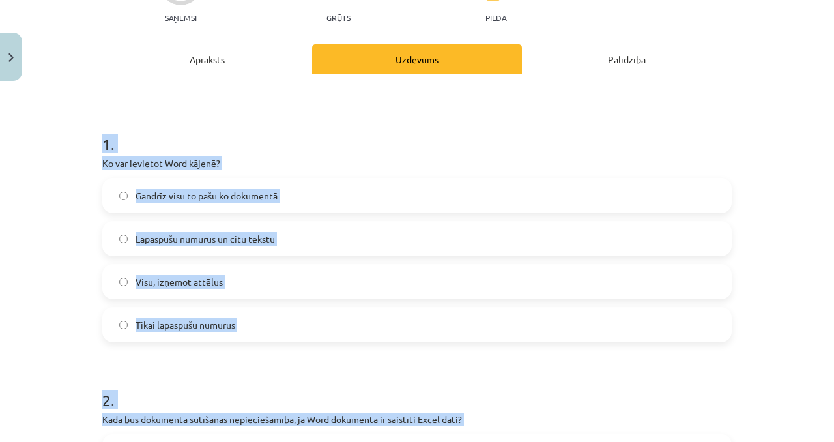
click at [246, 165] on span "Lapaspušu numurus un citu tekstu" at bounding box center [205, 239] width 139 height 14
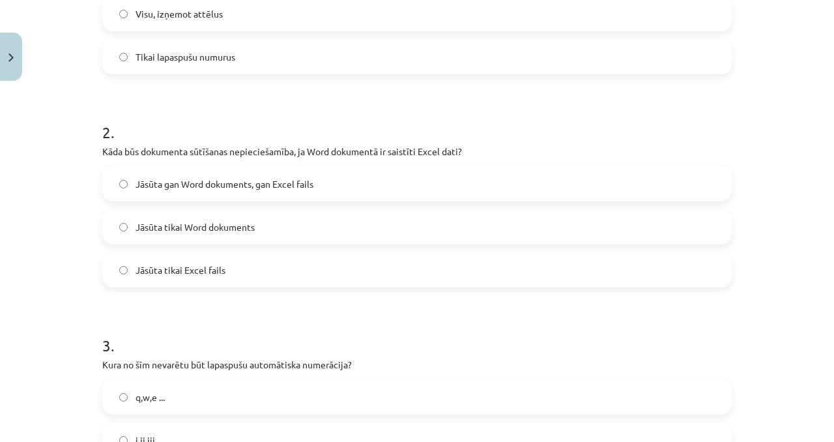
scroll to position [418, 0]
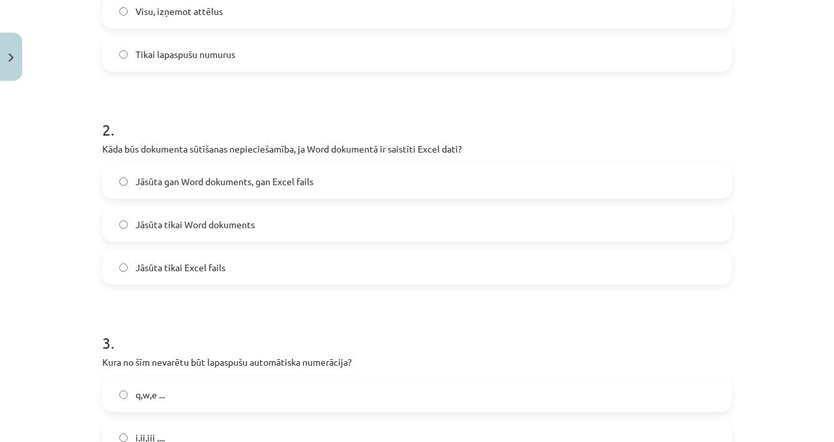
click at [288, 165] on label "Jāsūta tikai Word dokuments" at bounding box center [417, 224] width 627 height 33
click at [291, 165] on span "Jāsūta gan Word dokuments, gan Excel fails" at bounding box center [225, 182] width 178 height 14
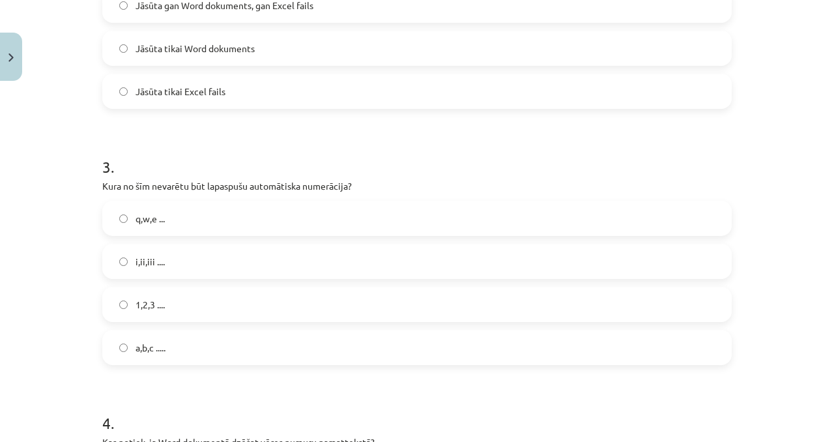
scroll to position [778, 0]
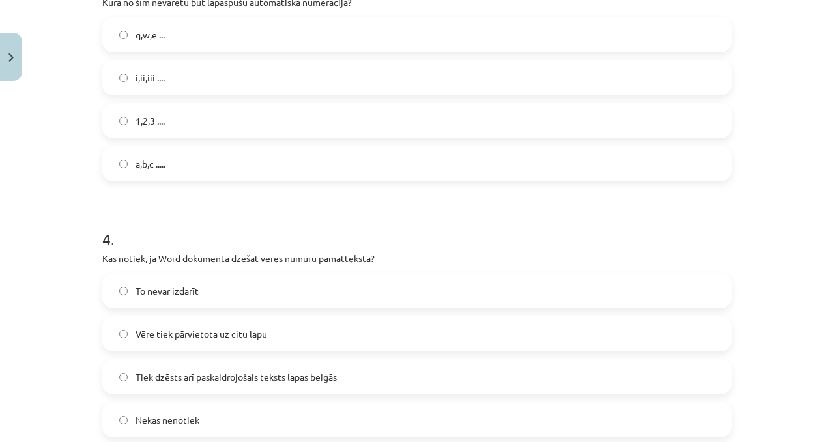
click at [218, 48] on label "q,w,e ..." at bounding box center [417, 34] width 627 height 33
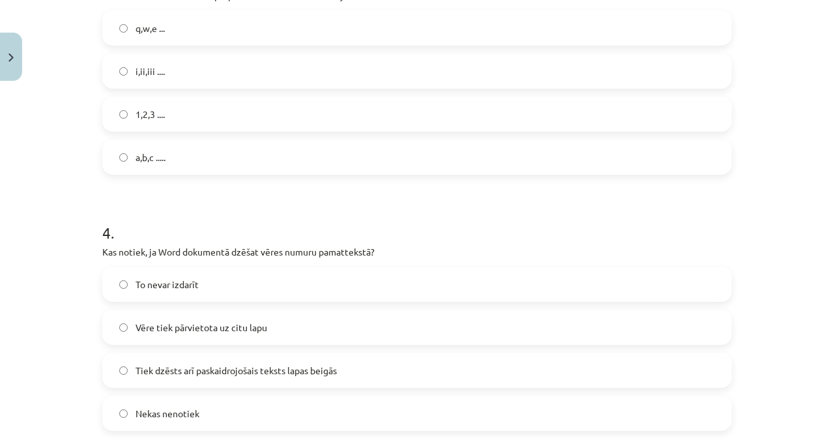
scroll to position [785, 0]
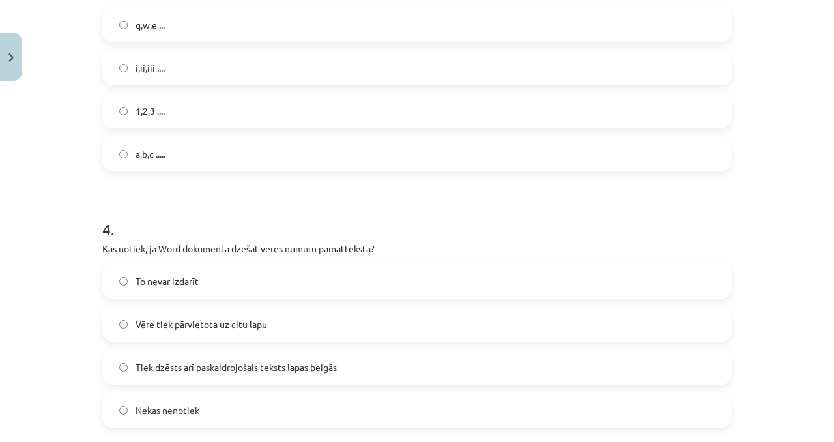
click at [189, 165] on span "Tiek dzēsts arī paskaidrojošais teksts lapas beigās" at bounding box center [236, 367] width 201 height 14
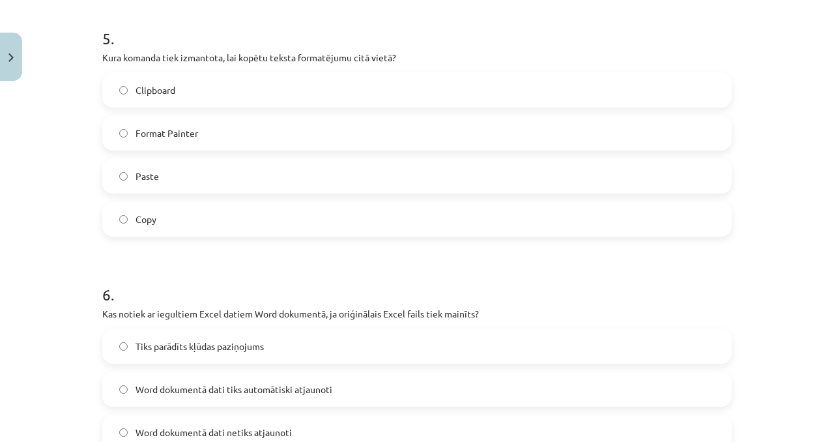
click at [152, 165] on label "Copy" at bounding box center [417, 219] width 627 height 33
click at [195, 130] on label "Format Painter" at bounding box center [417, 133] width 627 height 33
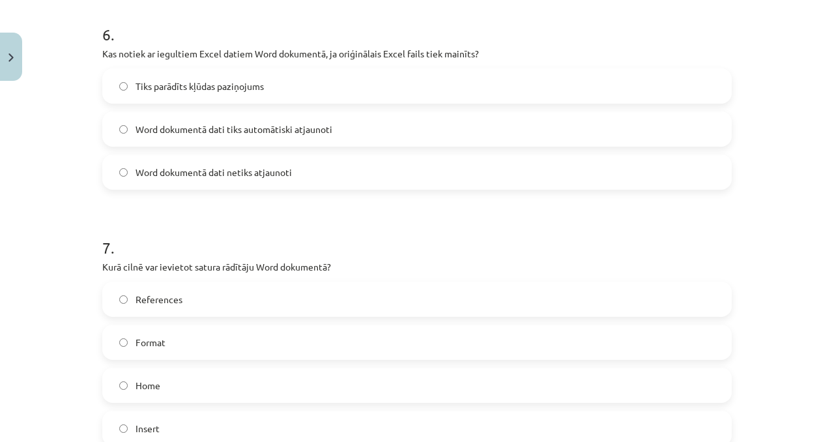
click at [159, 165] on label "References" at bounding box center [417, 299] width 627 height 33
click at [220, 130] on span "Word dokumentā dati tiks automātiski atjaunoti" at bounding box center [234, 130] width 197 height 14
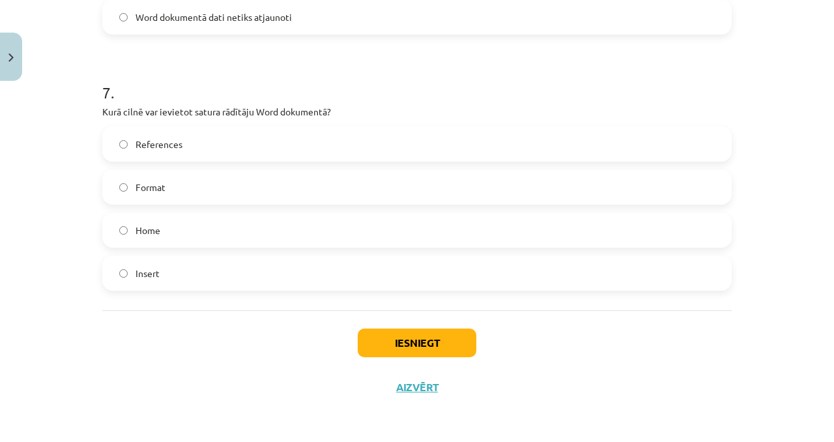
click at [325, 165] on div "Iesniegt Aizvērt" at bounding box center [417, 355] width 630 height 91
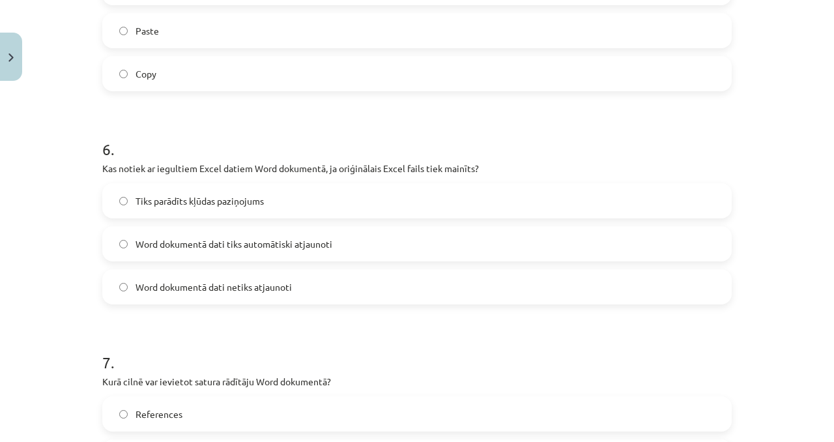
click at [246, 165] on label "Tiks parādīts kļūdas paziņojums" at bounding box center [417, 200] width 627 height 33
click at [236, 165] on span "Word dokumentā dati netiks atjaunoti" at bounding box center [214, 287] width 156 height 14
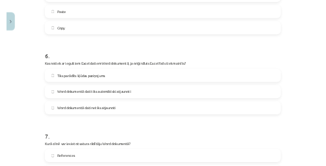
scroll to position [1650, 0]
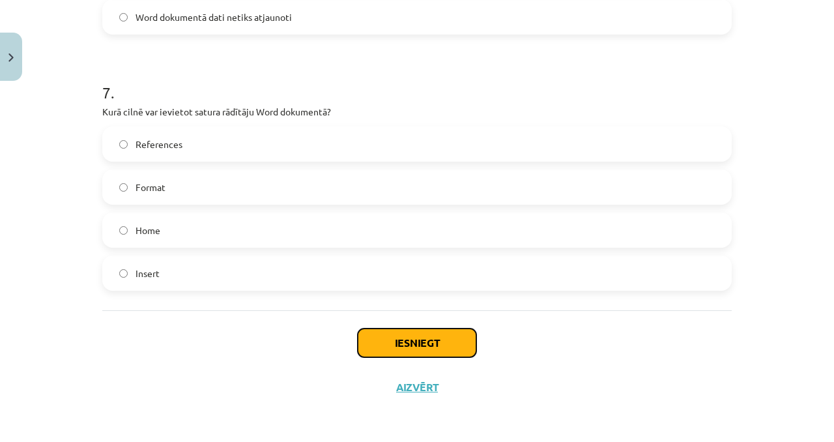
click at [325, 165] on button "Iesniegt" at bounding box center [417, 342] width 119 height 29
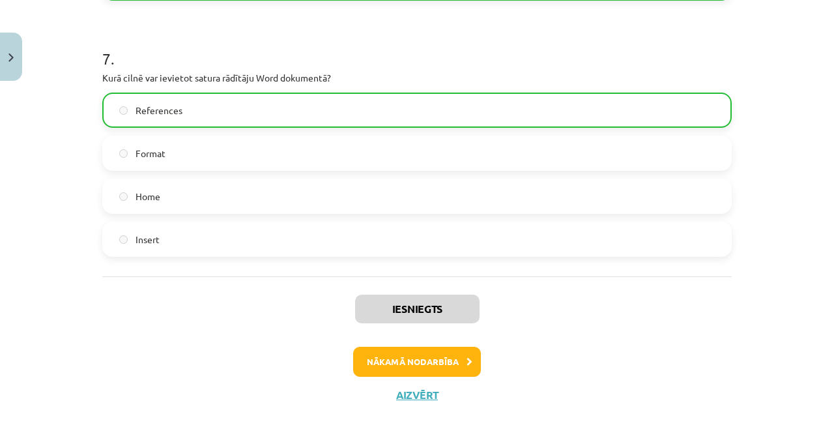
scroll to position [1691, 0]
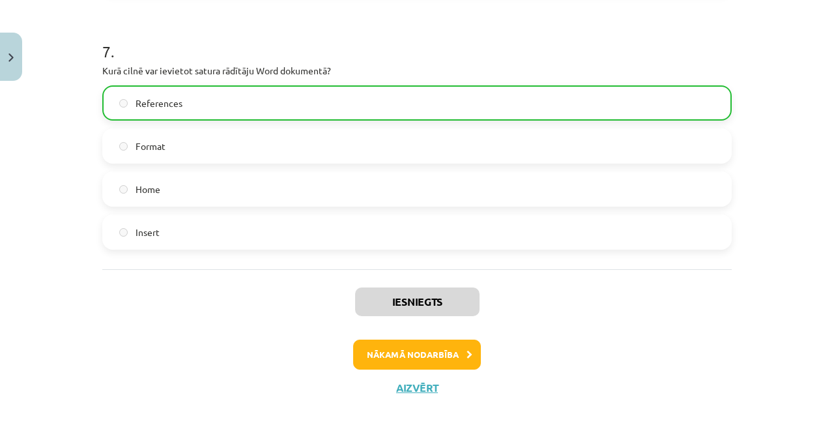
click at [325, 165] on div "Iesniegts Nākamā nodarbība Aizvērt" at bounding box center [417, 335] width 630 height 133
click at [325, 165] on button "Nākamā nodarbība" at bounding box center [417, 355] width 128 height 30
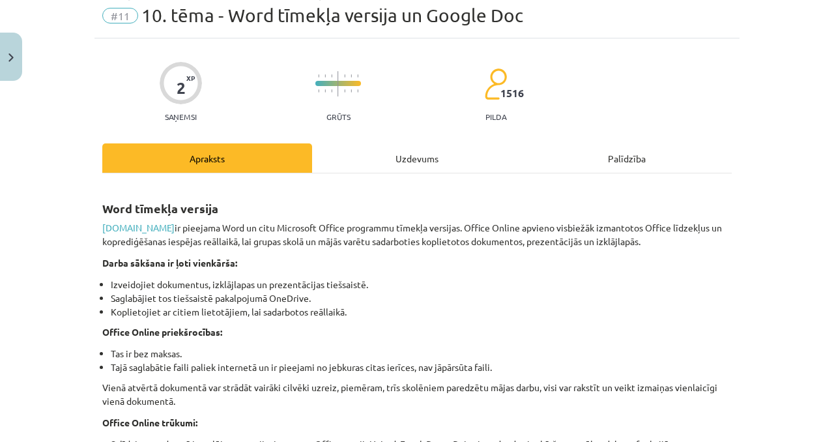
scroll to position [33, 0]
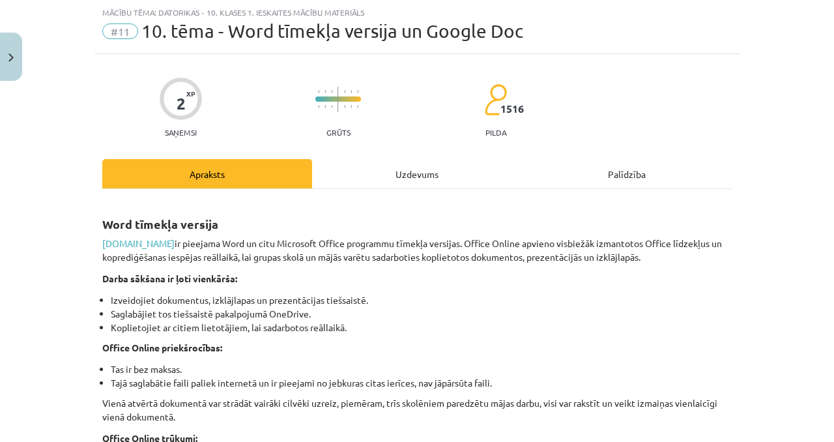
click at [325, 165] on div "Uzdevums" at bounding box center [417, 173] width 210 height 29
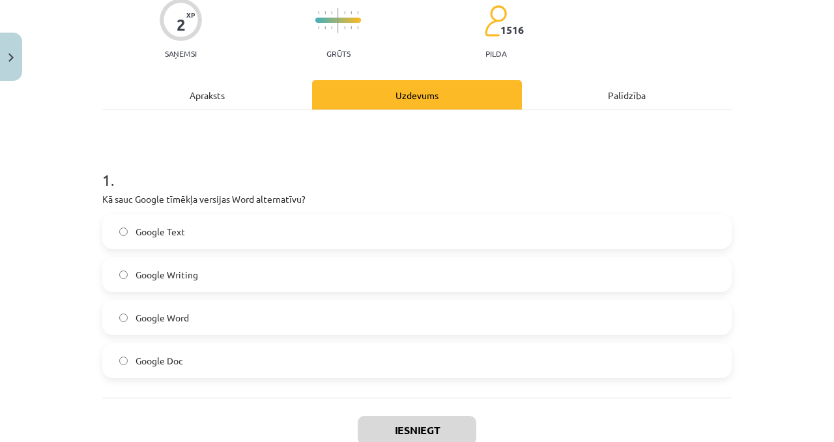
scroll to position [117, 0]
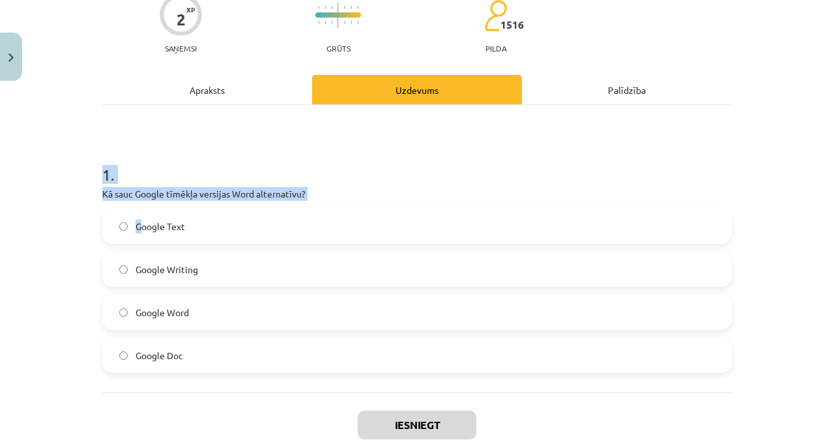
drag, startPoint x: 102, startPoint y: 149, endPoint x: 141, endPoint y: 222, distance: 82.2
click at [138, 165] on div "1 . Kā sauc Google tīmēkļa versijas Word alternatīvu? Google Text Google Writin…" at bounding box center [417, 258] width 630 height 230
click at [325, 154] on h1 "1 ." at bounding box center [417, 163] width 630 height 40
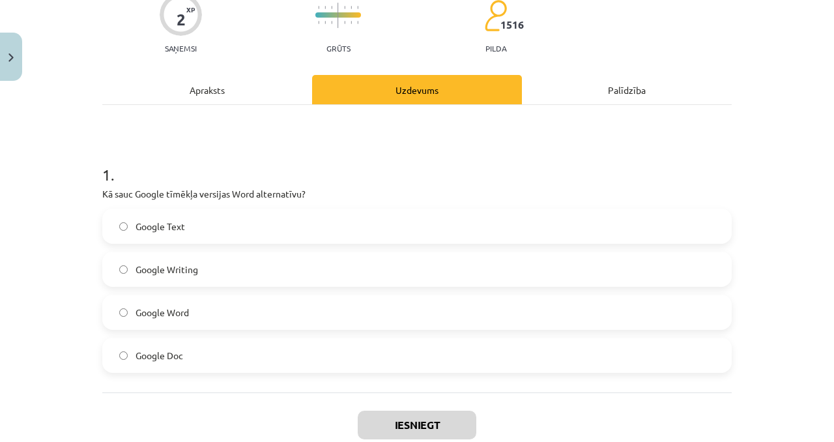
click at [325, 155] on h1 "1 ." at bounding box center [417, 163] width 630 height 40
click at [325, 165] on label "Google Text" at bounding box center [417, 226] width 627 height 33
click at [221, 165] on label "Google Doc" at bounding box center [417, 355] width 627 height 33
click at [325, 165] on button "Iesniegt" at bounding box center [417, 425] width 119 height 29
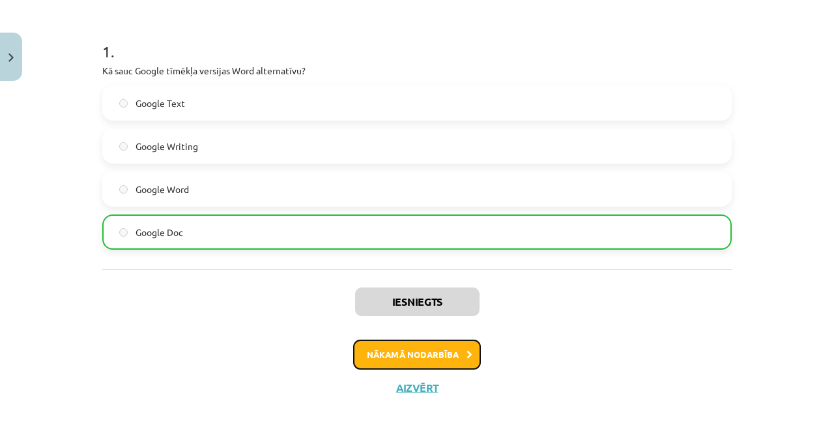
click at [325, 165] on button "Nākamā nodarbība" at bounding box center [417, 355] width 128 height 30
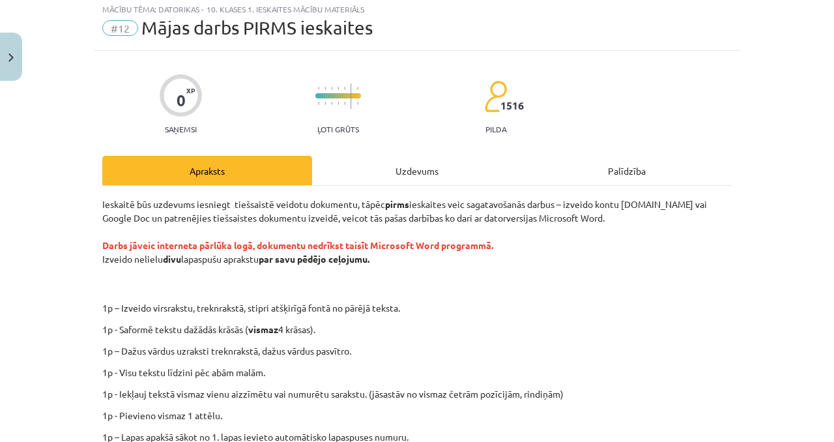
scroll to position [33, 0]
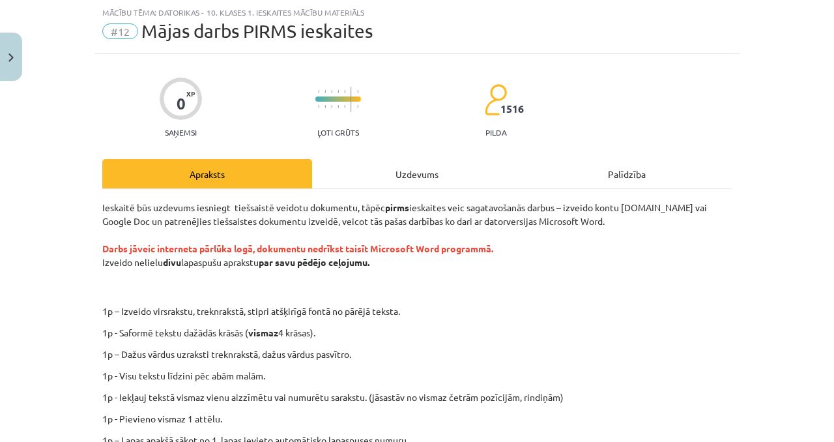
click at [325, 165] on div "Uzdevums" at bounding box center [417, 173] width 210 height 29
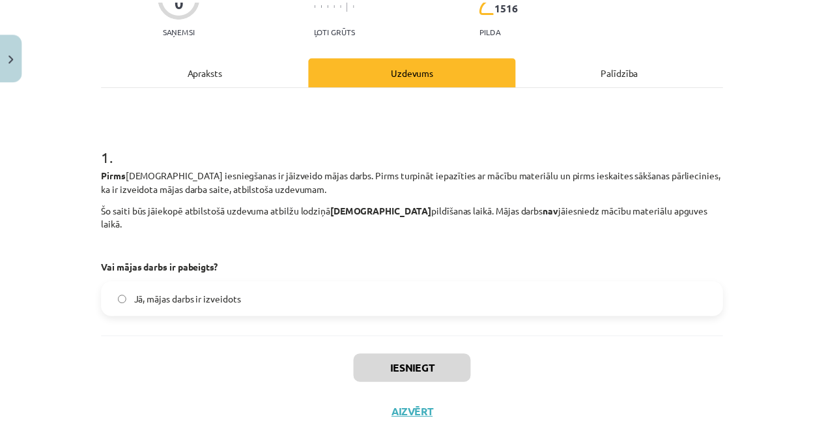
scroll to position [148, 0]
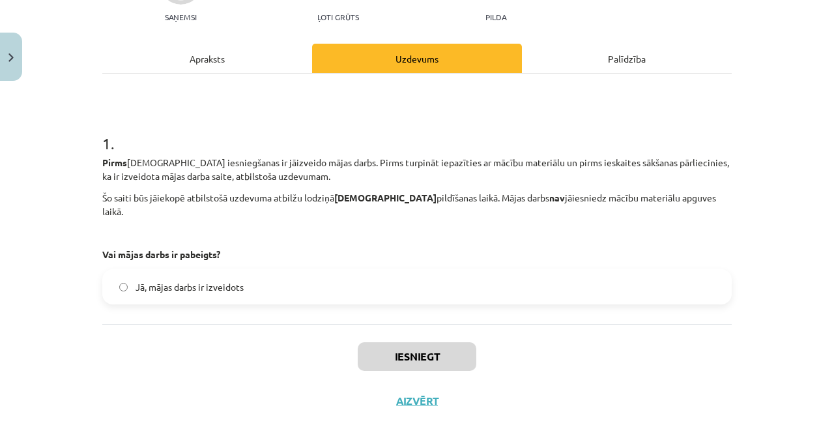
click at [223, 165] on label "Jā, mājas darbs ir izveidots" at bounding box center [417, 286] width 627 height 33
click at [164, 165] on div "Pirms ieskaites iesniegšanas ir jāizveido mājas darbs. Pirms turpināt iepazītie…" at bounding box center [417, 209] width 630 height 106
click at [123, 165] on p "Pirms ieskaites iesniegšanas ir jāizveido mājas darbs. Pirms turpināt iepazītie…" at bounding box center [417, 169] width 630 height 27
click at [96, 153] on div "0 XP Saņemsi Ļoti grūts 1516 pilda Apraksts Uzdevums Palīdzība 1 . Pirms ieskai…" at bounding box center [417, 181] width 645 height 484
click at [126, 165] on label "Jā, mājas darbs ir izveidots" at bounding box center [417, 286] width 627 height 33
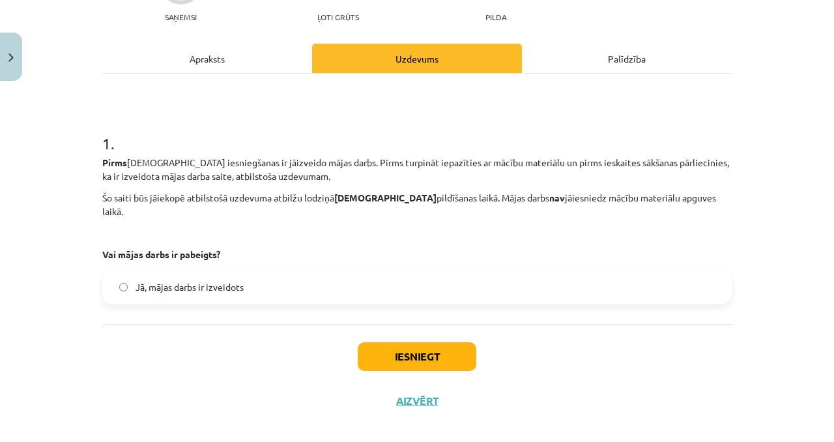
click at [129, 165] on label "Jā, mājas darbs ir izveidots" at bounding box center [417, 286] width 627 height 33
click at [182, 165] on div "Pirms ieskaites iesniegšanas ir jāizveido mājas darbs. Pirms turpināt iepazītie…" at bounding box center [417, 209] width 630 height 106
click at [207, 165] on div "1 . Pirms ieskaites iesniegšanas ir jāizveido mājas darbs. Pirms turpināt iepaz…" at bounding box center [417, 207] width 630 height 193
click at [325, 165] on button "Aizvērt" at bounding box center [417, 400] width 50 height 13
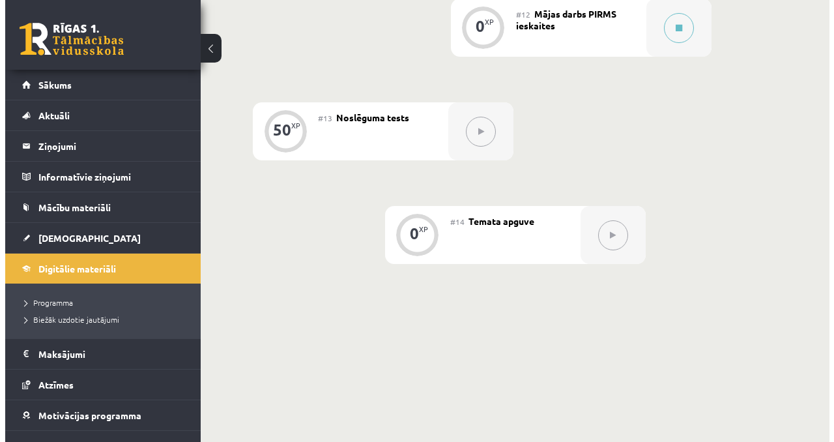
scroll to position [1345, 0]
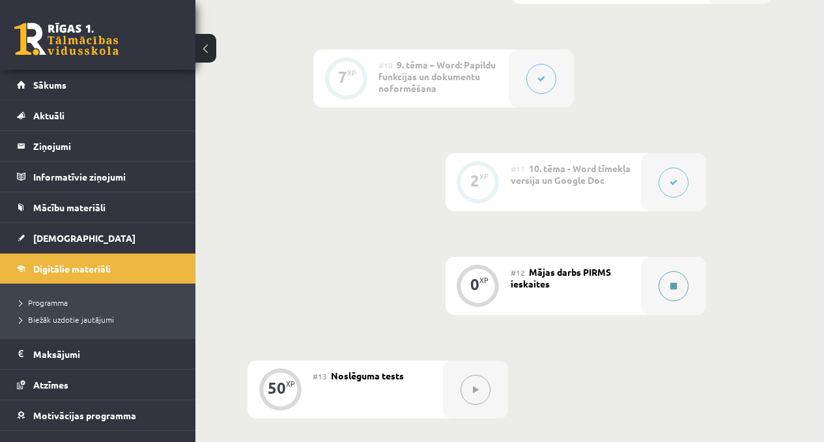
click at [325, 165] on button at bounding box center [674, 286] width 30 height 30
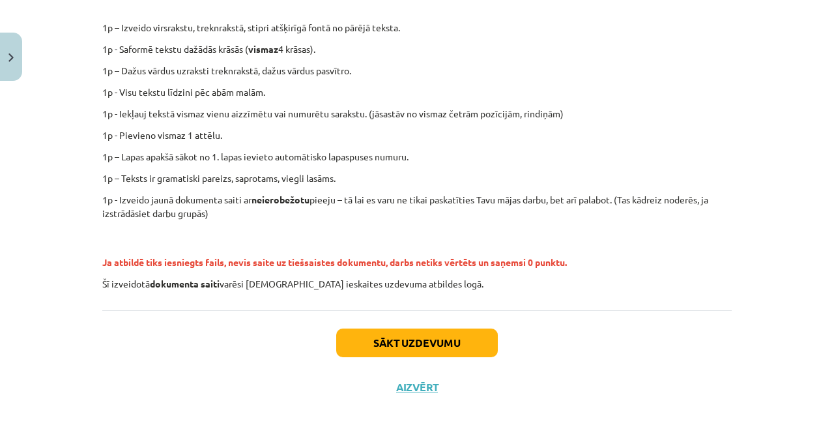
scroll to position [0, 0]
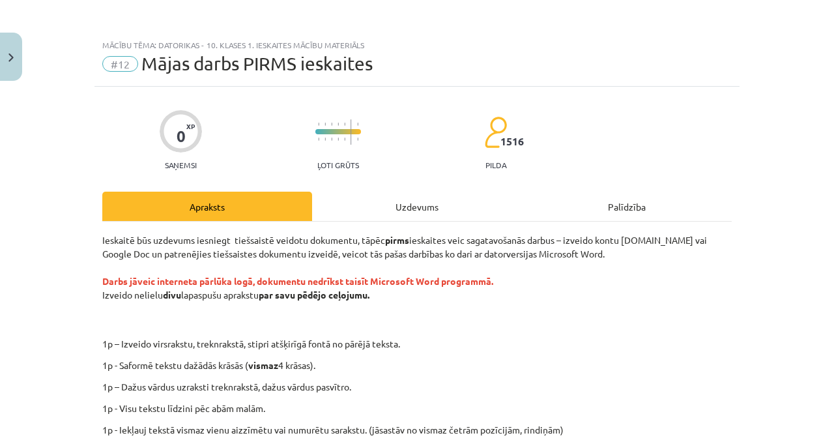
click at [325, 165] on div "Uzdevums" at bounding box center [417, 206] width 210 height 29
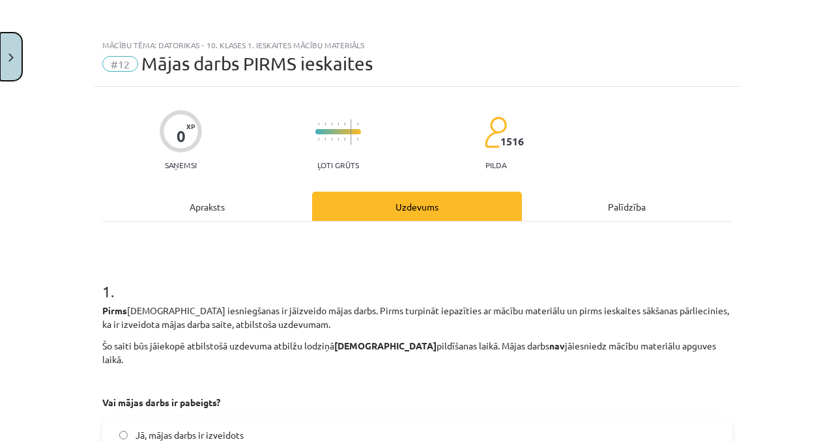
click at [0, 62] on button "Close" at bounding box center [11, 57] width 22 height 48
click at [76, 88] on div "Mācību tēma: Datorikas - 10. klases 1. ieskaites mācību materiāls #12 Mājas dar…" at bounding box center [417, 221] width 834 height 442
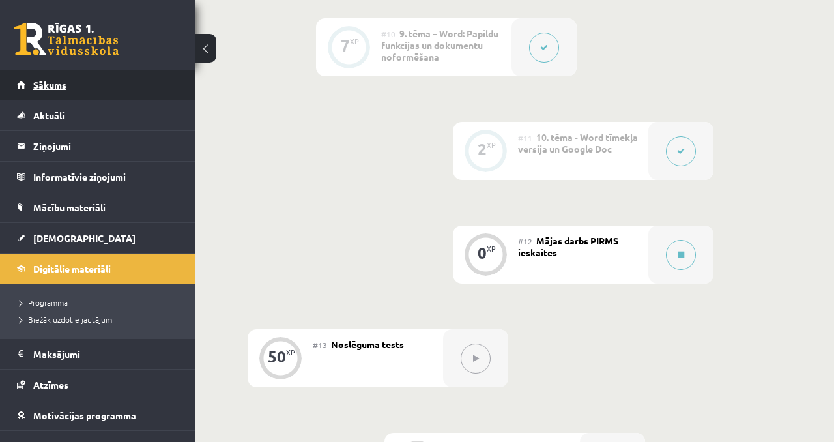
click at [50, 87] on span "Sākums" at bounding box center [49, 85] width 33 height 12
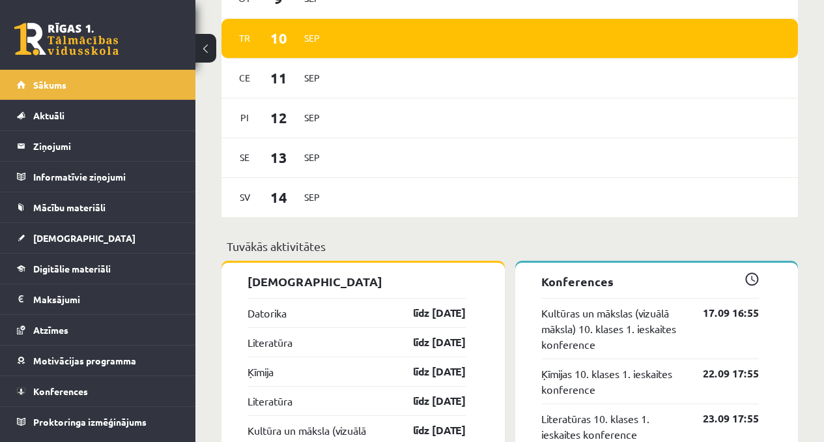
scroll to position [860, 0]
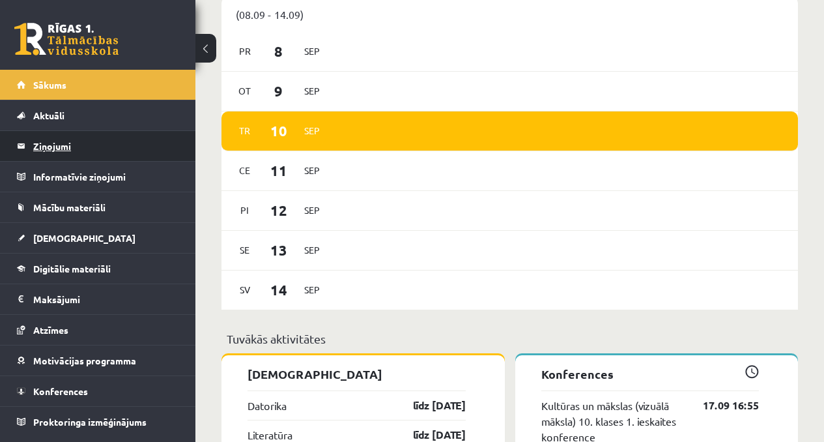
click at [94, 148] on legend "Ziņojumi 0" at bounding box center [106, 146] width 146 height 30
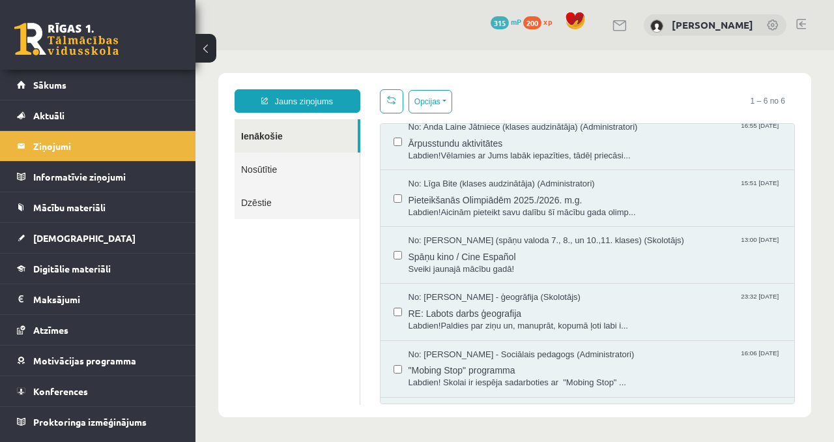
scroll to position [17, 0]
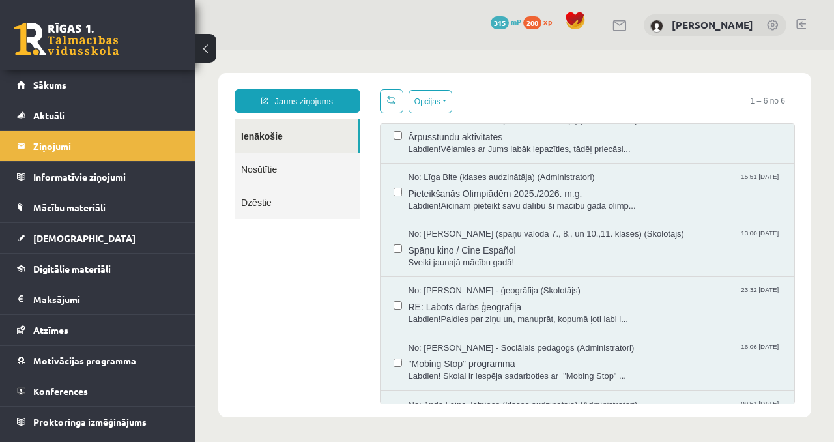
click at [307, 173] on link "Nosūtītie" at bounding box center [297, 169] width 125 height 33
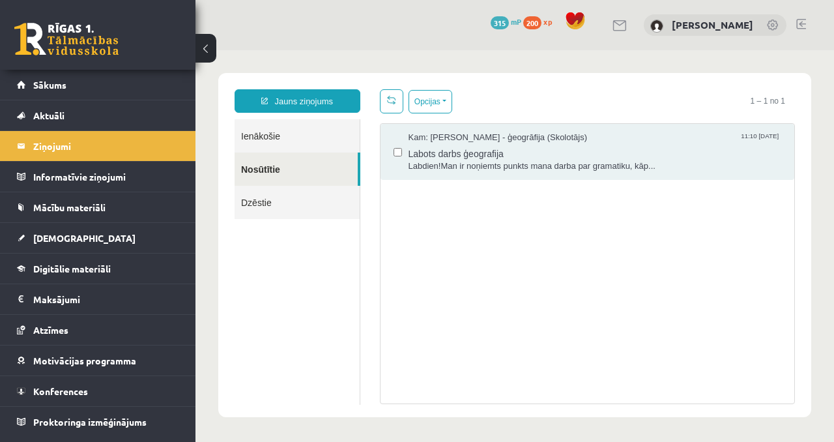
scroll to position [0, 0]
click at [280, 134] on link "Ienākošie" at bounding box center [297, 135] width 125 height 33
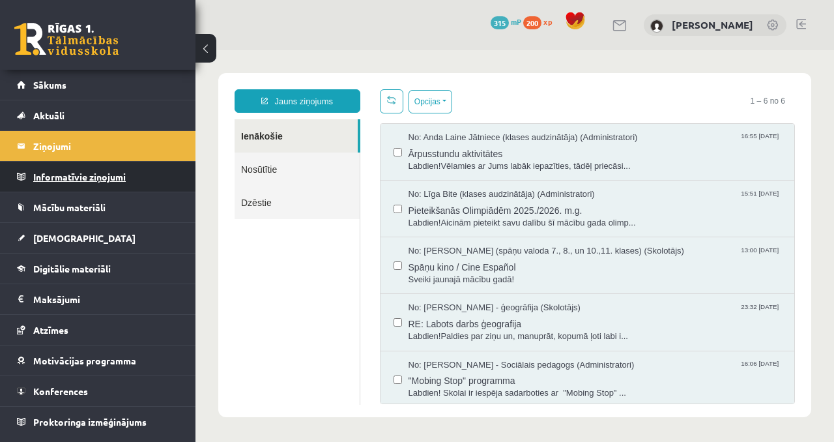
click at [121, 182] on legend "Informatīvie ziņojumi 0" at bounding box center [106, 177] width 146 height 30
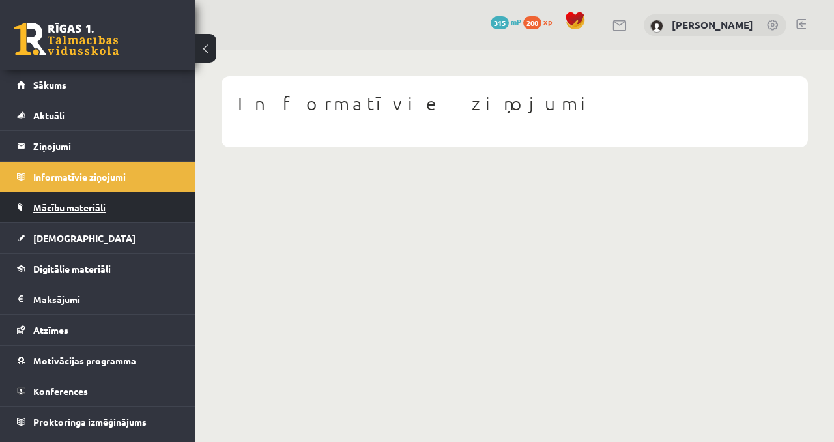
click at [137, 216] on link "Mācību materiāli" at bounding box center [98, 207] width 162 height 30
